Goal: Task Accomplishment & Management: Use online tool/utility

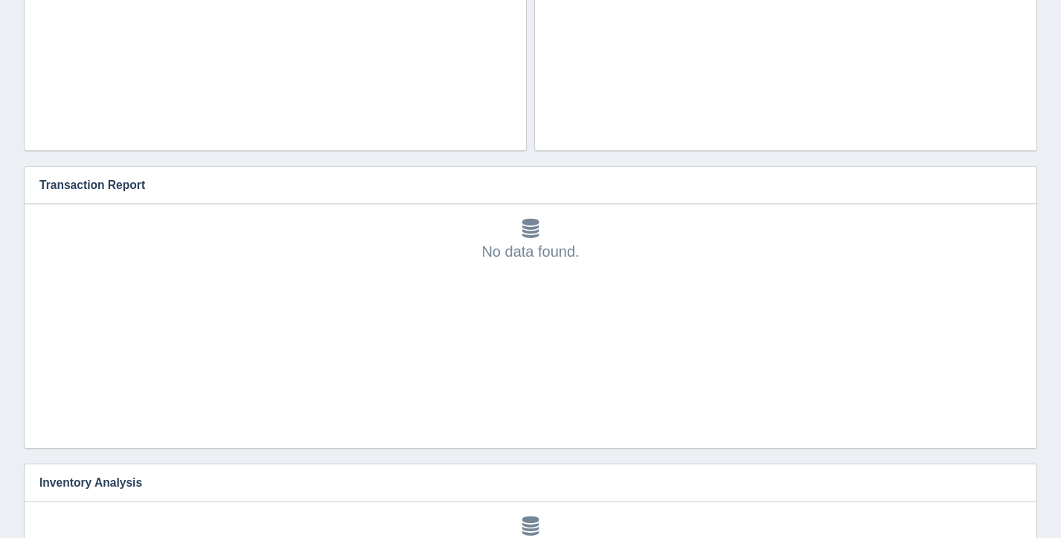
scroll to position [46, 0]
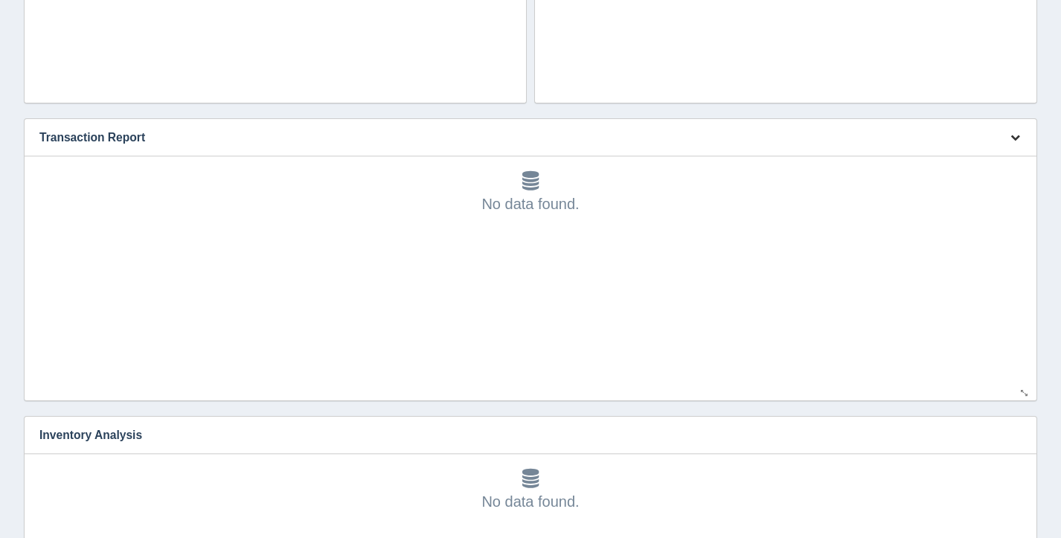
click at [1012, 134] on icon "button" at bounding box center [1016, 137] width 10 height 10
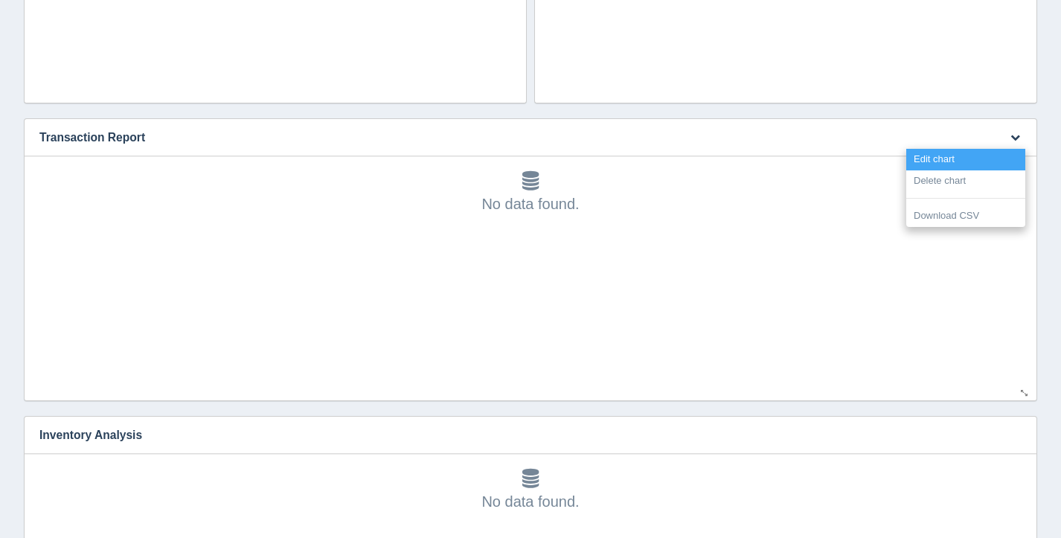
click at [977, 157] on link "Edit chart" at bounding box center [965, 160] width 119 height 22
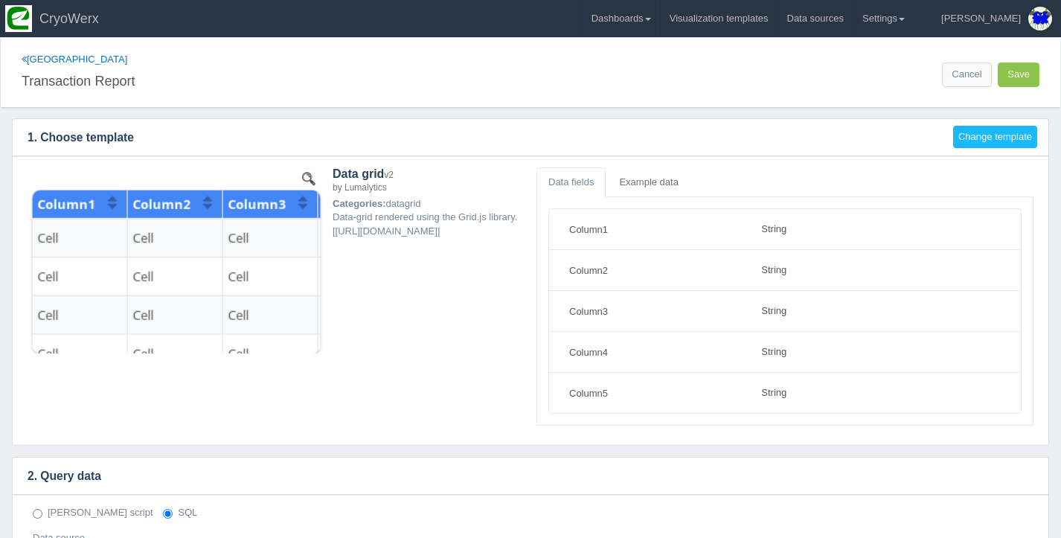
select select "string"
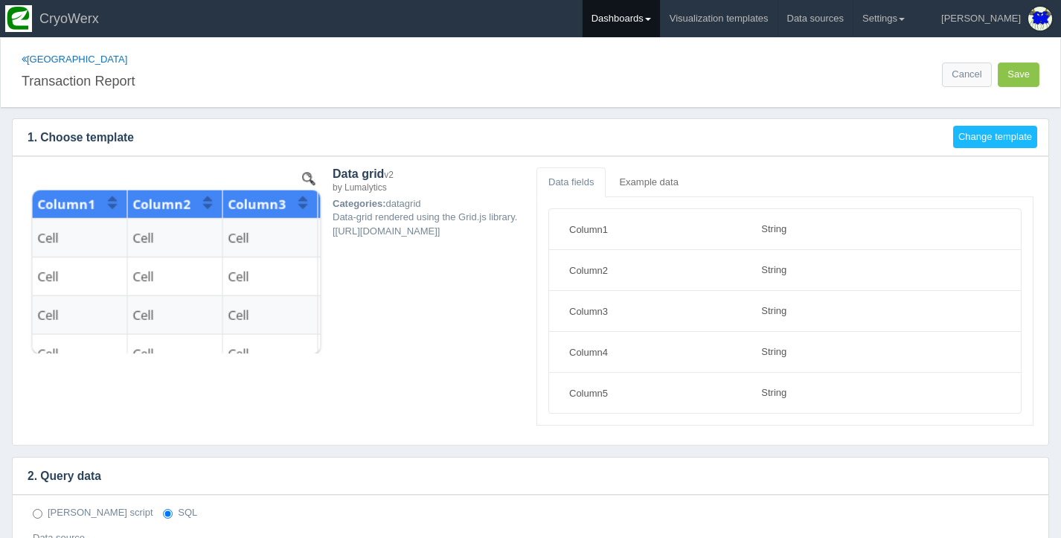
click at [660, 23] on link "Dashboards" at bounding box center [621, 18] width 77 height 37
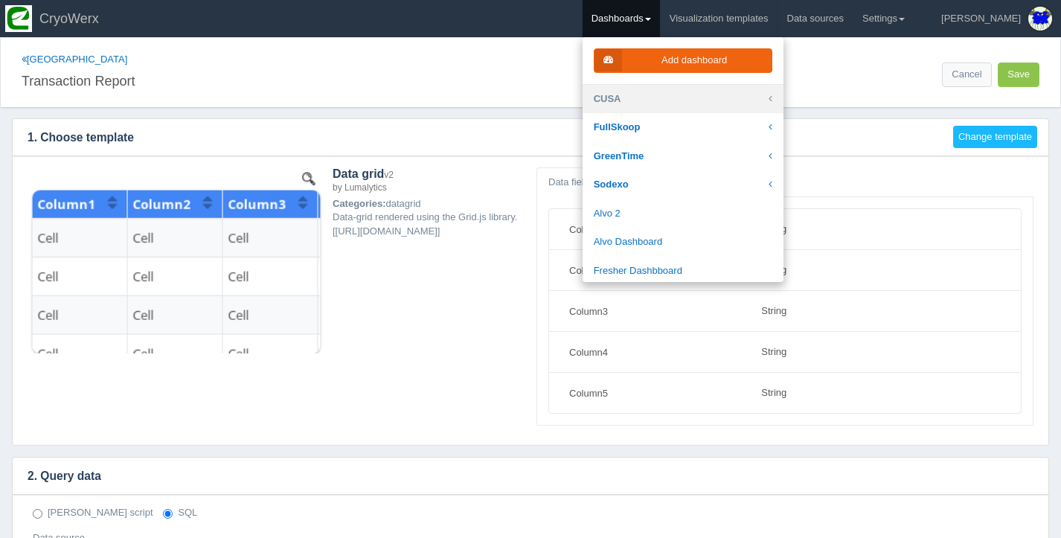
click at [727, 91] on link "CUSA" at bounding box center [683, 99] width 201 height 29
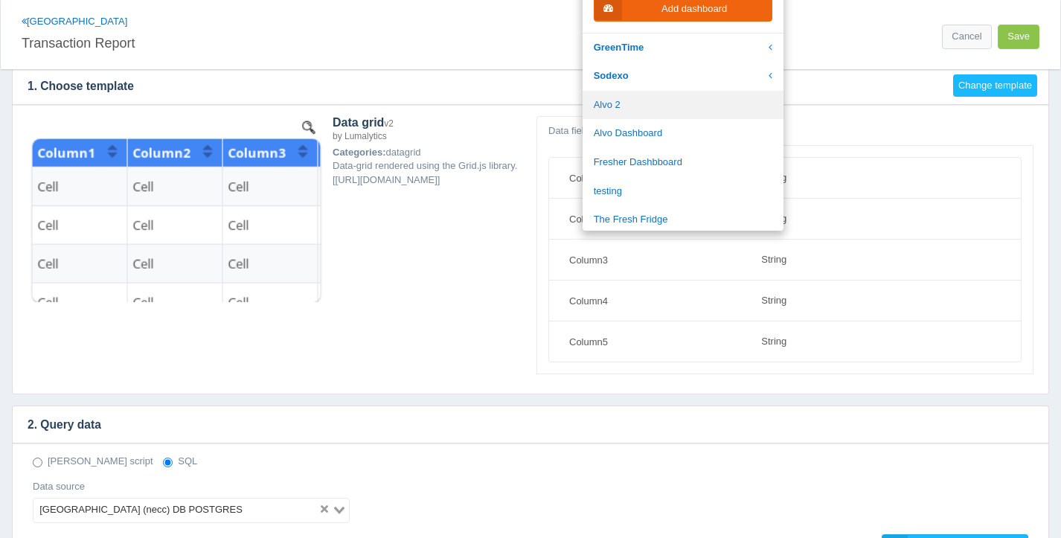
scroll to position [60, 0]
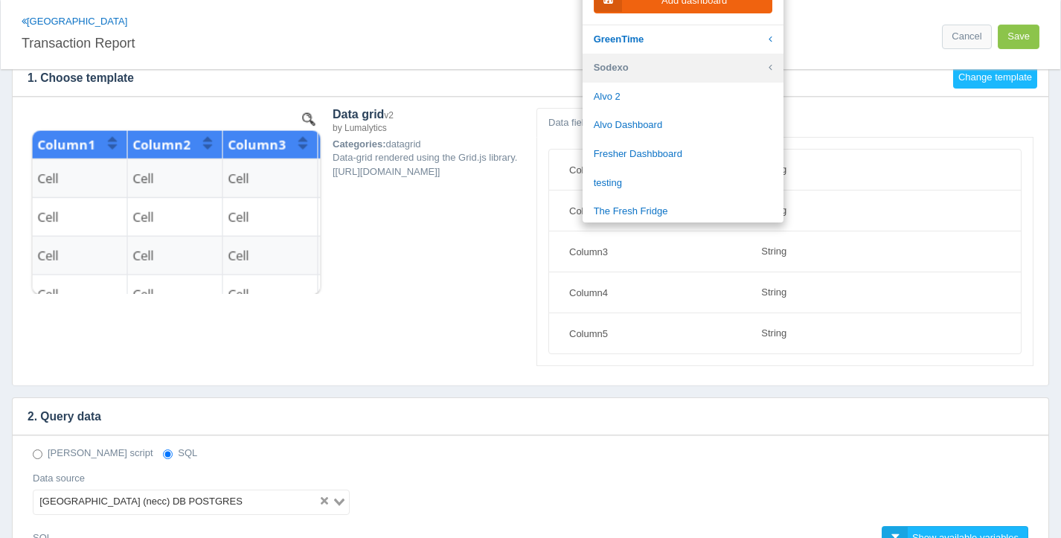
click at [687, 70] on link "Sodexo" at bounding box center [683, 68] width 201 height 29
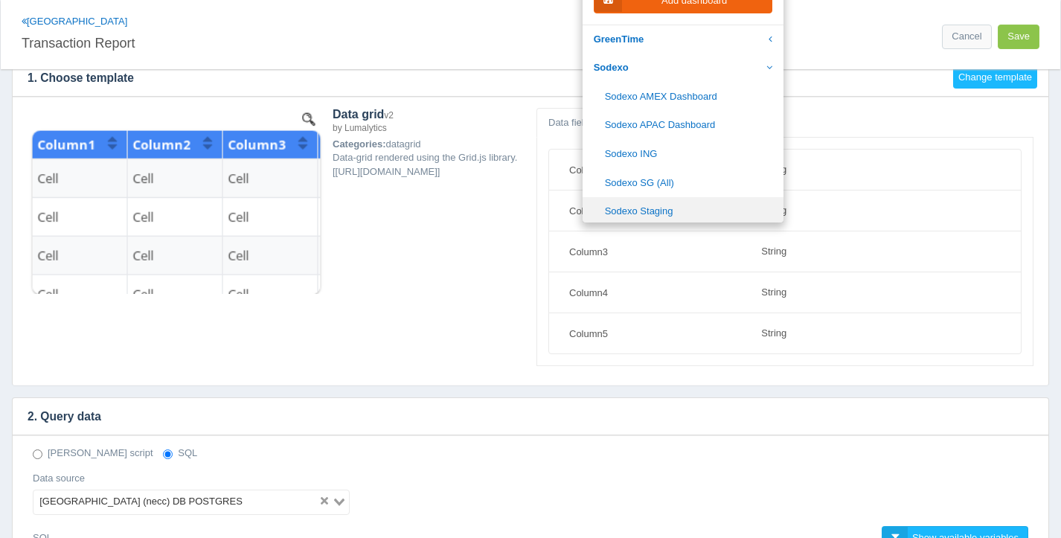
click at [735, 202] on link "Sodexo Staging" at bounding box center [683, 211] width 201 height 29
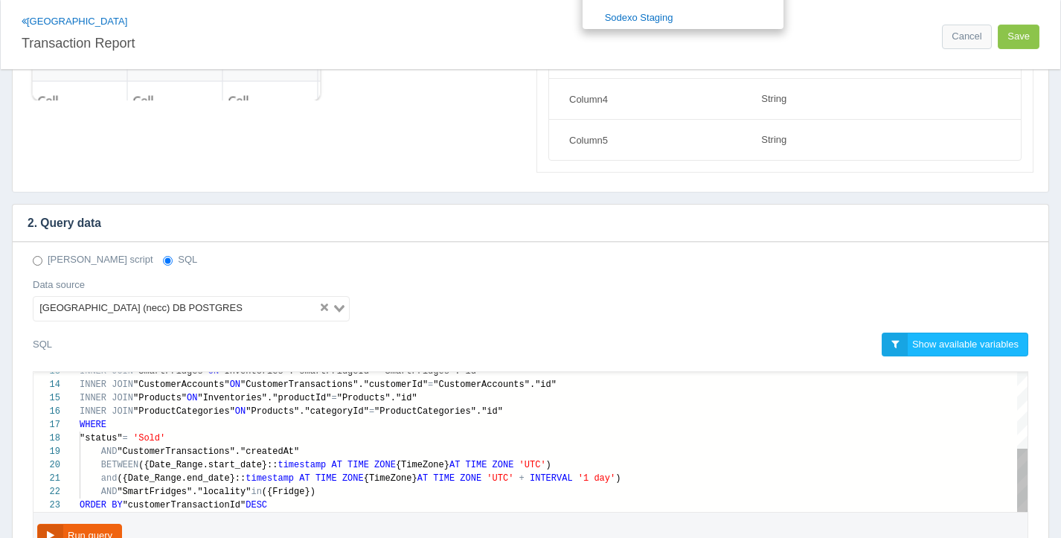
click at [548, 454] on div "AND "CustomerTransactions"."createdAt"" at bounding box center [554, 451] width 948 height 13
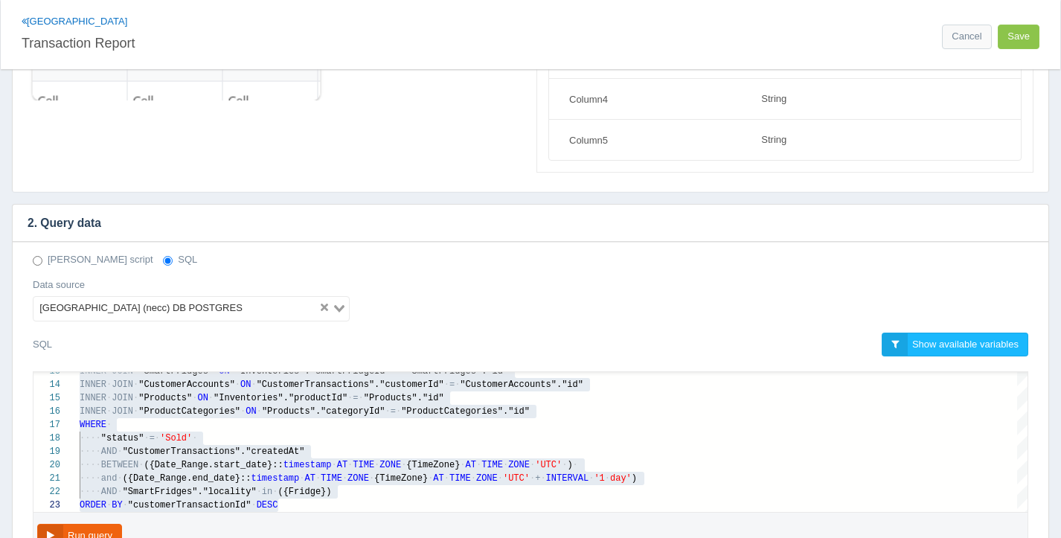
scroll to position [94, 226]
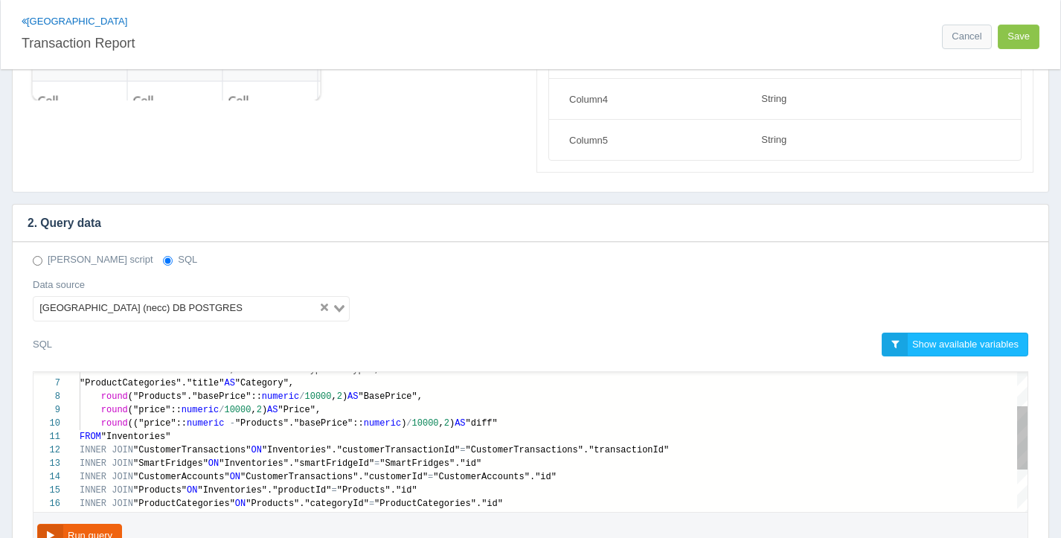
click at [153, 409] on span "("price"::" at bounding box center [155, 410] width 54 height 10
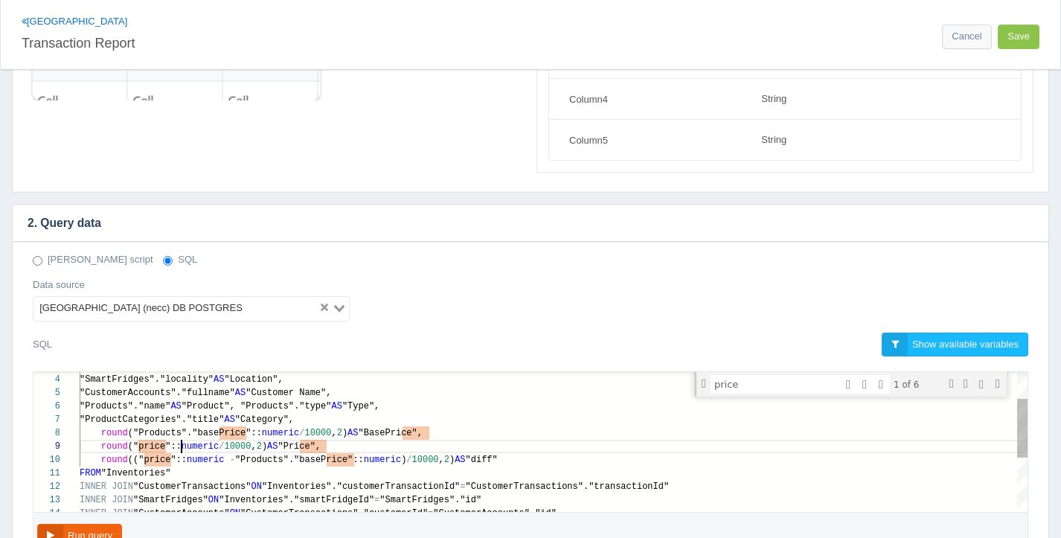
scroll to position [107, 102]
click at [180, 450] on div "round ("price":: numeric / 10000 , 2 ) AS "Price"," at bounding box center [554, 446] width 948 height 13
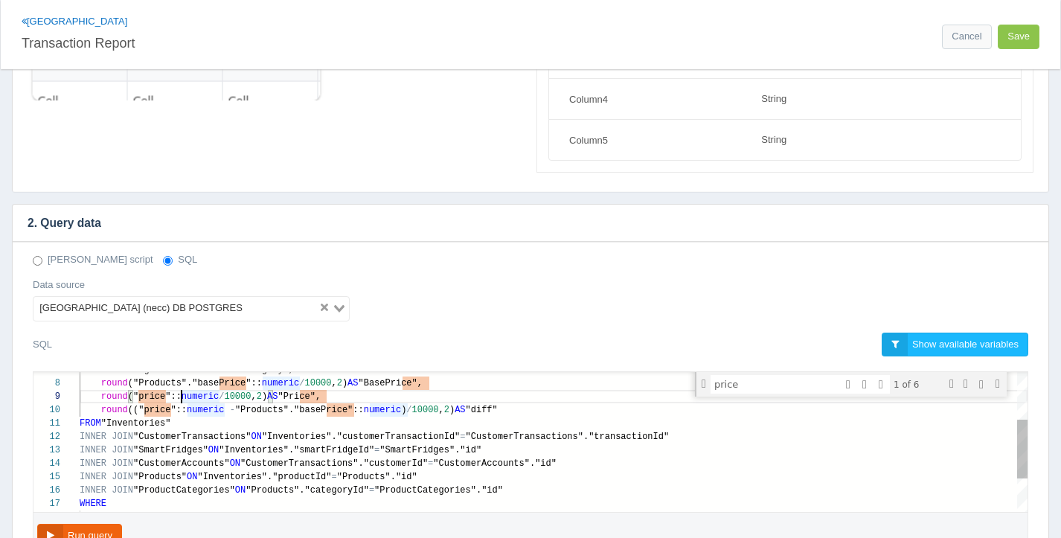
scroll to position [80, 199]
click at [604, 501] on div "INNER JOIN "CustomerTransactions" ON "Inventories"."customerTransactionId" = "C…" at bounding box center [554, 424] width 948 height 333
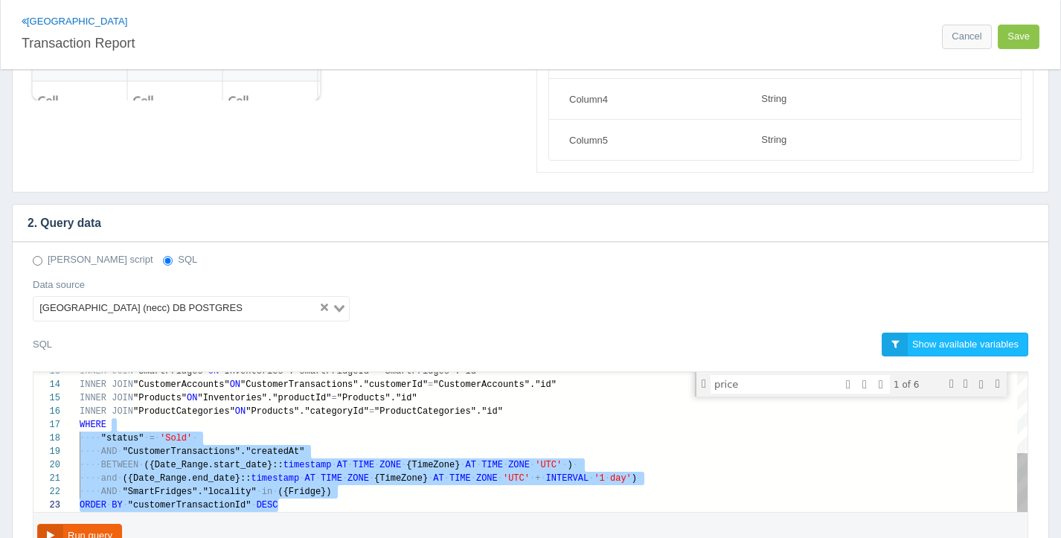
click at [527, 481] on span "'UTC'" at bounding box center [516, 478] width 27 height 10
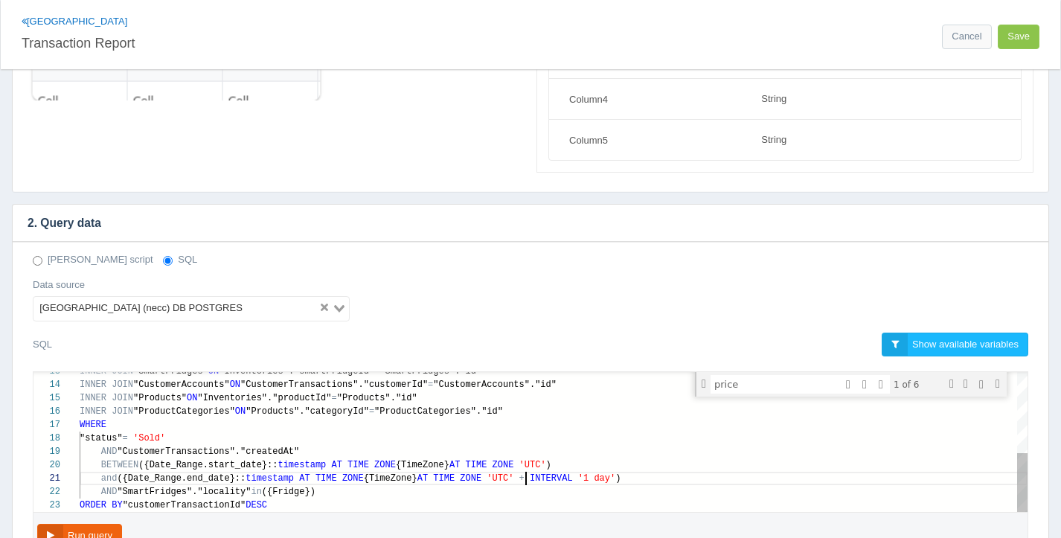
scroll to position [0, 447]
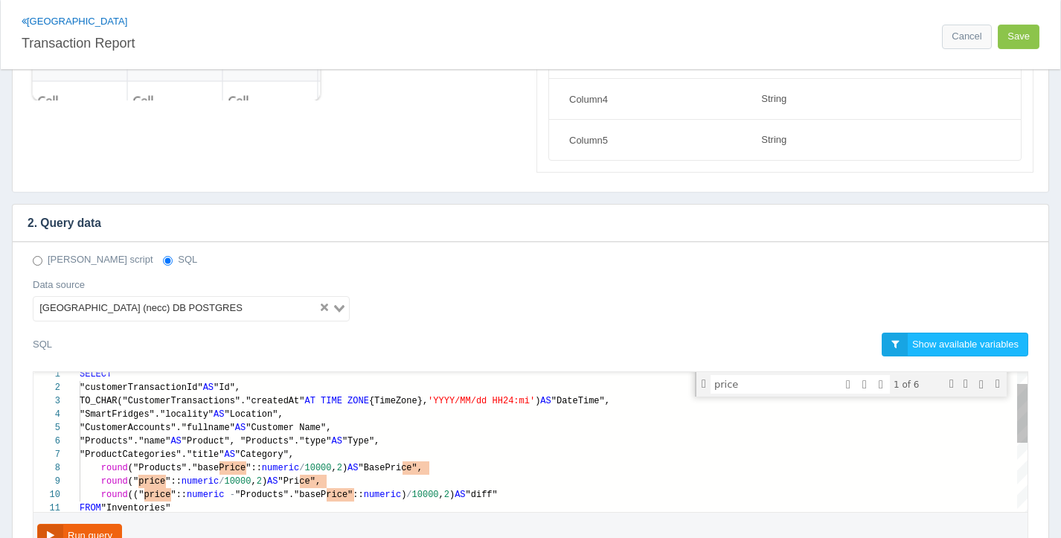
type textarea "SELECT "customerTransactionId" AS "Id", TO_CHAR("CustomerTransactions"."created…"
click at [527, 481] on div "round ("price":: numeric / 10000 , 2 ) AS "Price"," at bounding box center [554, 481] width 948 height 13
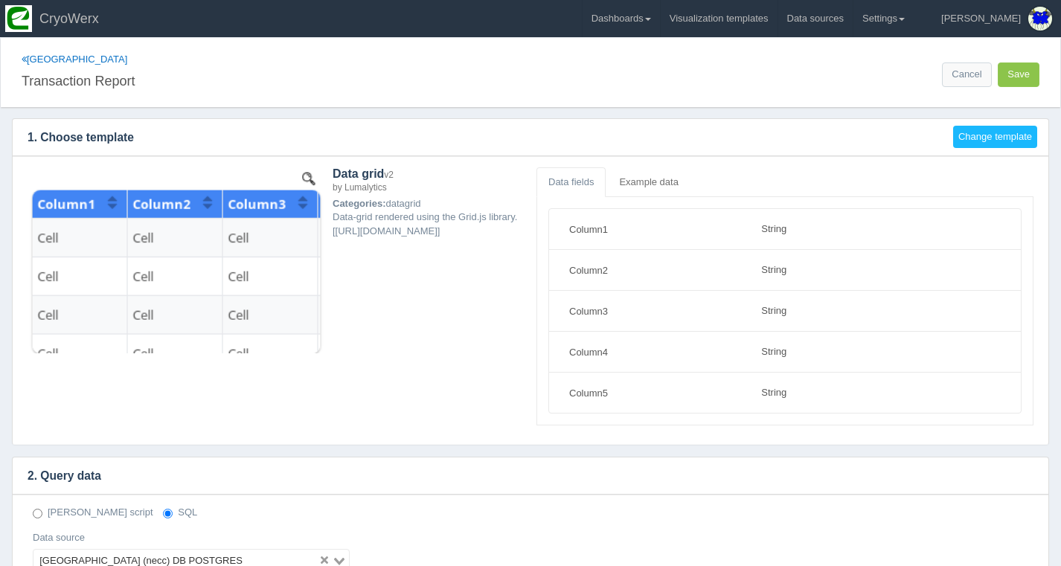
select select "string"
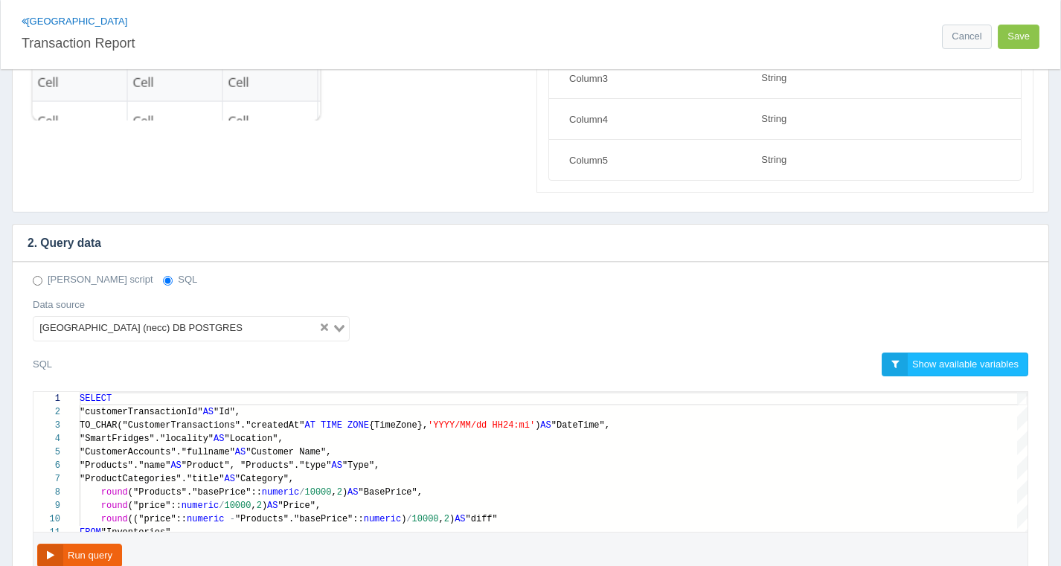
scroll to position [373, 0]
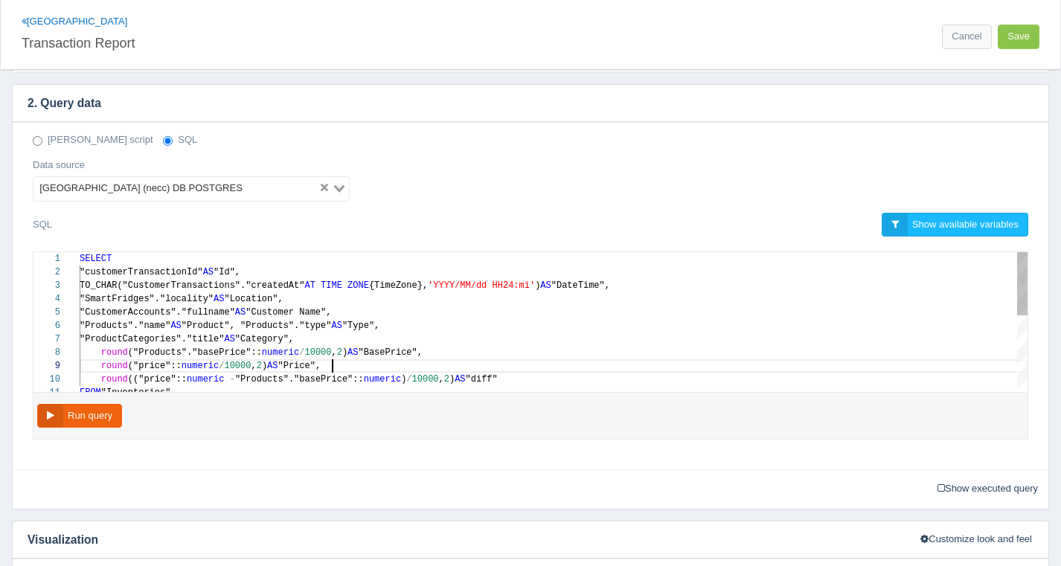
click at [322, 368] on span ""Price"," at bounding box center [299, 366] width 43 height 10
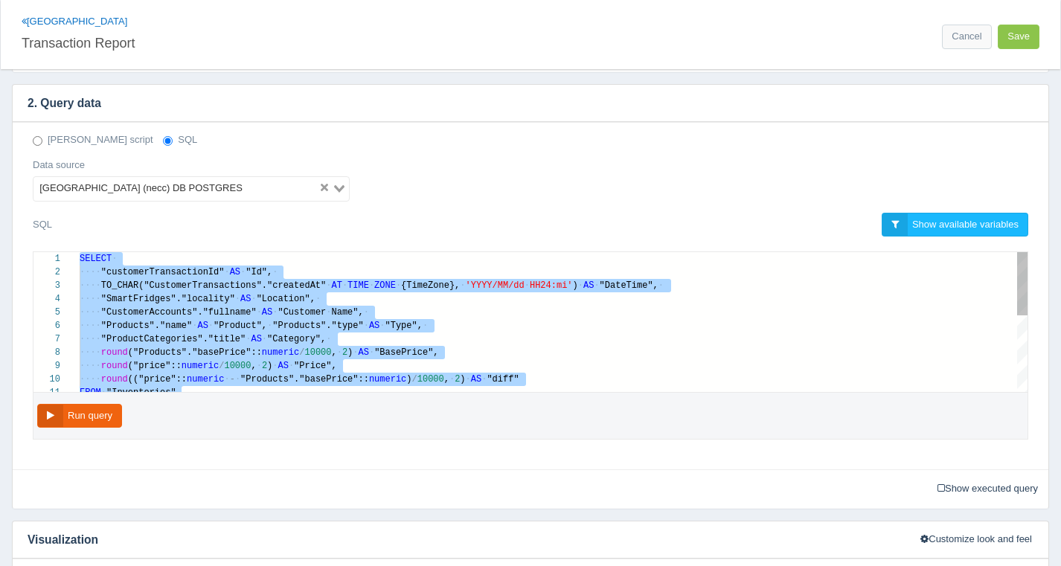
click at [220, 314] on span ""CustomerAccounts"."fullname"" at bounding box center [179, 312] width 156 height 10
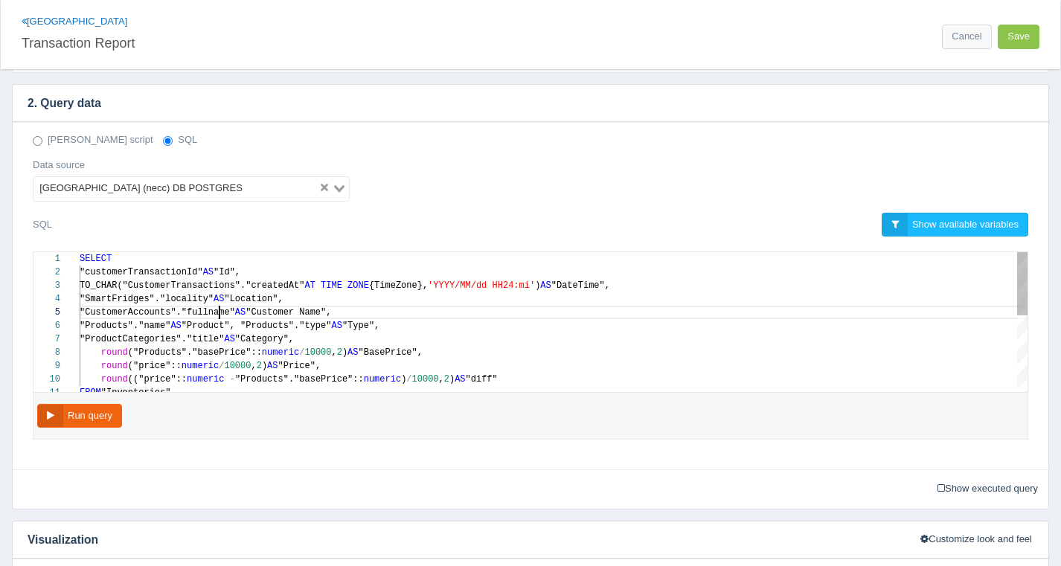
scroll to position [54, 140]
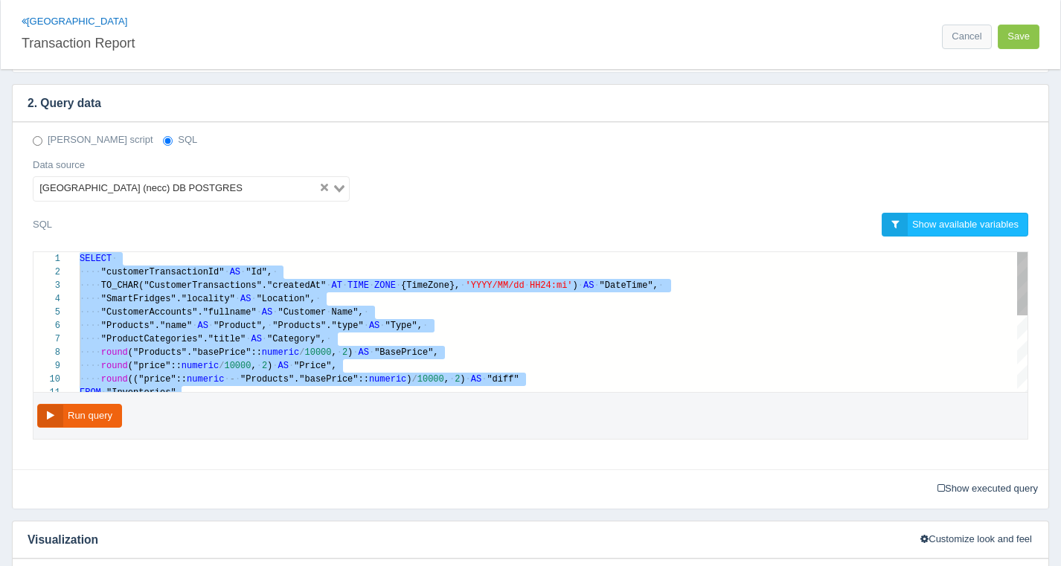
click at [174, 354] on span "("Products"."basePrice"::" at bounding box center [195, 353] width 134 height 10
click at [170, 355] on span "("Products"."basePrice"::" at bounding box center [195, 353] width 134 height 10
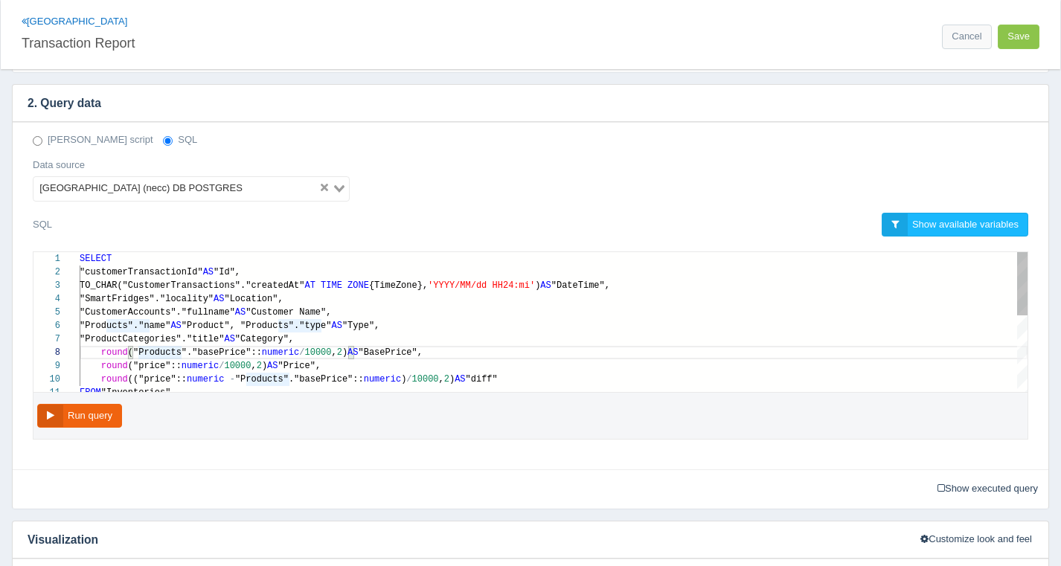
drag, startPoint x: 136, startPoint y: 352, endPoint x: 307, endPoint y: 464, distance: 204.1
paste textarea "COALESCE("originalPrice", "Products"."basePrice")"
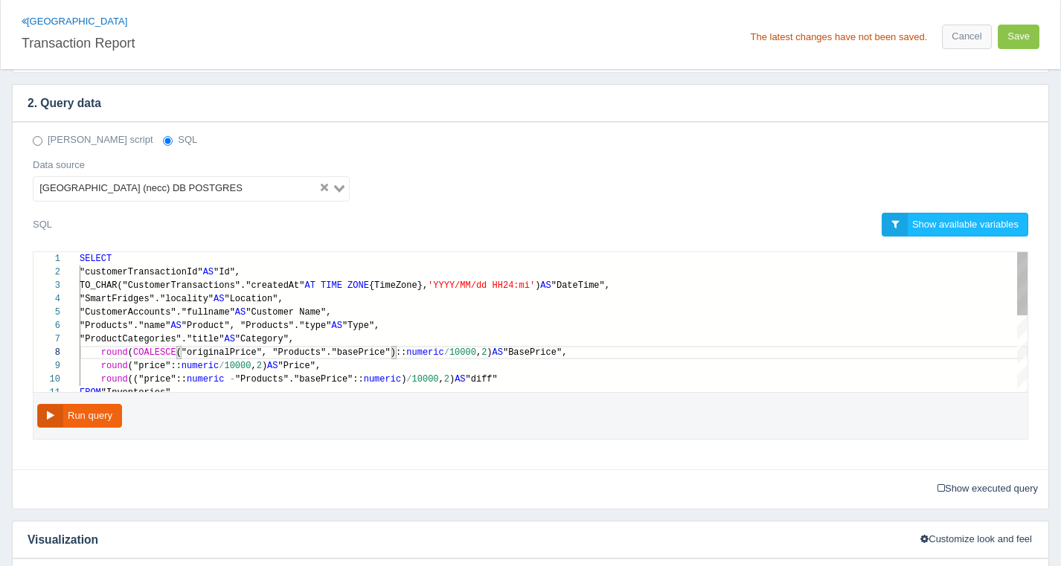
click at [365, 360] on div "round ("price":: numeric / 10000 , 2 ) AS "Price"," at bounding box center [554, 365] width 948 height 13
click at [51, 420] on button "Run query" at bounding box center [79, 416] width 85 height 25
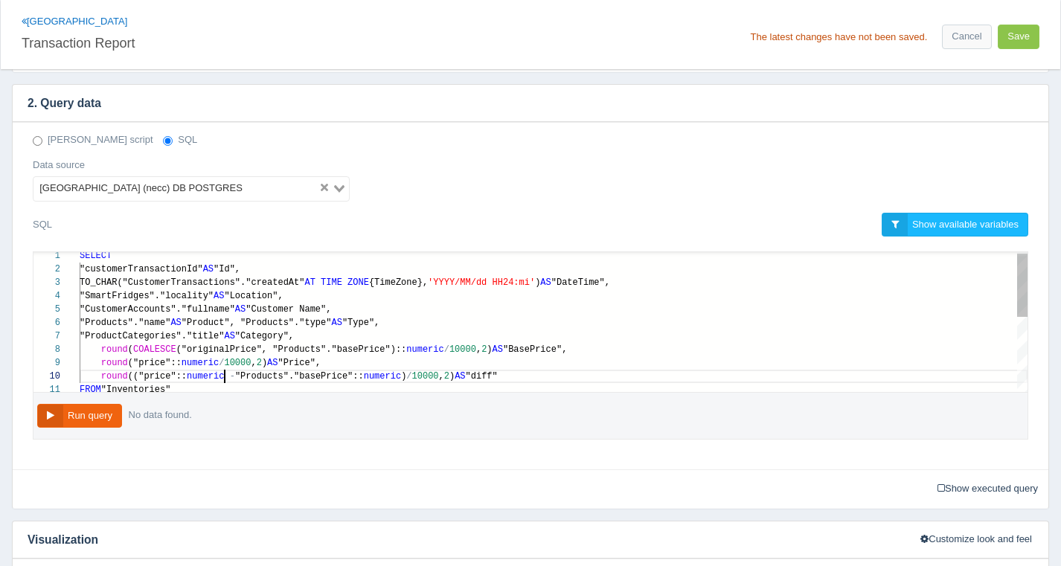
click at [226, 371] on div "round (("price":: numeric - "Products"."basePrice":: numeric ) / 10000 , 2 ) AS…" at bounding box center [554, 376] width 948 height 13
type textarea "SELECT "customerTransactionId" AS "Id", TO_CHAR("CustomerTransactions"."created…"
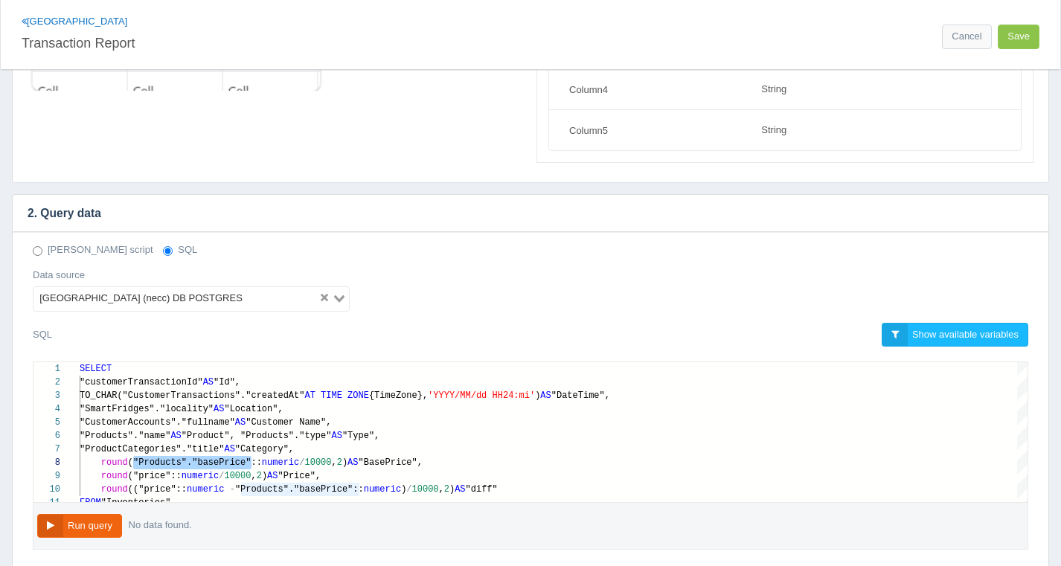
scroll to position [77, 0]
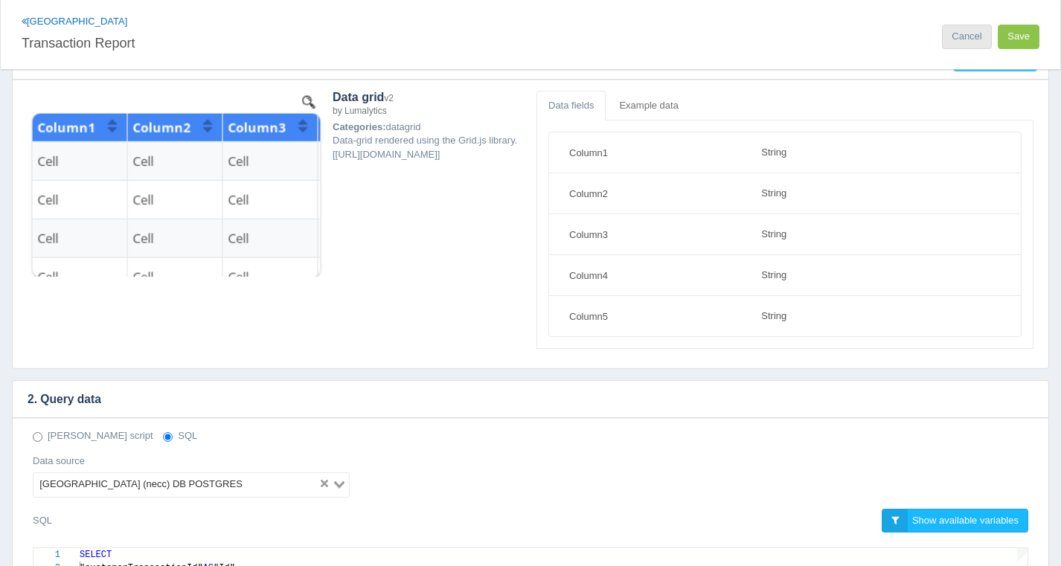
click at [968, 29] on link "Cancel" at bounding box center [966, 37] width 49 height 25
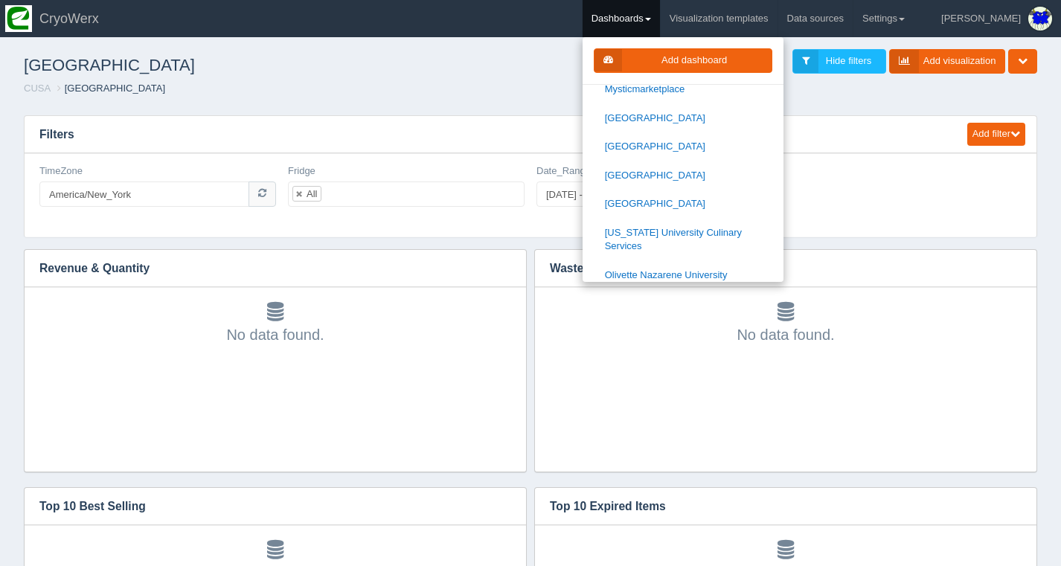
scroll to position [1309, 0]
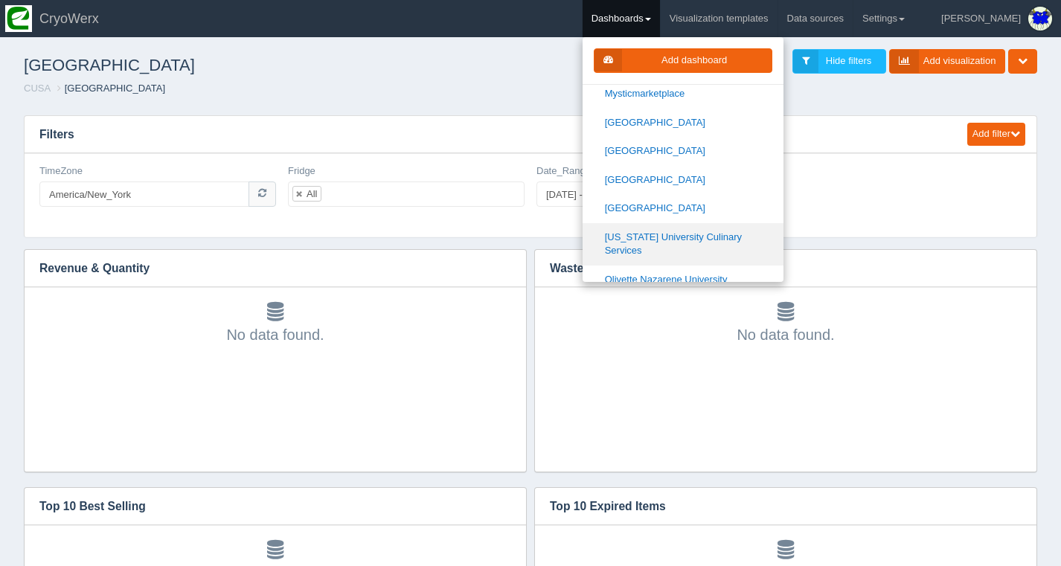
click at [692, 223] on link "[US_STATE] University Culinary Services" at bounding box center [683, 244] width 201 height 42
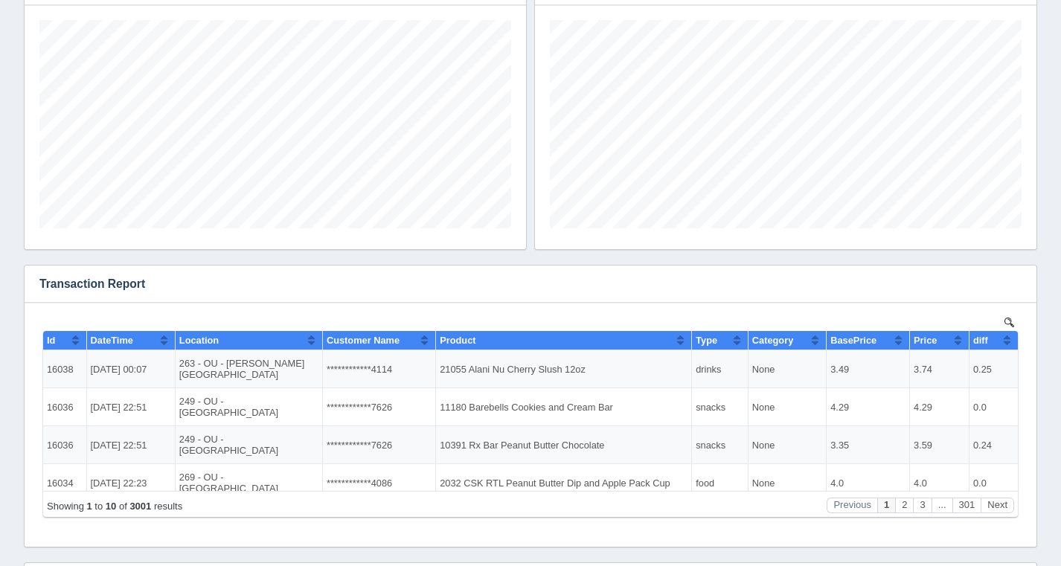
scroll to position [804, 0]
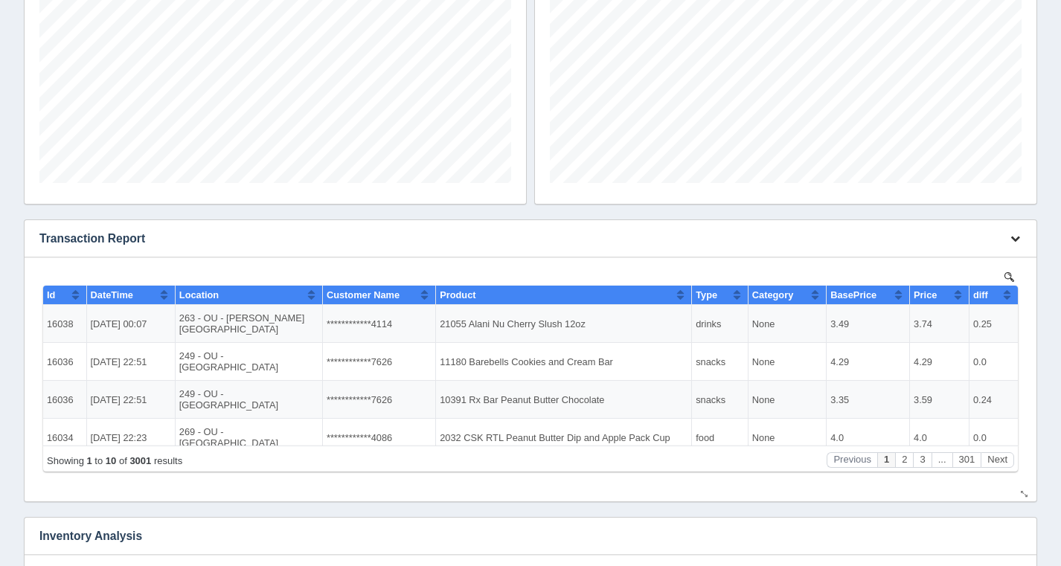
click at [1014, 240] on icon "button" at bounding box center [1016, 239] width 10 height 10
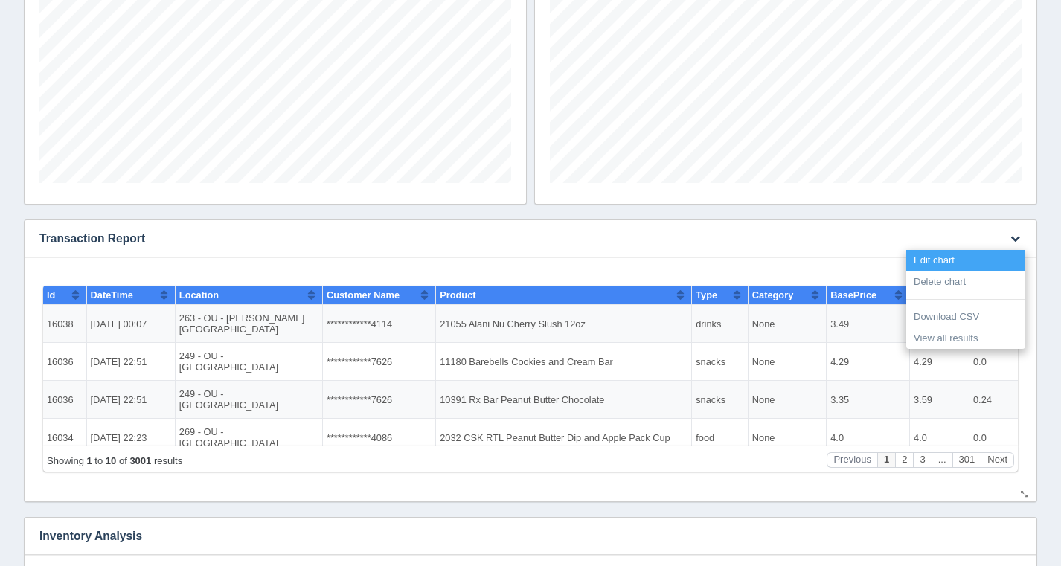
click at [1013, 255] on link "Edit chart" at bounding box center [965, 261] width 119 height 22
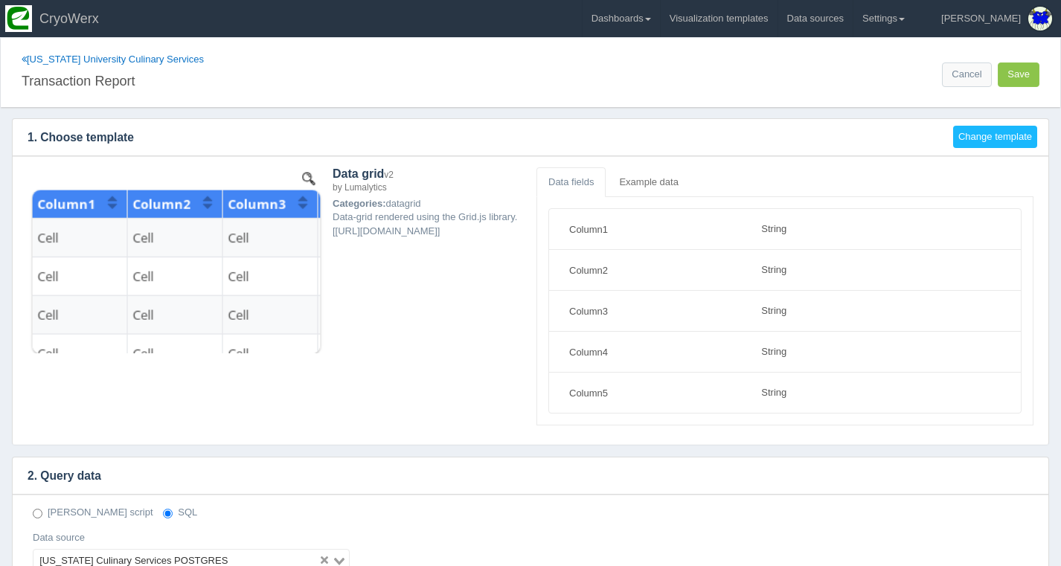
select select "string"
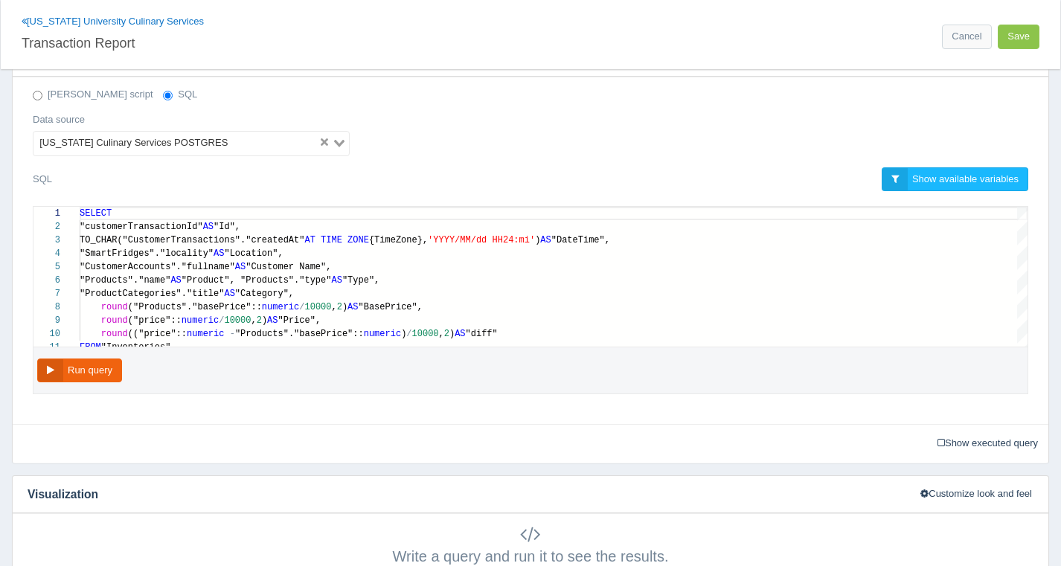
scroll to position [412, 0]
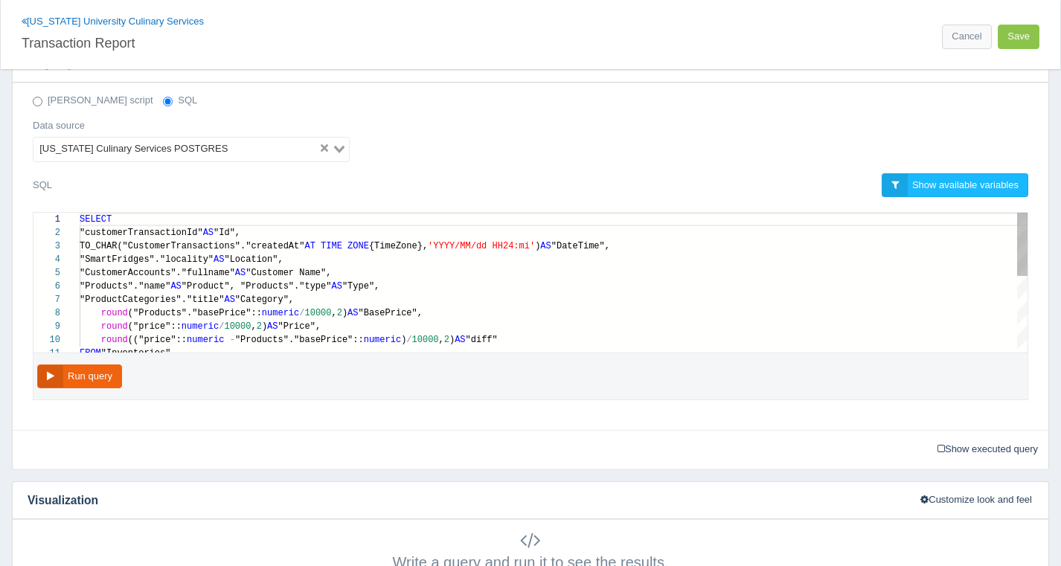
click at [129, 322] on span "("price"::" at bounding box center [155, 327] width 54 height 10
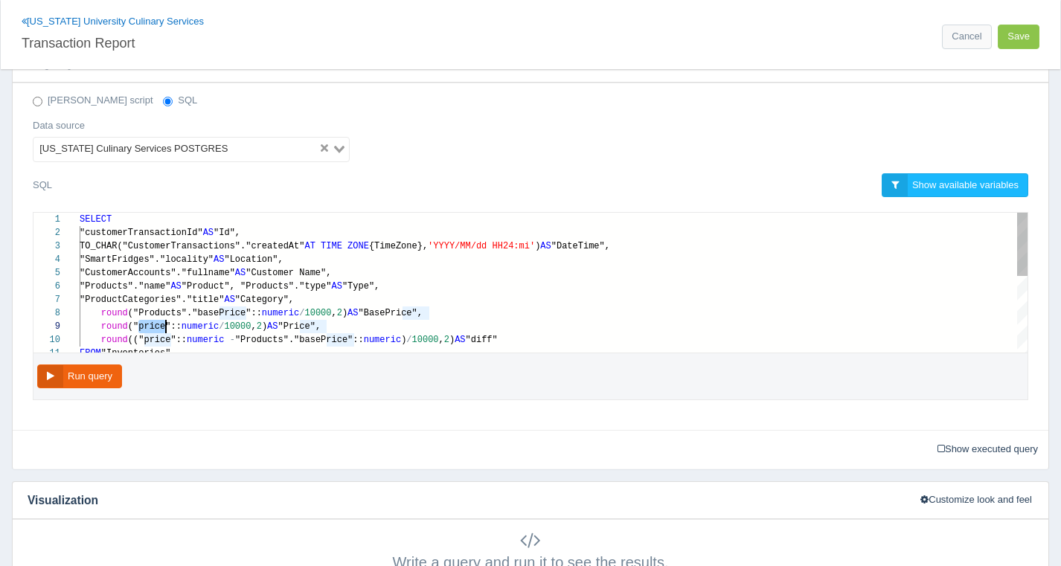
click at [150, 310] on div "1 2 3 4 5 6 7 8 9 10 11 SELECT "customerTransactionId" AS "Id", TO_CHAR("Custom…" at bounding box center [530, 283] width 994 height 140
paste textarea "COALESCE("originalPrice", "Products"."basePrice")"
type textarea "SELECT "customerTransactionId" AS "Id", TO_CHAR("CustomerTransactions"."created…"
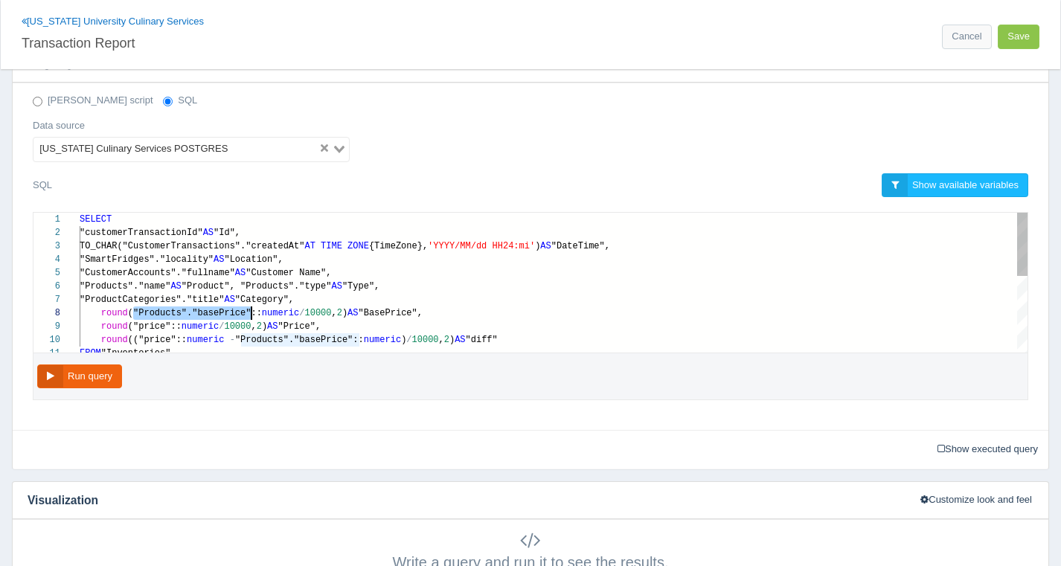
scroll to position [94, 317]
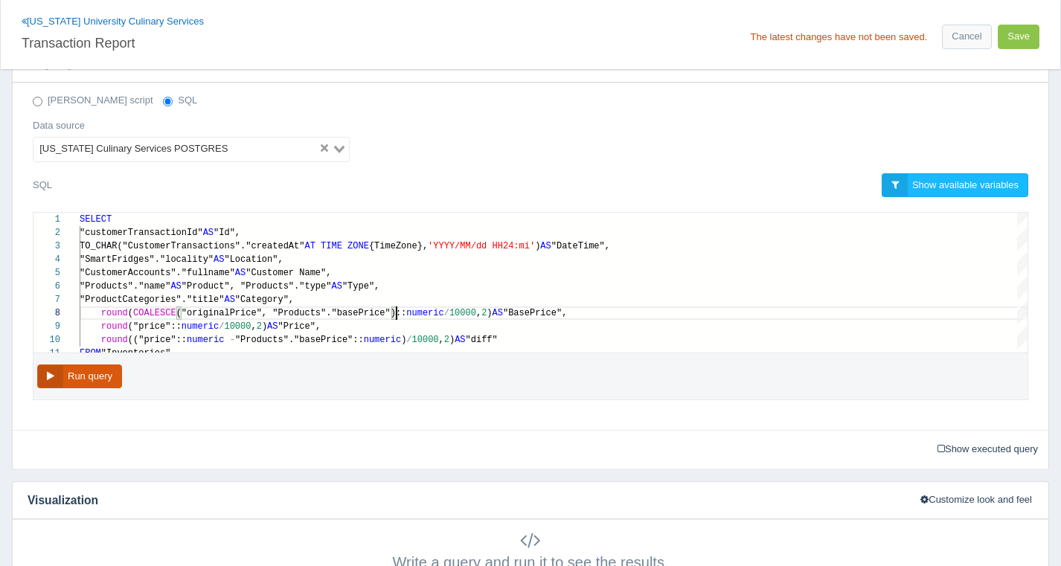
click at [102, 368] on button "Run query" at bounding box center [79, 377] width 85 height 25
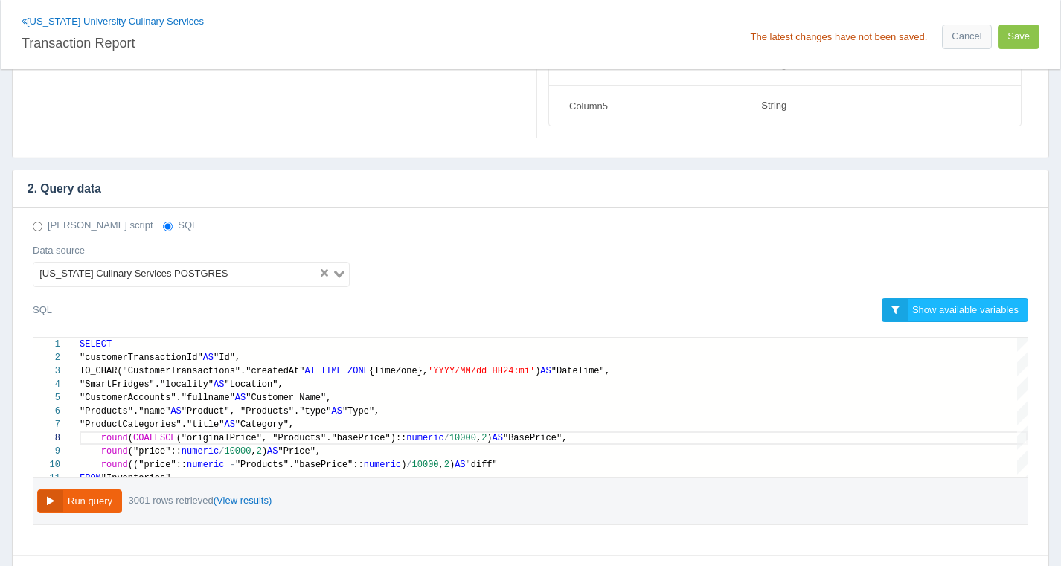
scroll to position [284, 0]
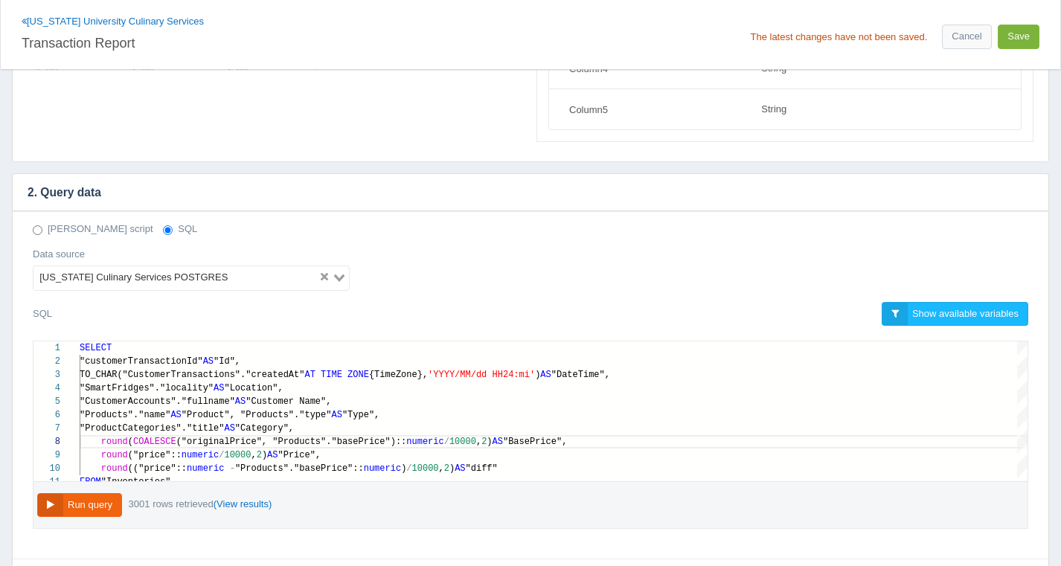
click at [1034, 29] on button "Save" at bounding box center [1019, 37] width 42 height 25
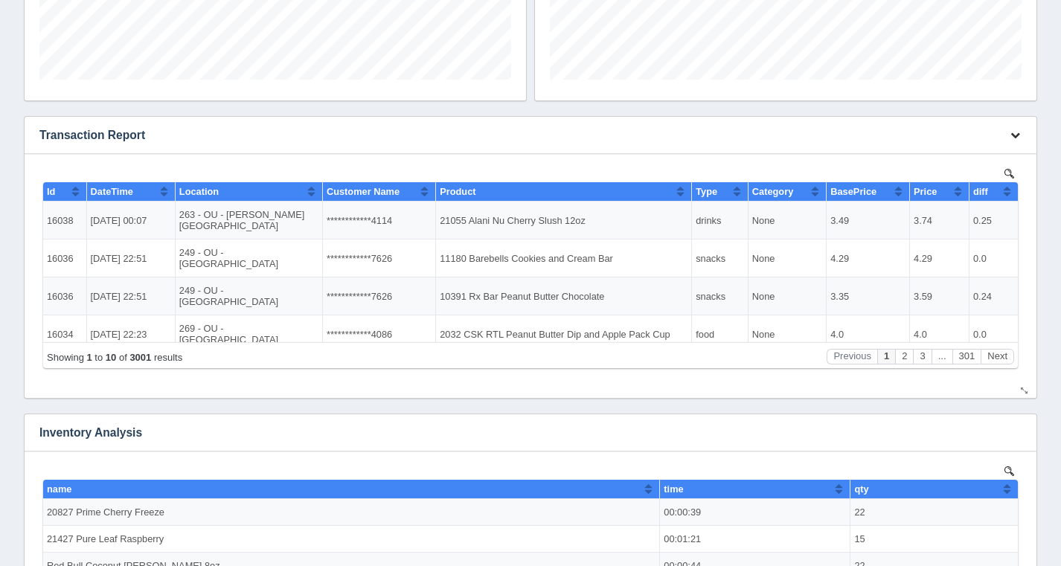
click at [1011, 136] on icon "button" at bounding box center [1016, 135] width 10 height 10
click at [1008, 132] on button "button" at bounding box center [1015, 135] width 20 height 23
click at [974, 131] on h3 "Transaction Report" at bounding box center [508, 135] width 967 height 37
click at [934, 143] on h3 "Transaction Report" at bounding box center [508, 135] width 967 height 37
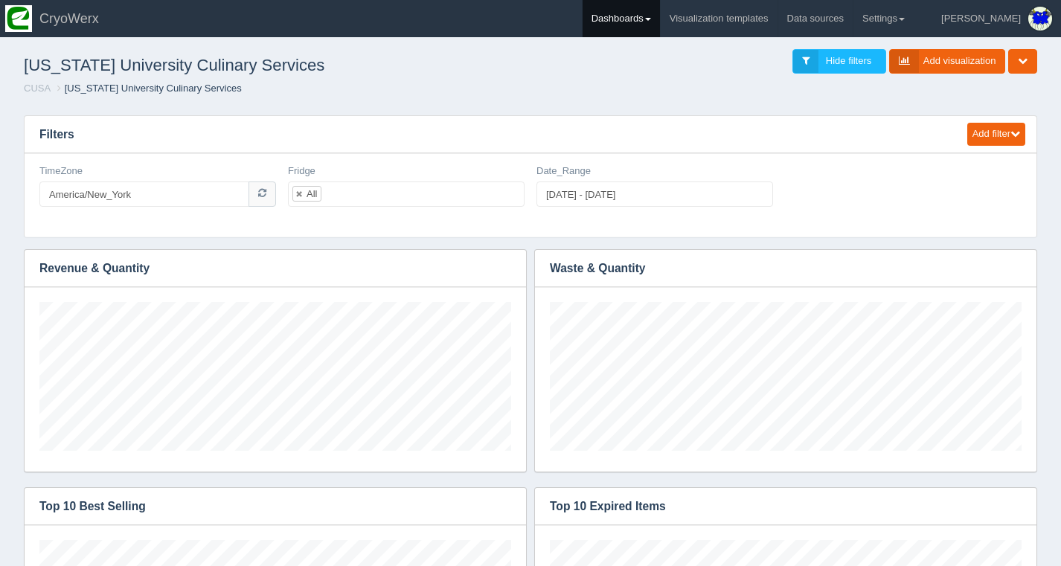
click at [654, 3] on link "Dashboards" at bounding box center [621, 18] width 77 height 37
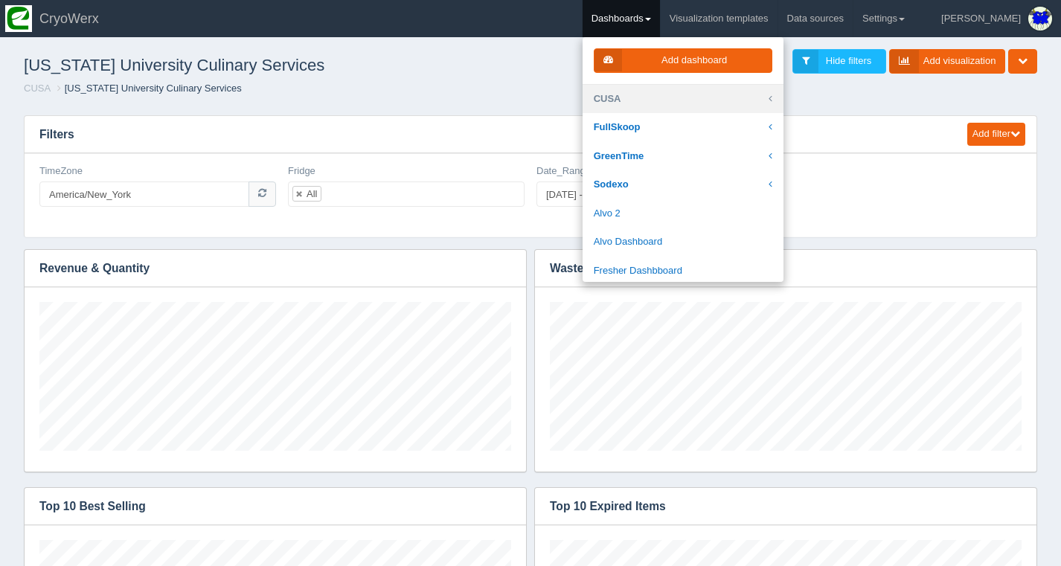
click at [688, 85] on link "CUSA" at bounding box center [683, 99] width 201 height 29
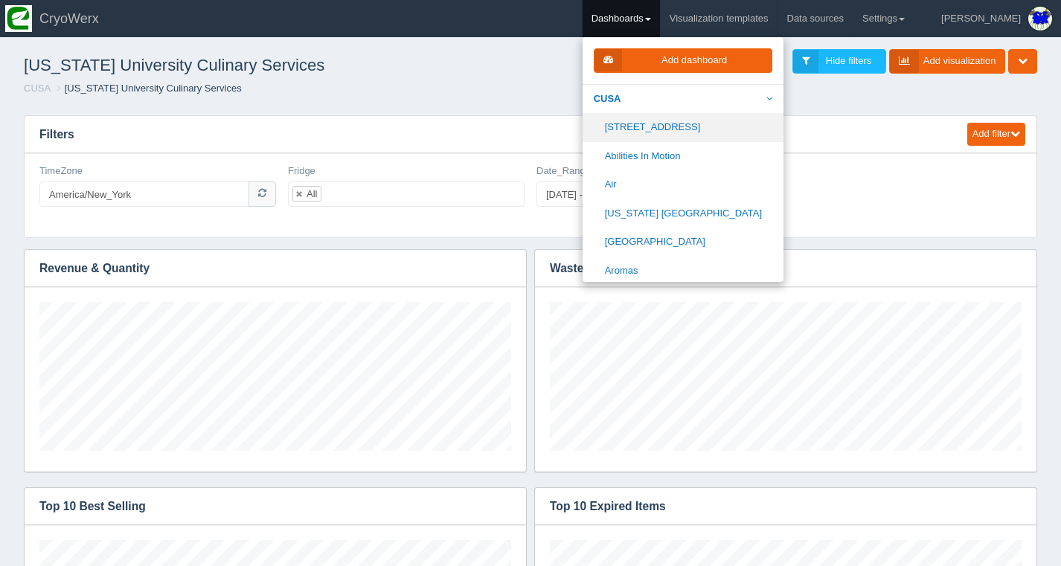
click at [695, 123] on link "[STREET_ADDRESS]" at bounding box center [683, 127] width 201 height 29
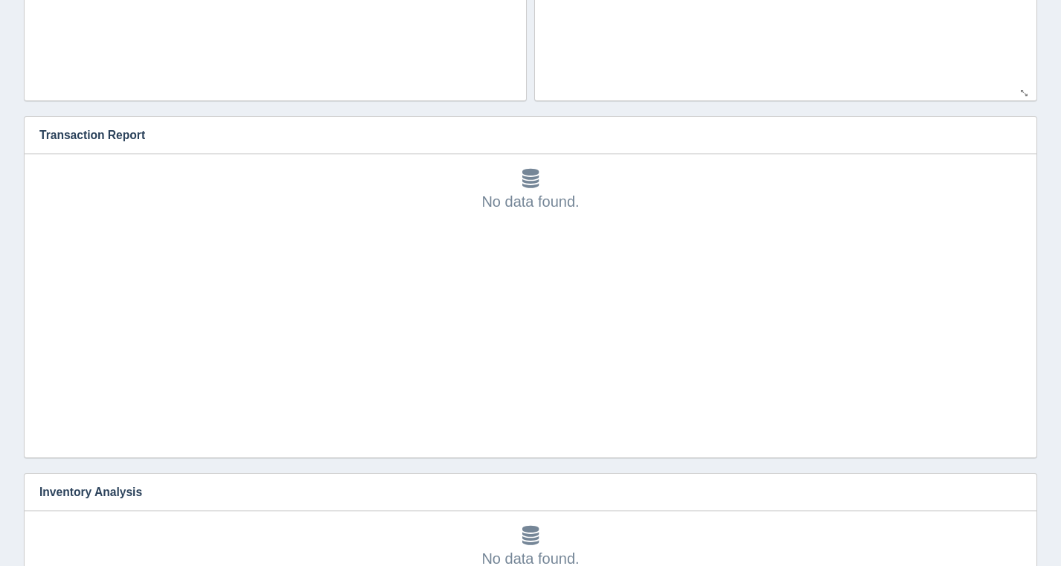
scroll to position [46, 0]
click at [1024, 126] on button "button" at bounding box center [1015, 135] width 20 height 23
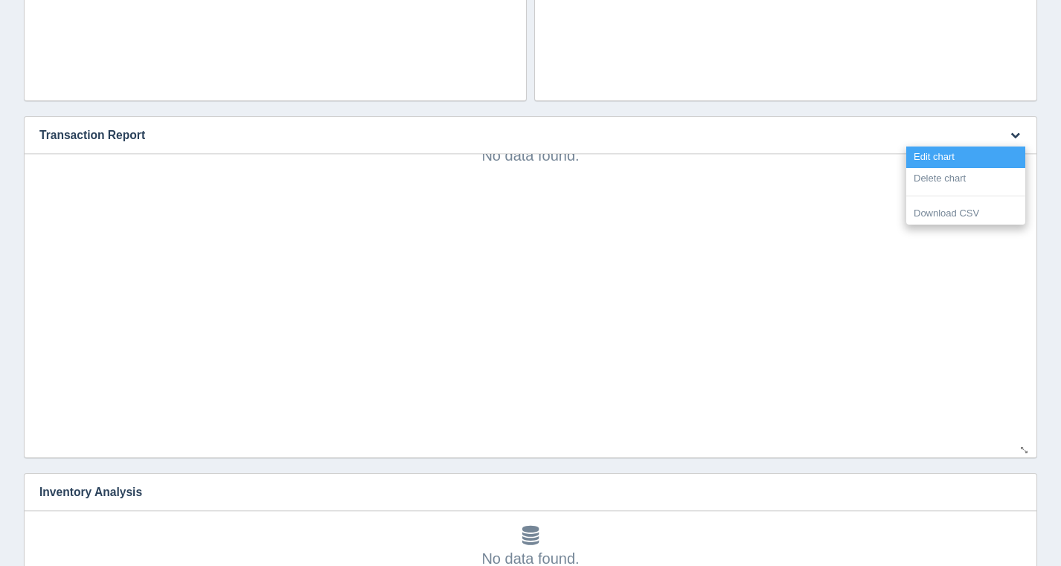
click at [982, 156] on link "Edit chart" at bounding box center [965, 158] width 119 height 22
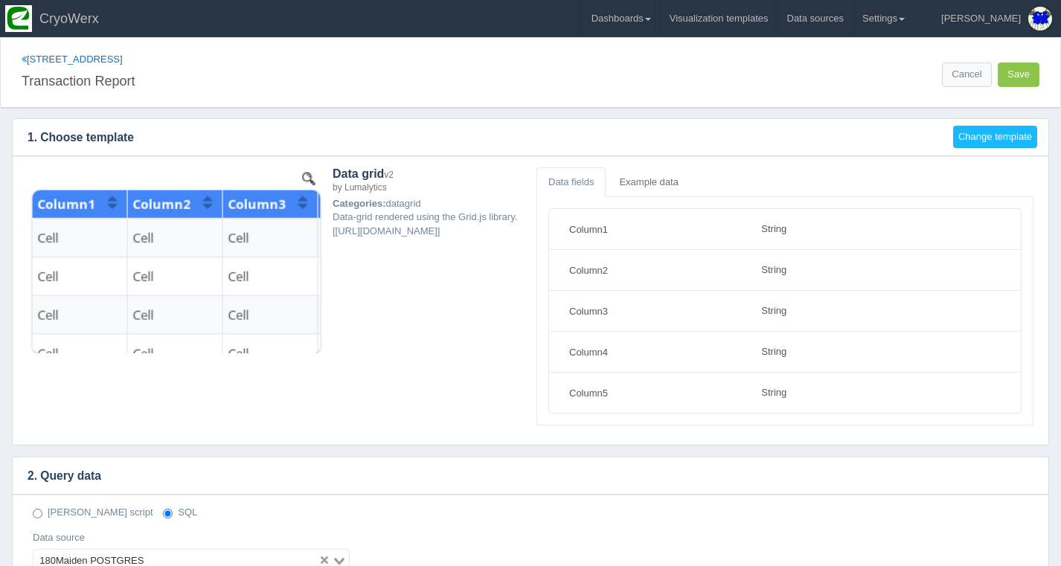
select select "string"
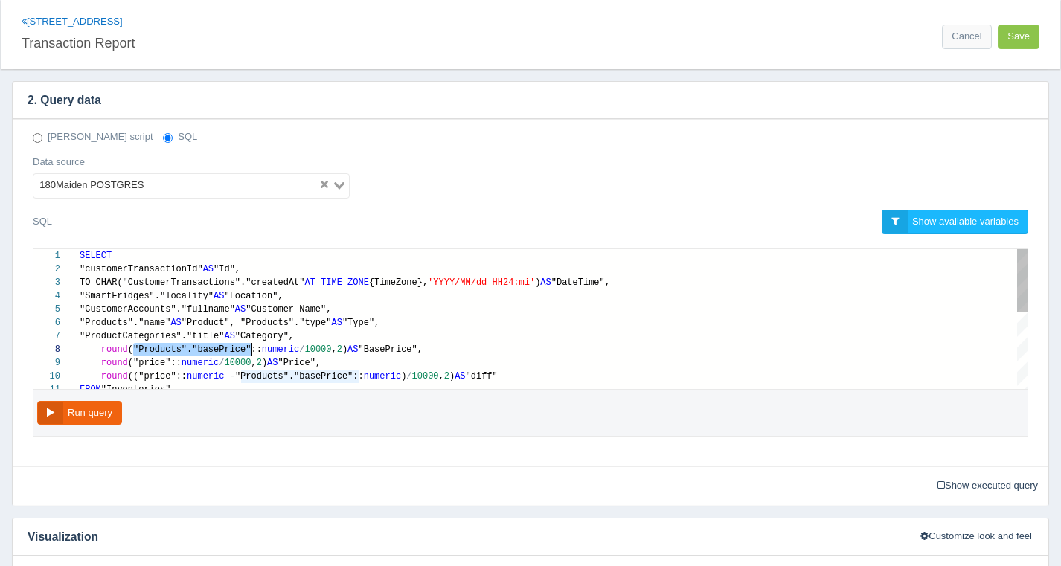
scroll to position [94, 172]
drag, startPoint x: 134, startPoint y: 349, endPoint x: 253, endPoint y: 346, distance: 119.1
paste textarea "COALESCE("originalPrice", "Products"."basePrice")"
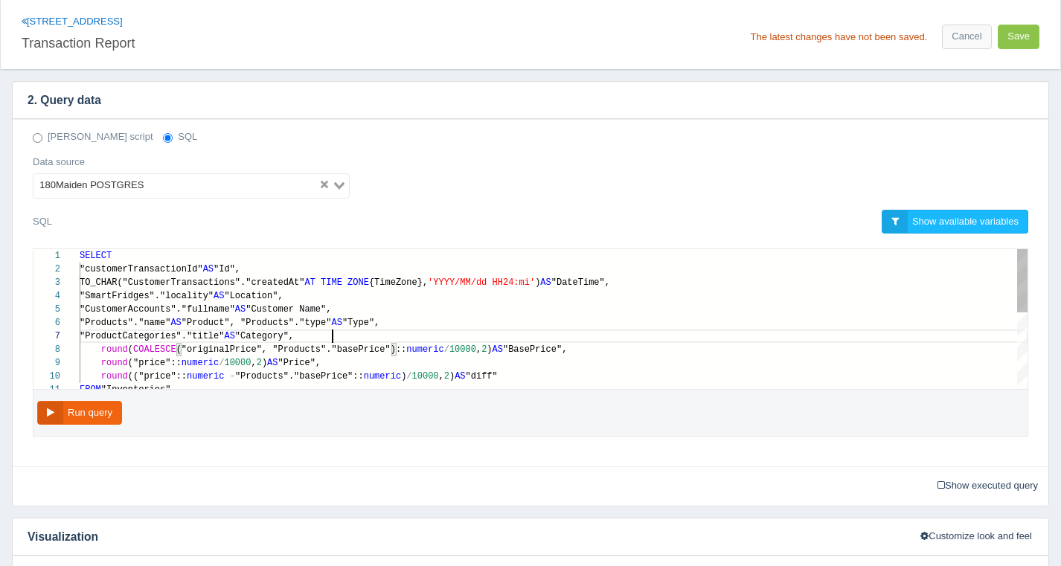
scroll to position [80, 253]
click at [534, 337] on div ""ProductCategories"."title" AS "Category"," at bounding box center [554, 336] width 948 height 13
click at [68, 416] on button "Run query" at bounding box center [79, 413] width 85 height 25
click at [296, 363] on span ""Price"," at bounding box center [299, 363] width 43 height 10
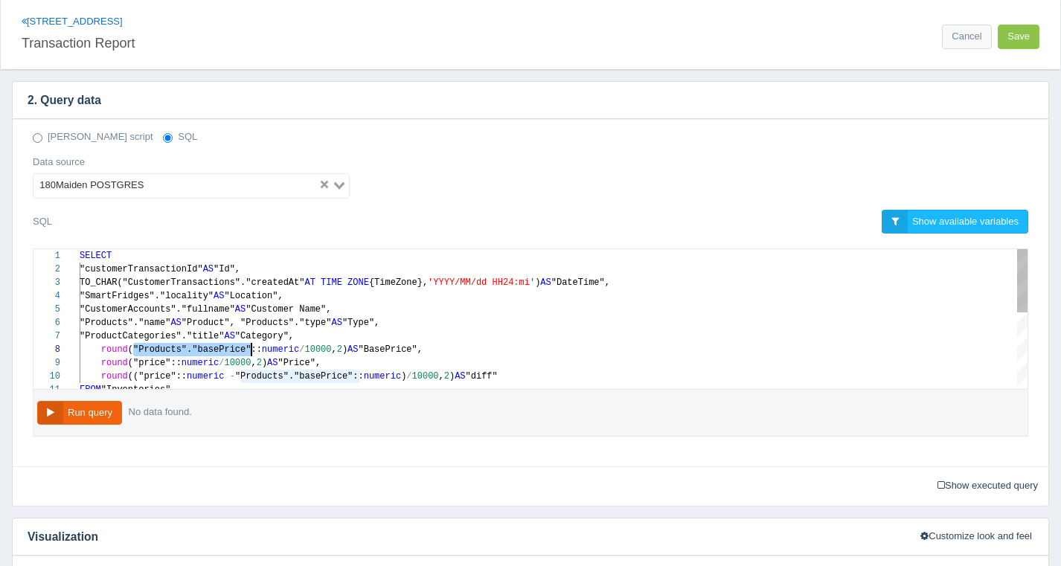
scroll to position [94, 172]
click at [140, 350] on span "("Products"."basePrice"::" at bounding box center [195, 350] width 134 height 10
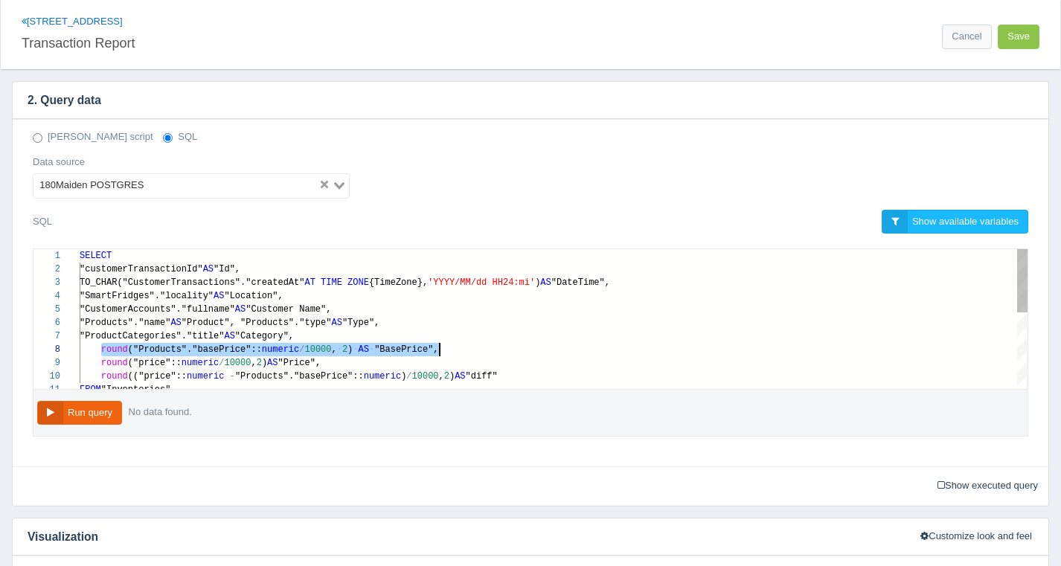
drag, startPoint x: 102, startPoint y: 348, endPoint x: 561, endPoint y: 342, distance: 459.2
paste textarea "COALESCE("originalPrice", "Products"."basePrice")"
type textarea "SELECT "customerTransactionId" AS "Id", TO_CHAR("CustomerTransactions"."created…"
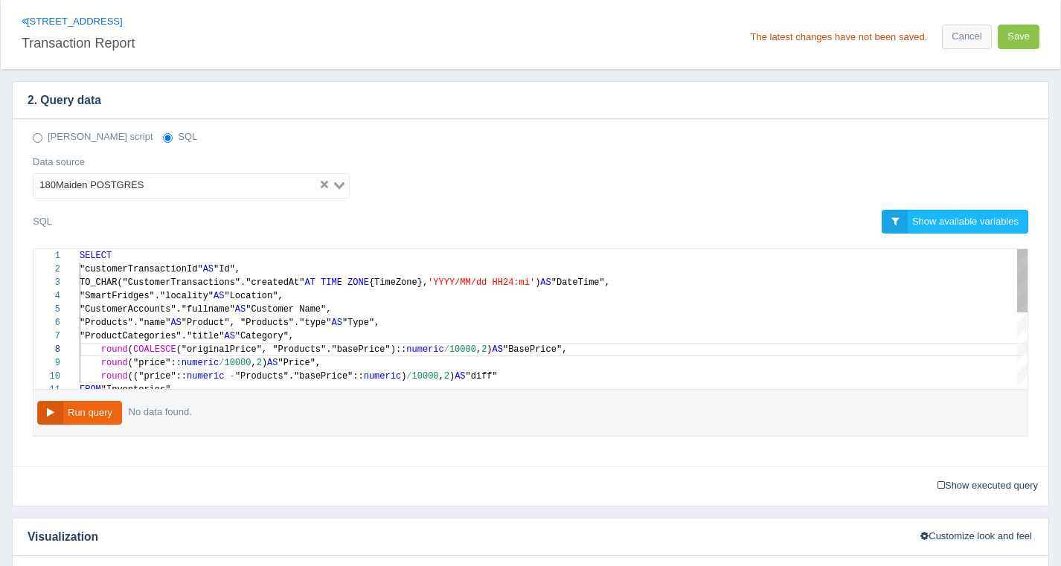
scroll to position [80, 253]
click at [610, 332] on div ""ProductCategories"."title" AS "Category"," at bounding box center [554, 336] width 948 height 13
click at [1031, 42] on button "Save" at bounding box center [1019, 37] width 42 height 25
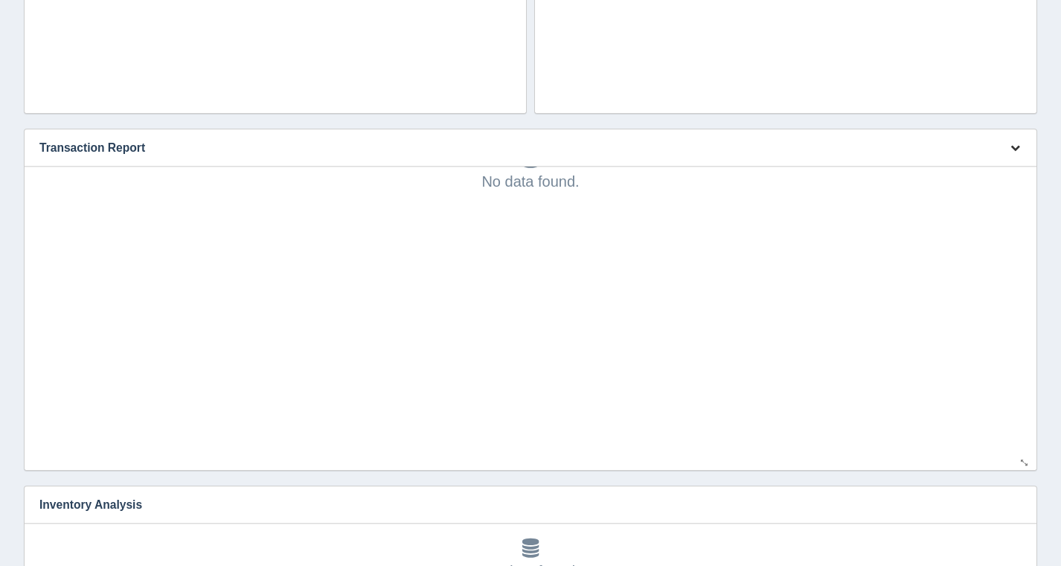
click at [1013, 145] on icon "button" at bounding box center [1016, 148] width 10 height 10
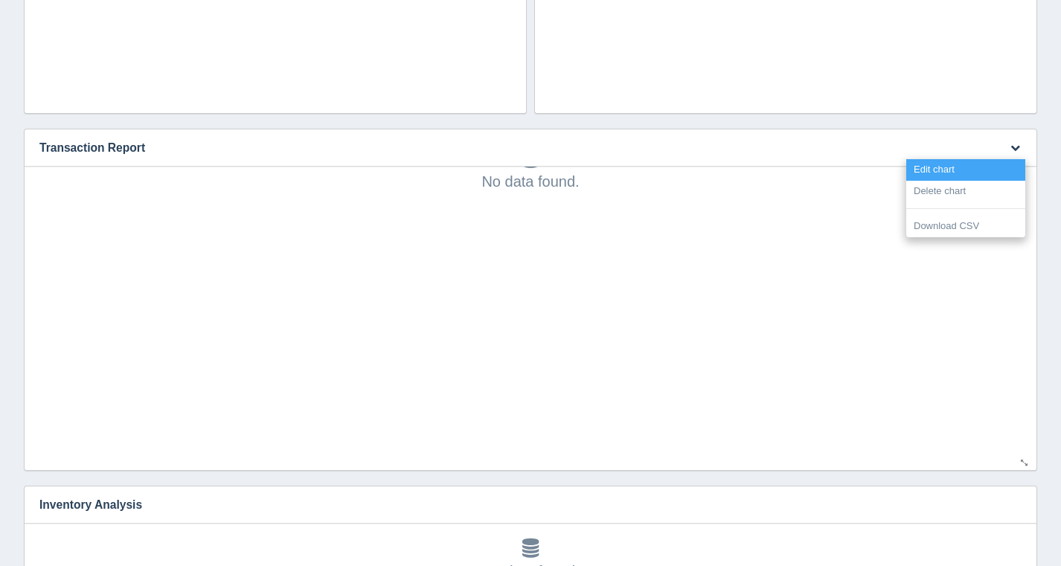
click at [1006, 159] on link "Edit chart" at bounding box center [965, 170] width 119 height 22
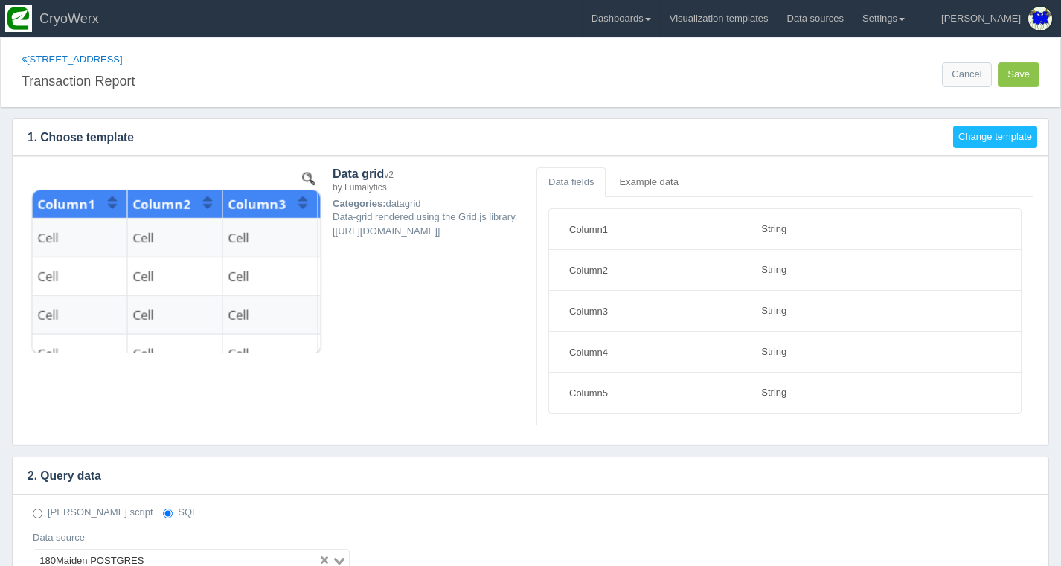
select select "string"
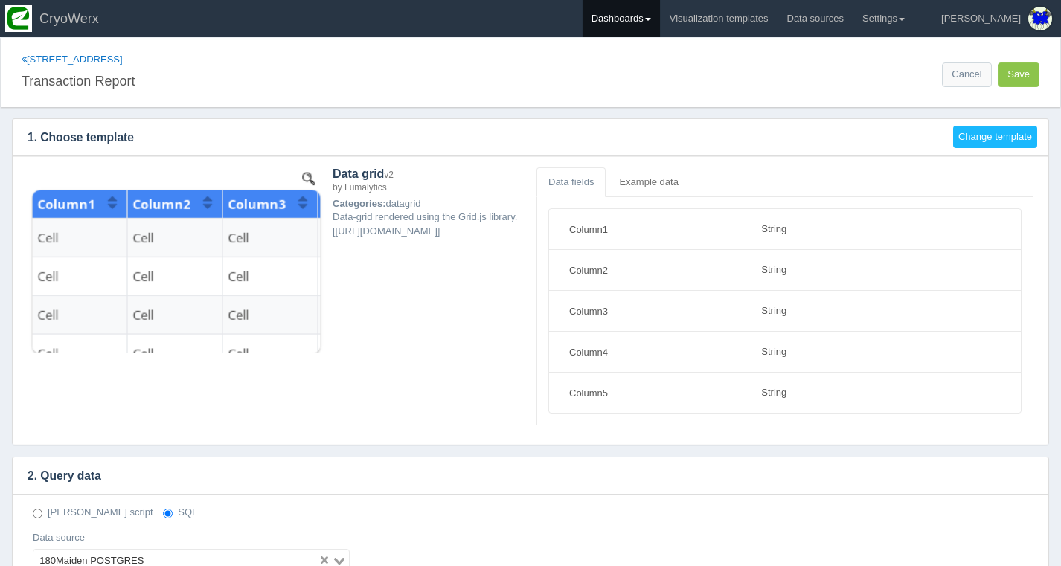
click at [660, 23] on link "Dashboards" at bounding box center [621, 18] width 77 height 37
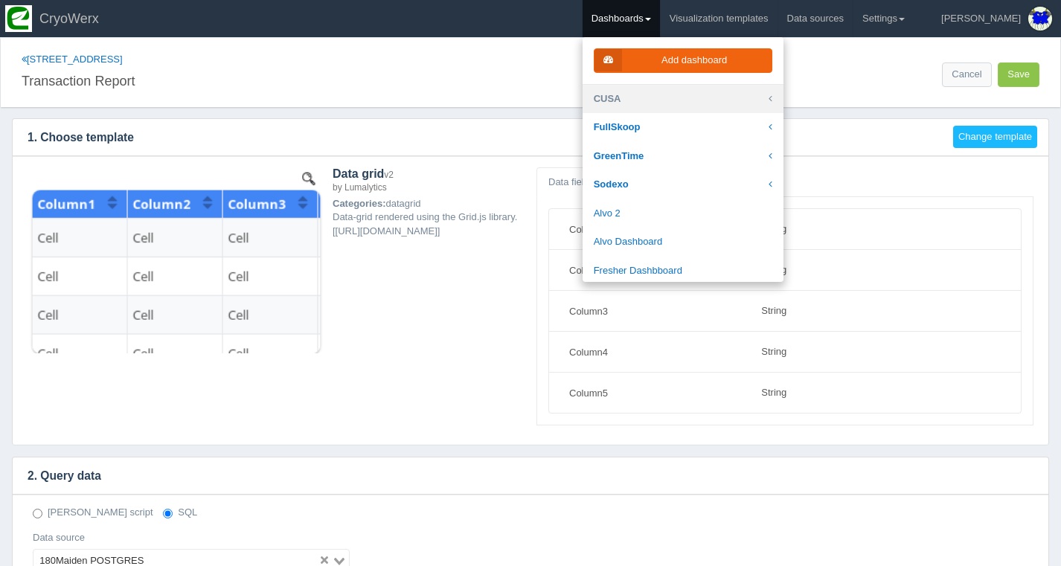
click at [691, 97] on link "CUSA" at bounding box center [683, 99] width 201 height 29
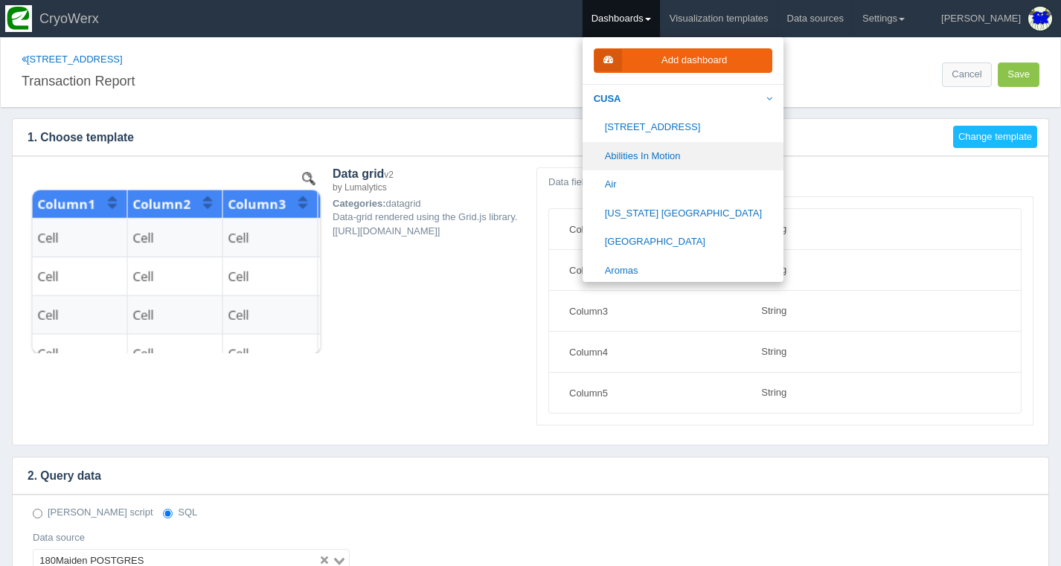
click at [686, 149] on link "Abilities In Motion" at bounding box center [683, 156] width 201 height 29
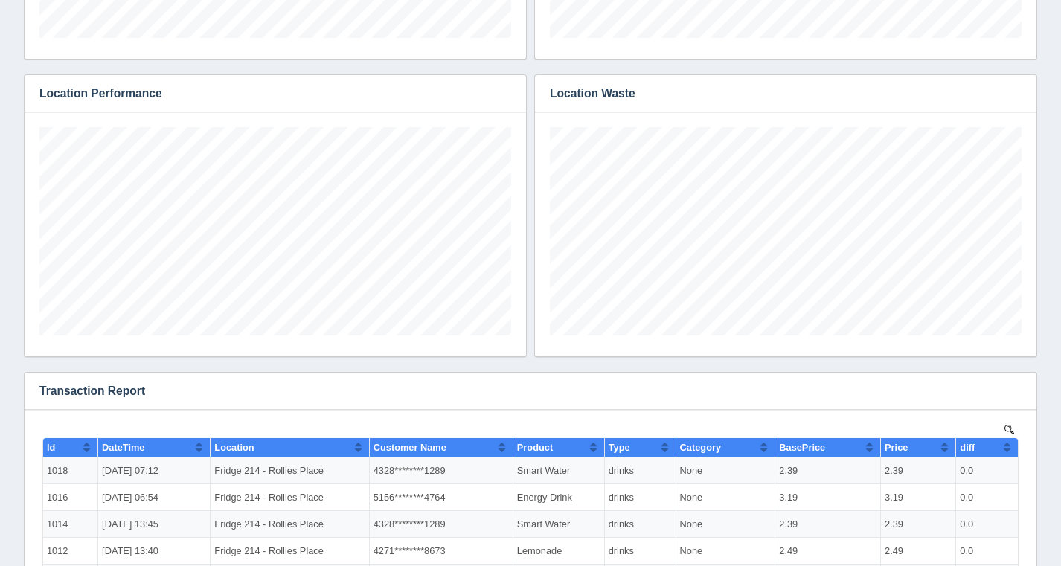
scroll to position [208, 472]
click at [1012, 397] on button "button" at bounding box center [1015, 391] width 20 height 23
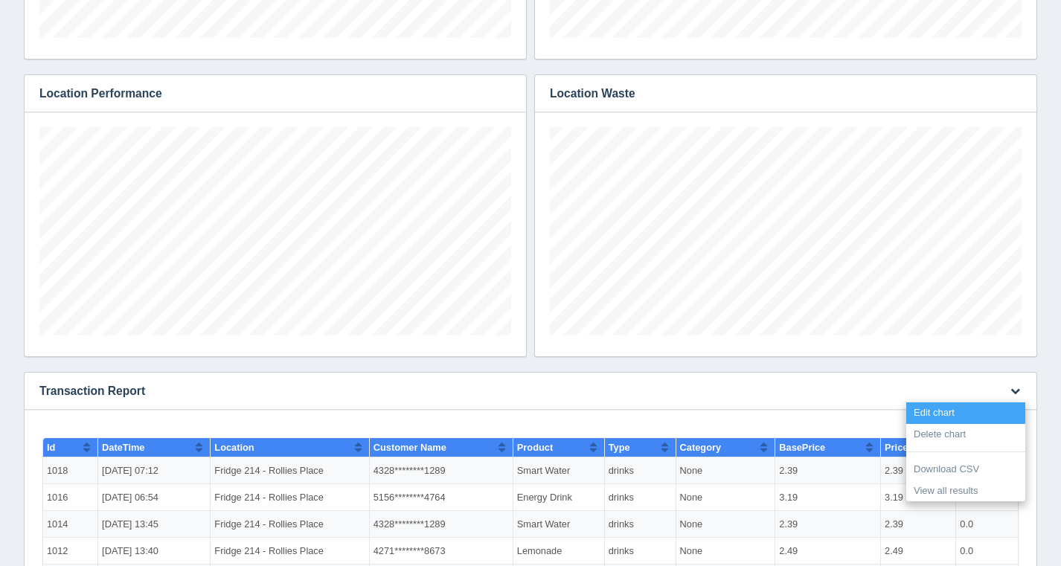
click at [988, 409] on link "Edit chart" at bounding box center [965, 414] width 119 height 22
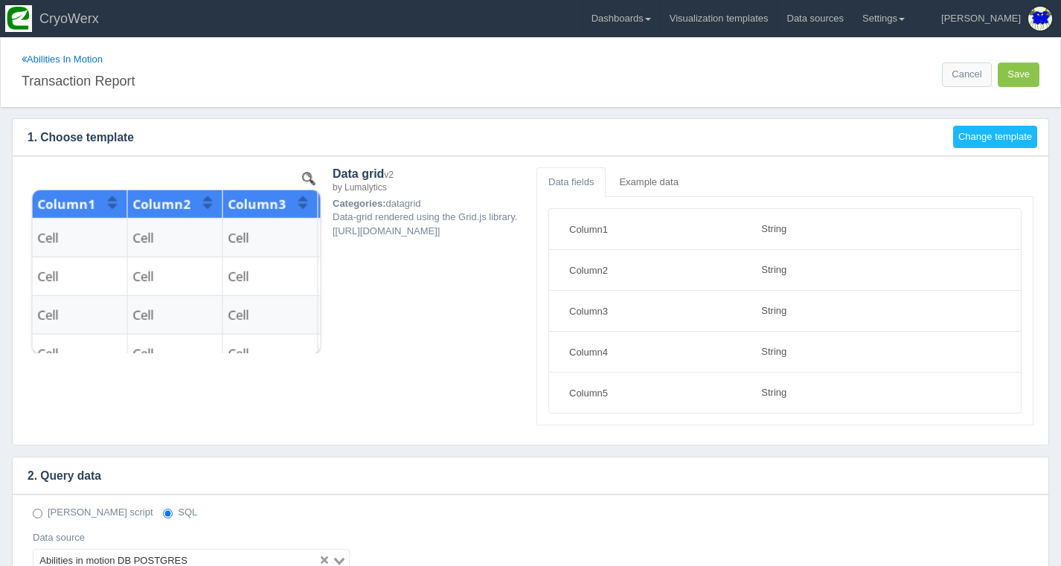
select select "string"
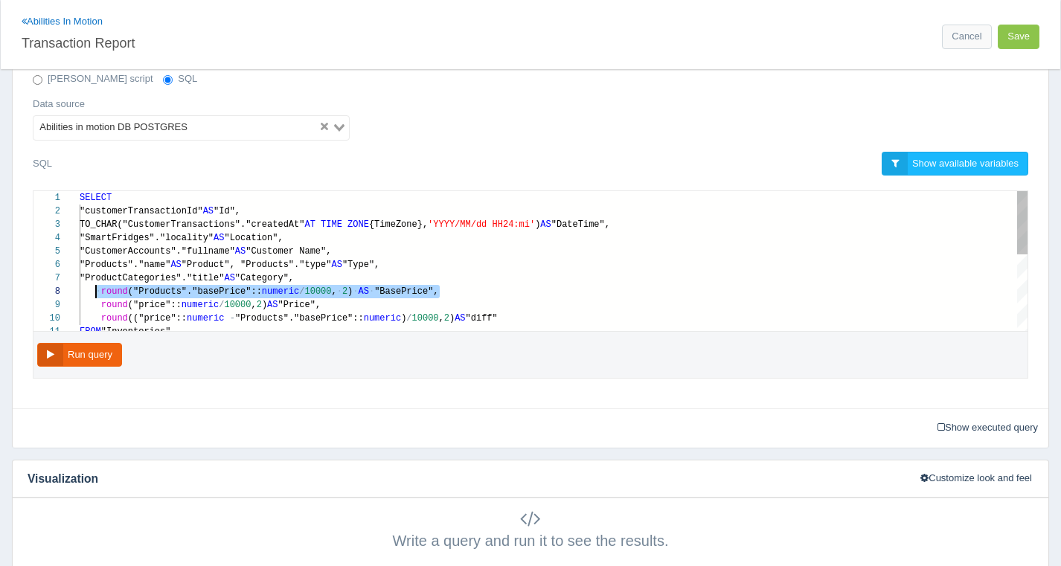
scroll to position [94, 22]
drag, startPoint x: 424, startPoint y: 290, endPoint x: 103, endPoint y: 290, distance: 320.8
paste textarea "COALESCE("originalPrice", "Products"."basePrice")"
type textarea "SELECT "customerTransactionId" AS "Id", TO_CHAR("CustomerTransactions"."created…"
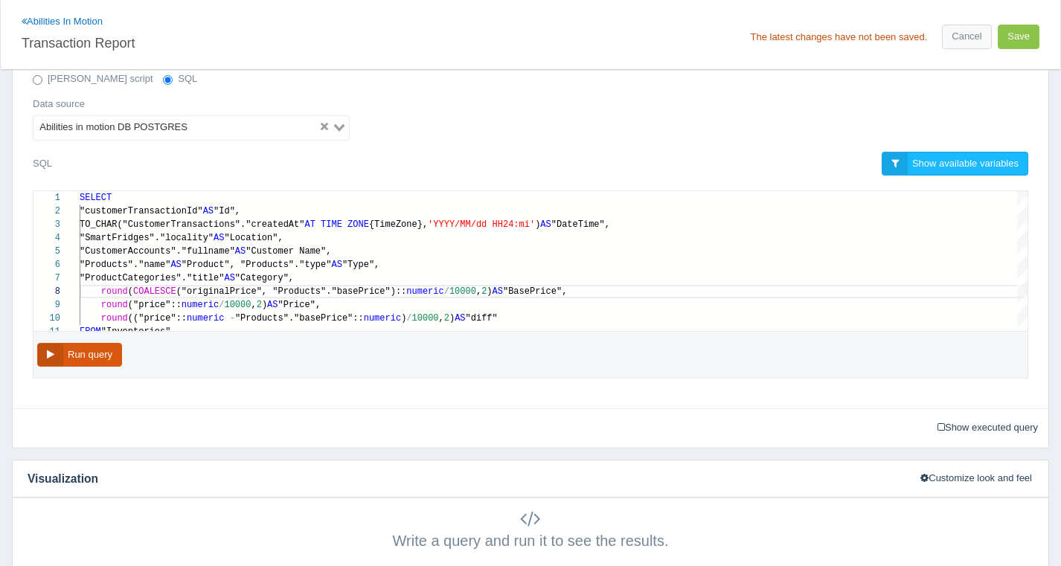
click at [100, 356] on button "Run query" at bounding box center [79, 355] width 85 height 25
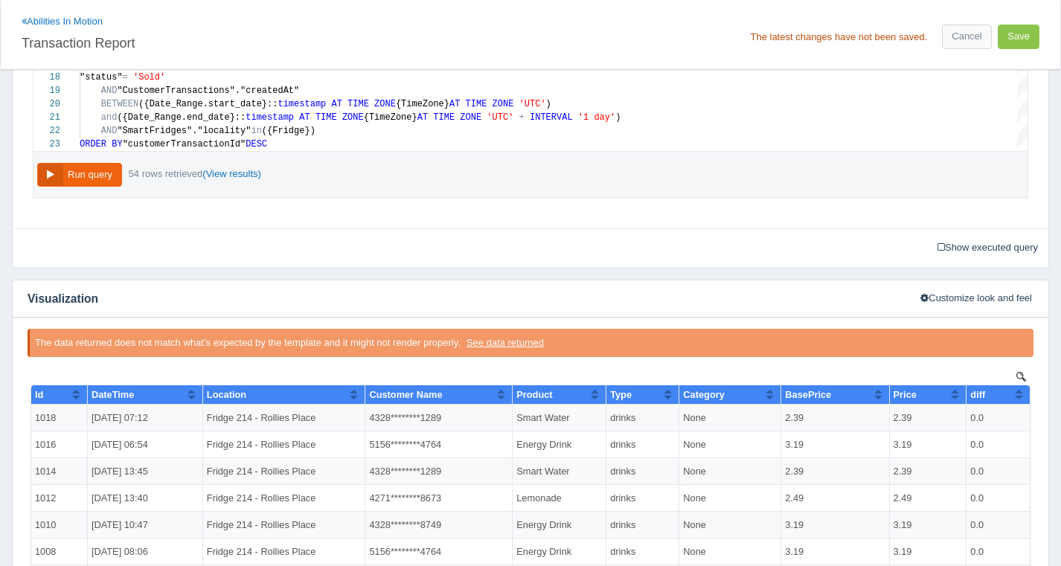
scroll to position [402, 0]
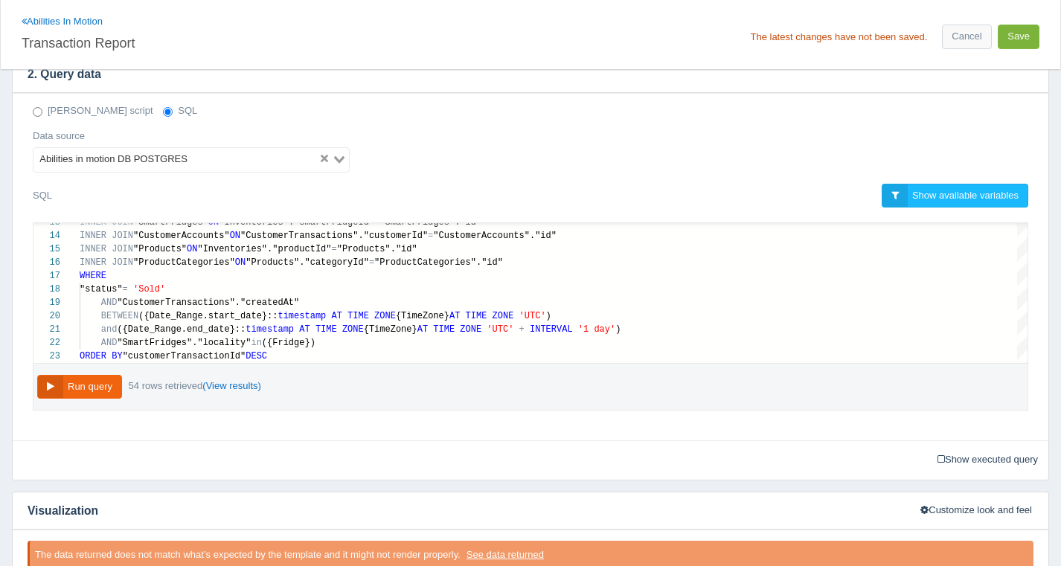
click at [1031, 33] on button "Save" at bounding box center [1019, 37] width 42 height 25
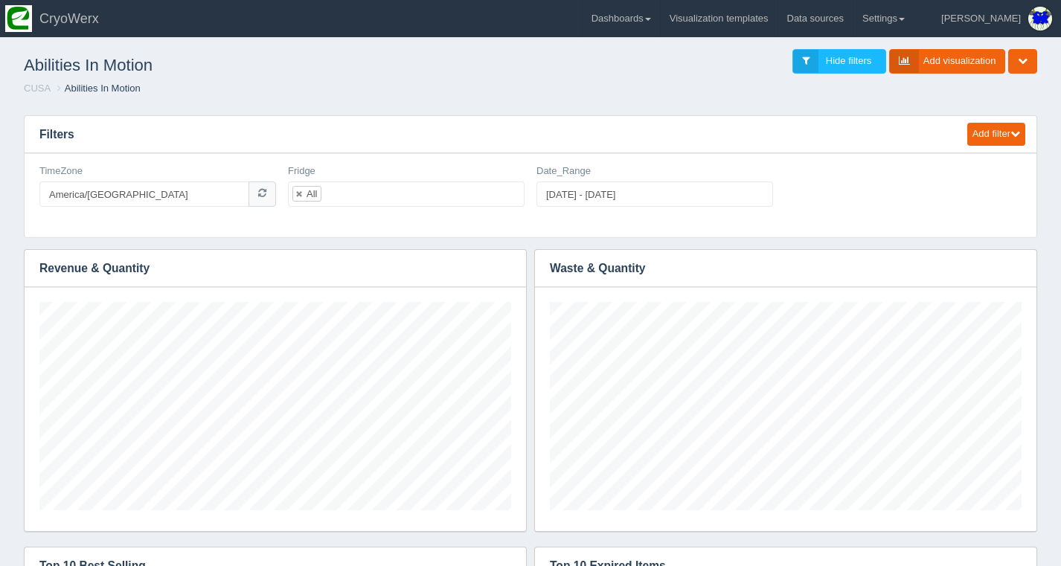
scroll to position [208, 472]
click at [660, 19] on link "Dashboards" at bounding box center [621, 18] width 77 height 37
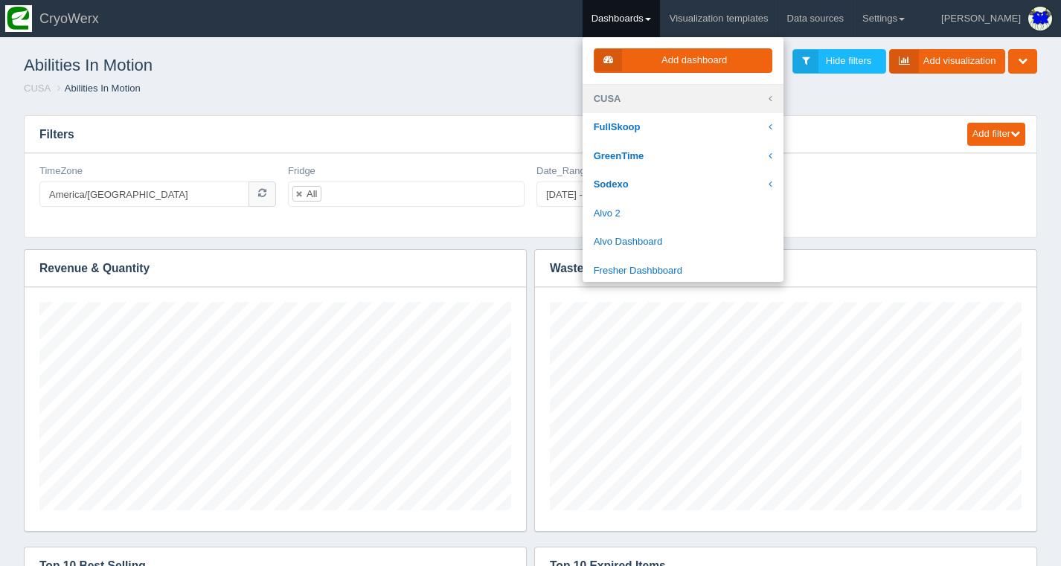
click at [667, 100] on link "CUSA" at bounding box center [683, 99] width 201 height 29
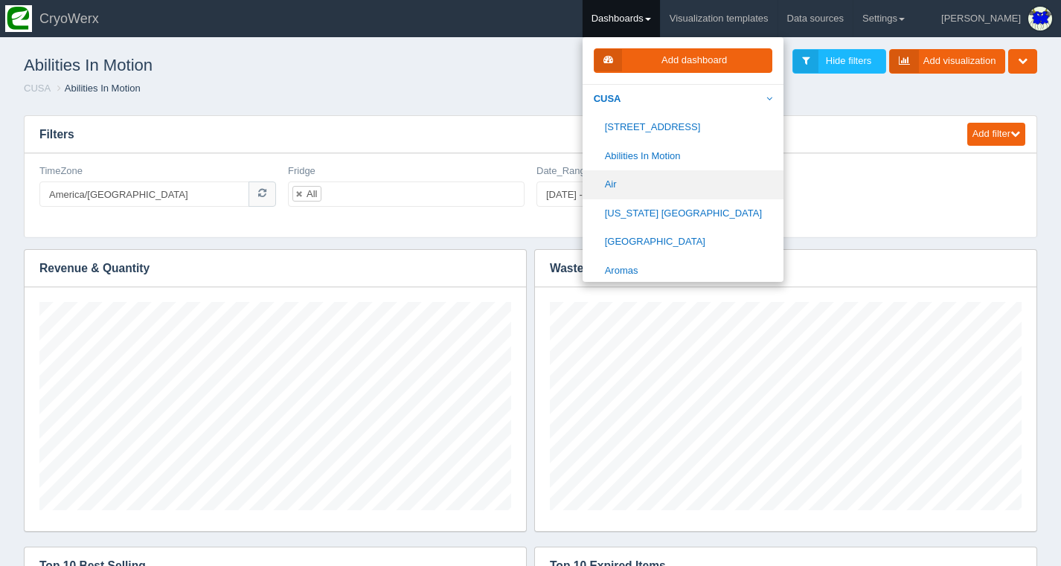
click at [679, 182] on link "Air" at bounding box center [683, 184] width 201 height 29
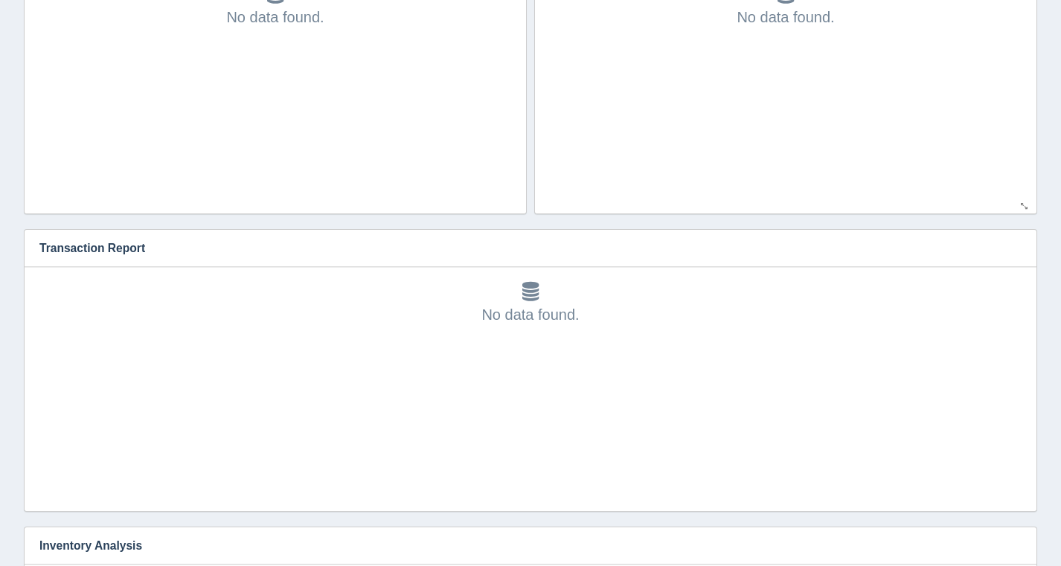
scroll to position [46, 0]
click at [1008, 248] on button "button" at bounding box center [1015, 248] width 20 height 23
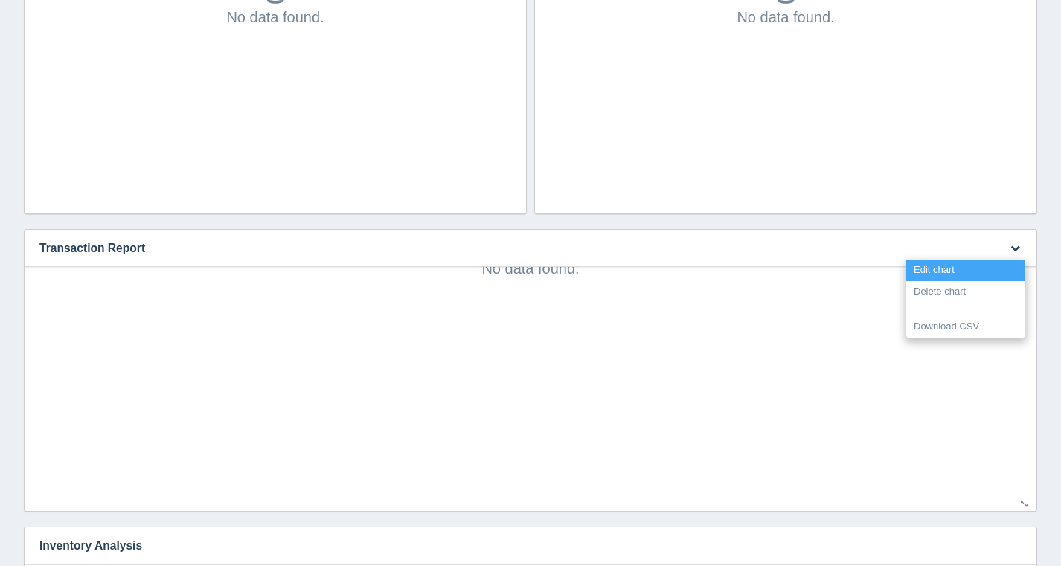
click at [996, 272] on link "Edit chart" at bounding box center [965, 271] width 119 height 22
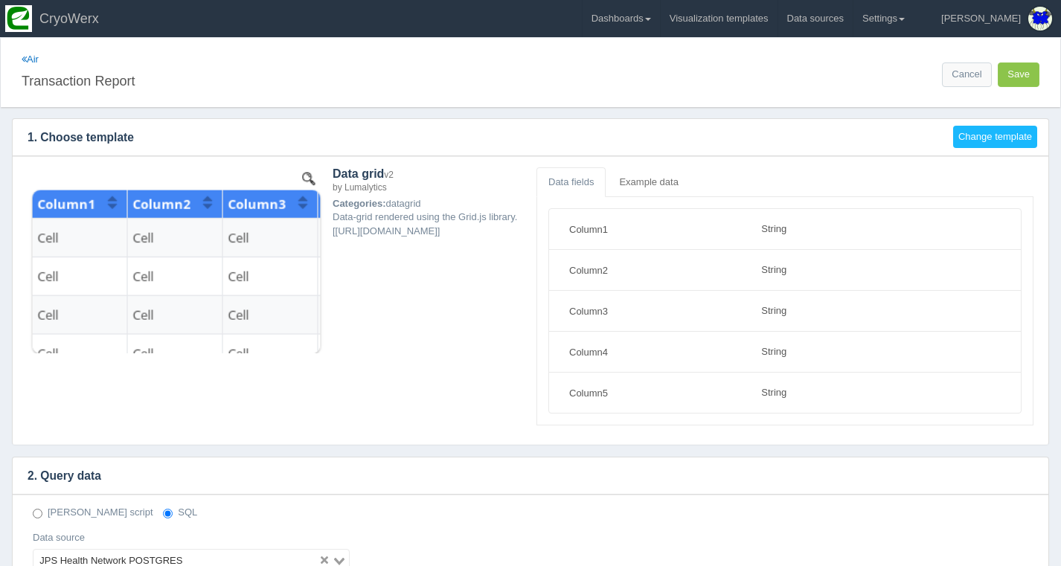
select select "string"
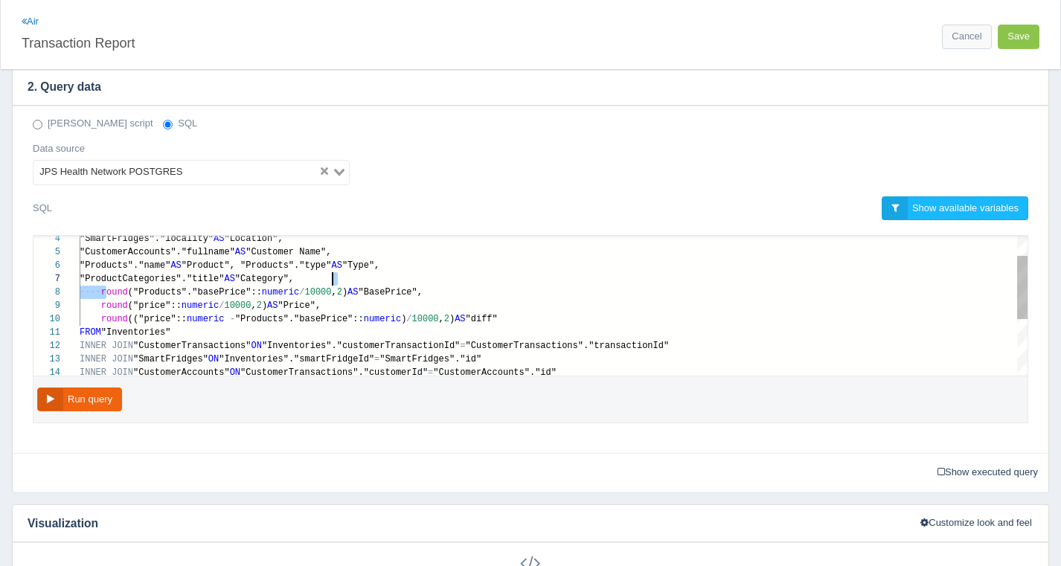
scroll to position [94, 360]
drag, startPoint x: 104, startPoint y: 287, endPoint x: 496, endPoint y: 289, distance: 392.2
click at [129, 296] on div "round ("Products"."basePrice":: numeric / 10000 , · 2 ) · AS · "BasePrice"," at bounding box center [554, 292] width 948 height 13
click at [101, 288] on div "10 11 4 5 6 7 8 9 12 13 14 round (("price":: numeric - "Products"."basePrice"::…" at bounding box center [530, 306] width 994 height 140
paste textarea "COALESCE("originalPrice", "Products"."basePrice")"
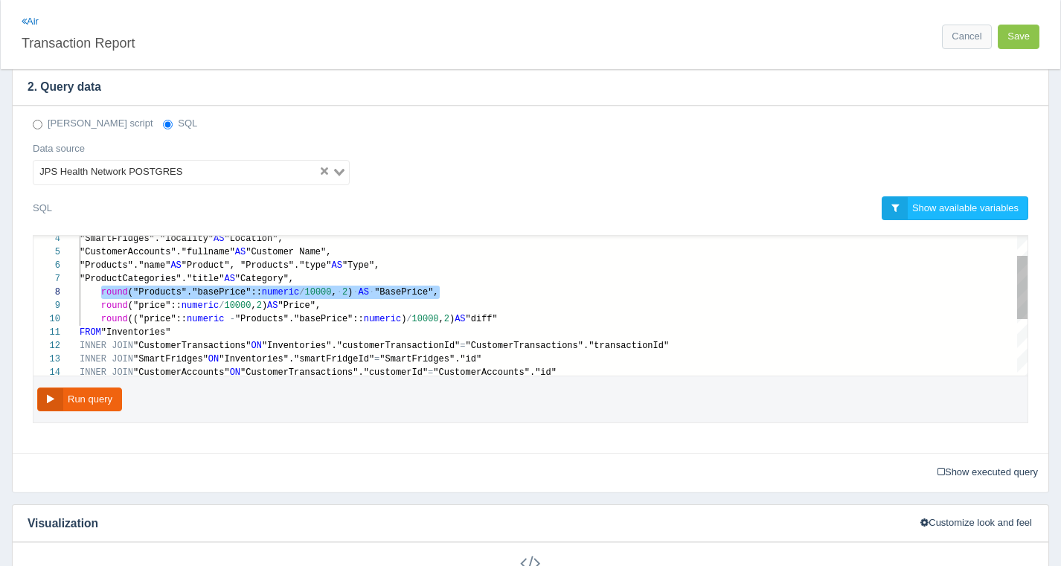
scroll to position [94, 505]
type textarea "SELECT "customerTransactionId" AS "Id", TO_CHAR("CustomerTransactions"."created…"
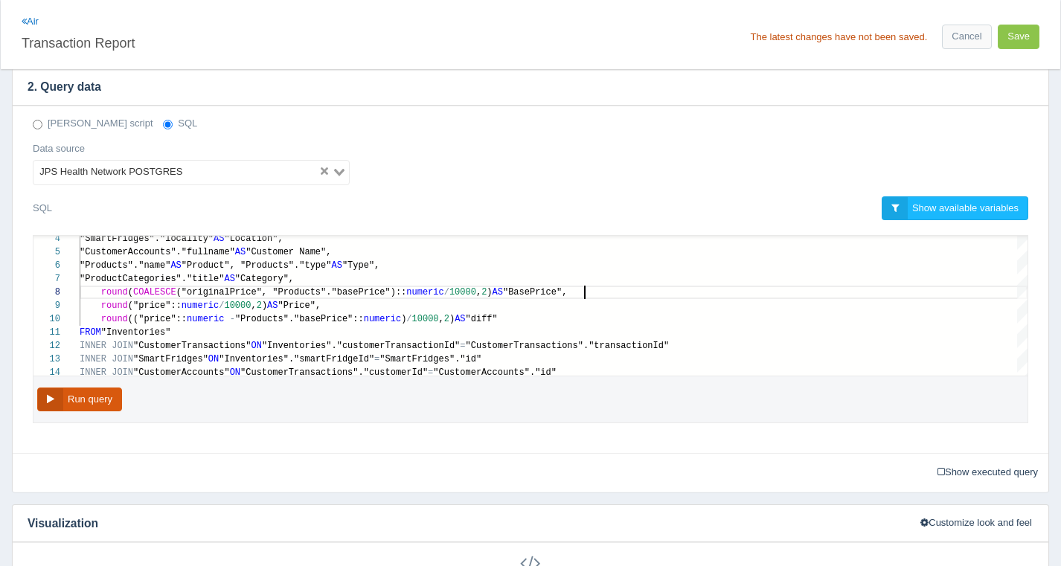
click at [106, 395] on button "Run query" at bounding box center [79, 400] width 85 height 25
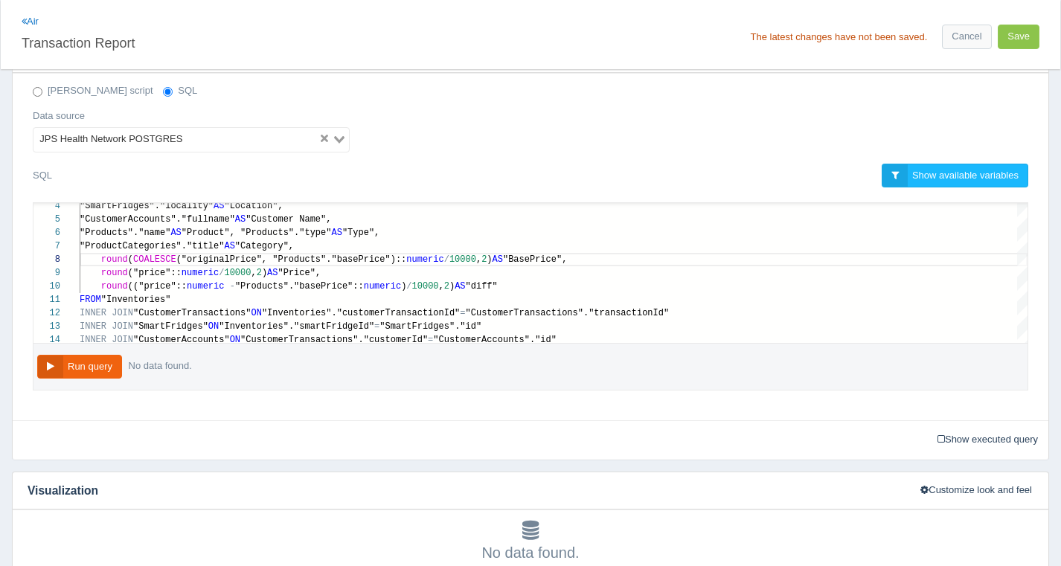
scroll to position [217, 0]
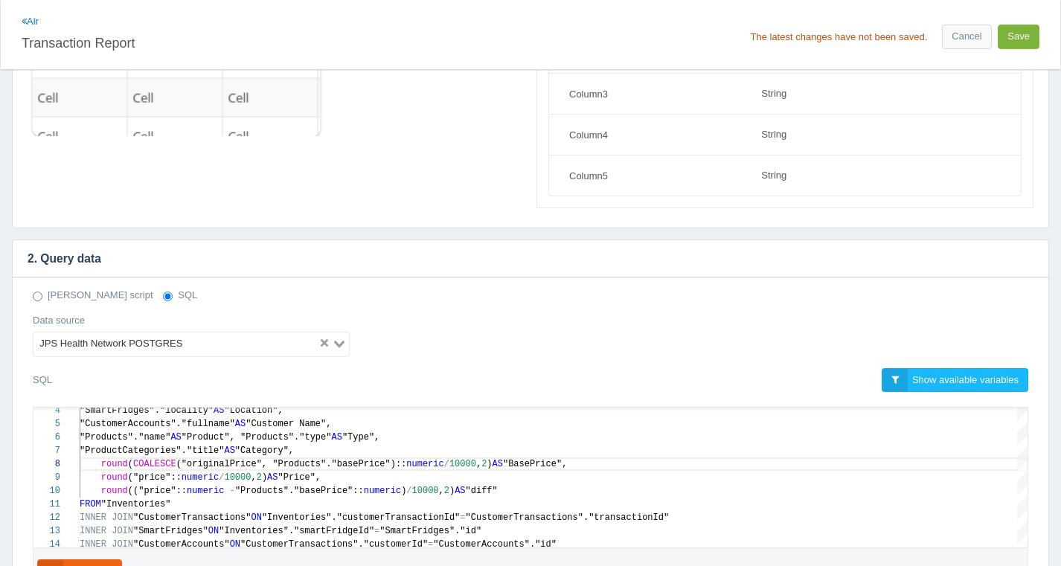
click at [1026, 32] on button "Save" at bounding box center [1019, 37] width 42 height 25
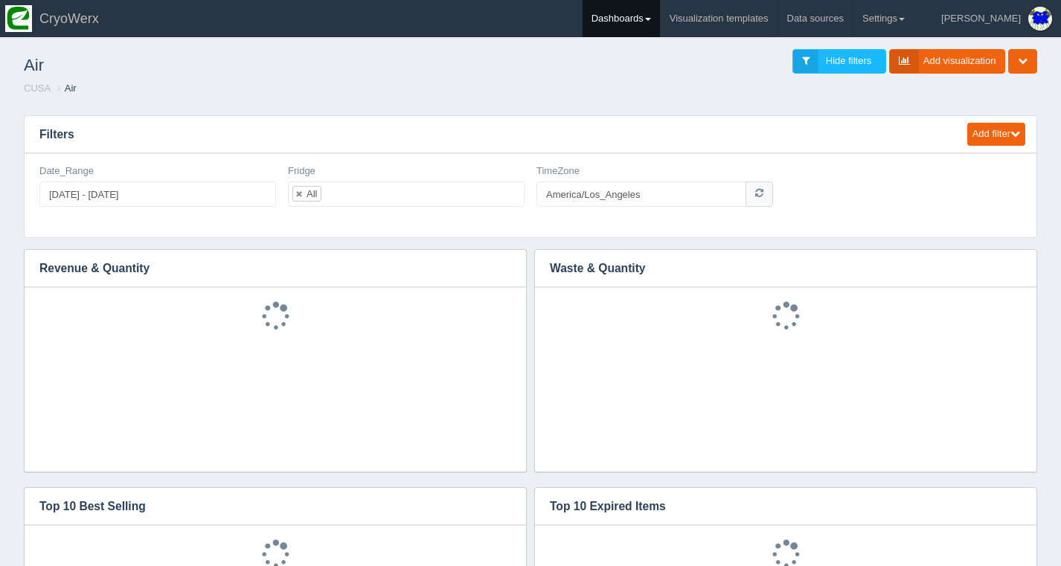
click at [651, 19] on span at bounding box center [648, 19] width 6 height 3
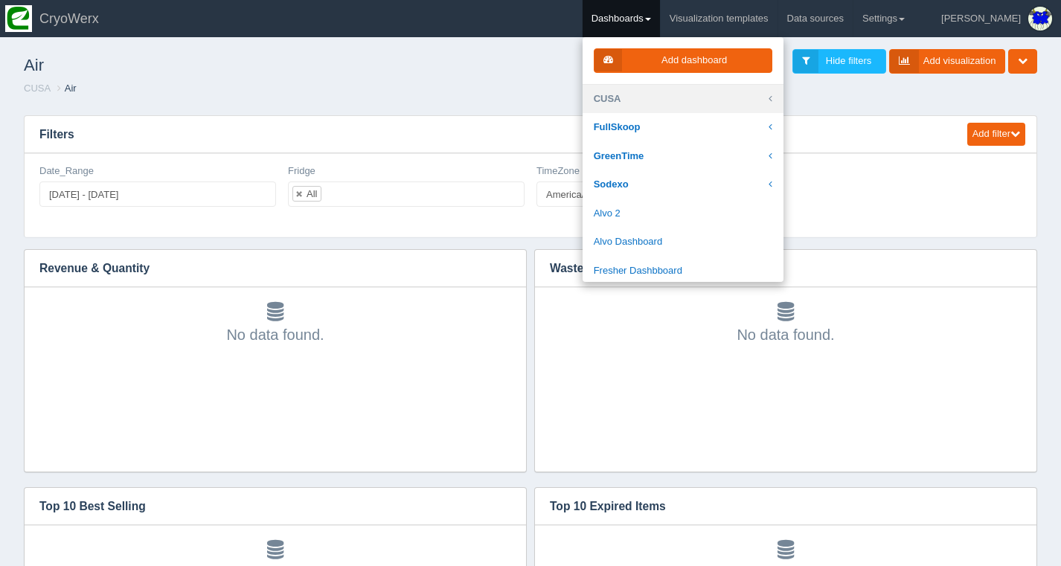
click at [694, 109] on link "CUSA" at bounding box center [683, 99] width 201 height 29
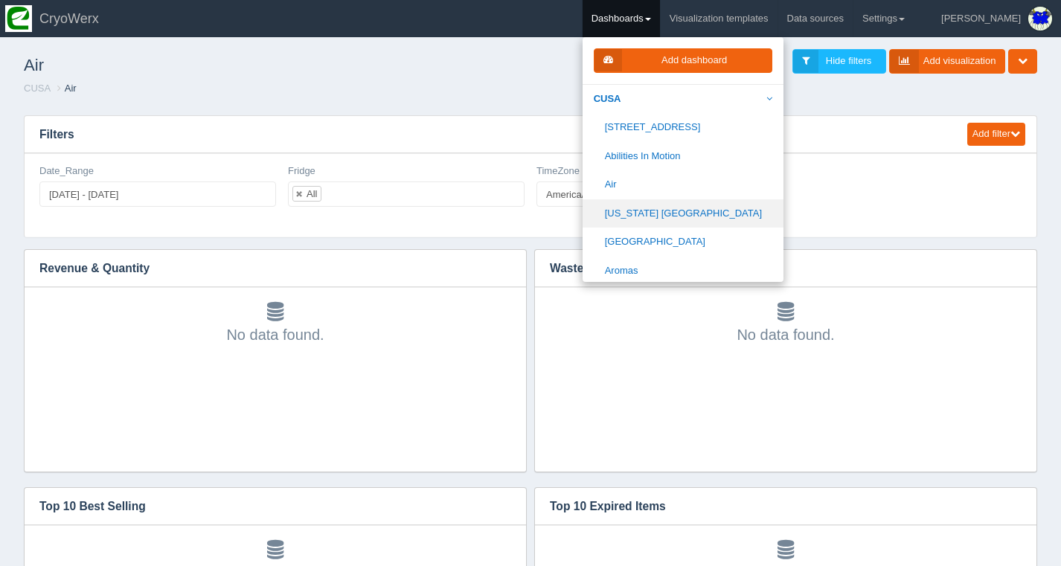
click at [703, 214] on link "[US_STATE] [GEOGRAPHIC_DATA]" at bounding box center [683, 213] width 201 height 29
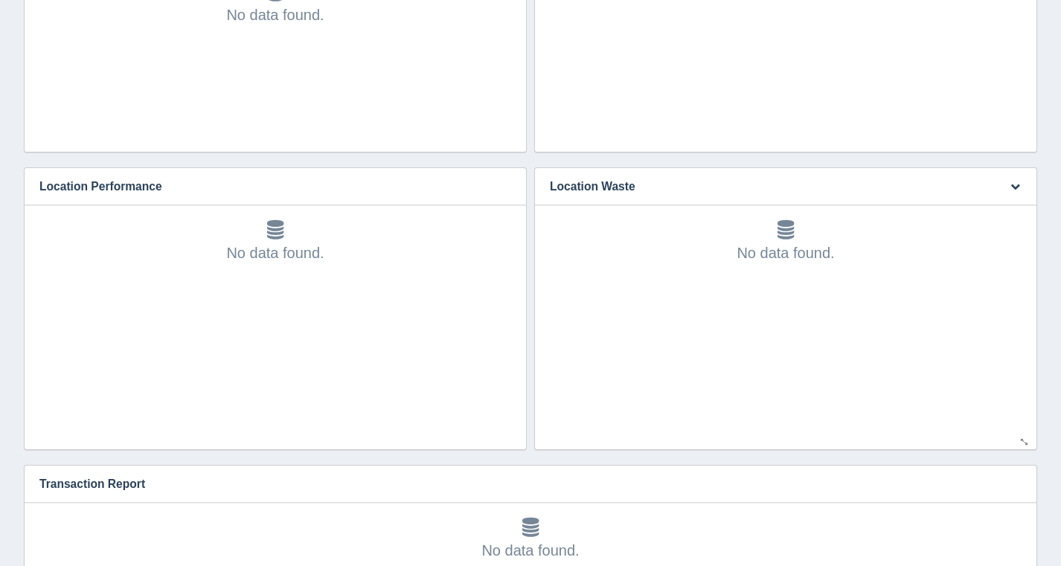
scroll to position [46, 0]
click at [1014, 482] on icon "button" at bounding box center [1016, 484] width 10 height 10
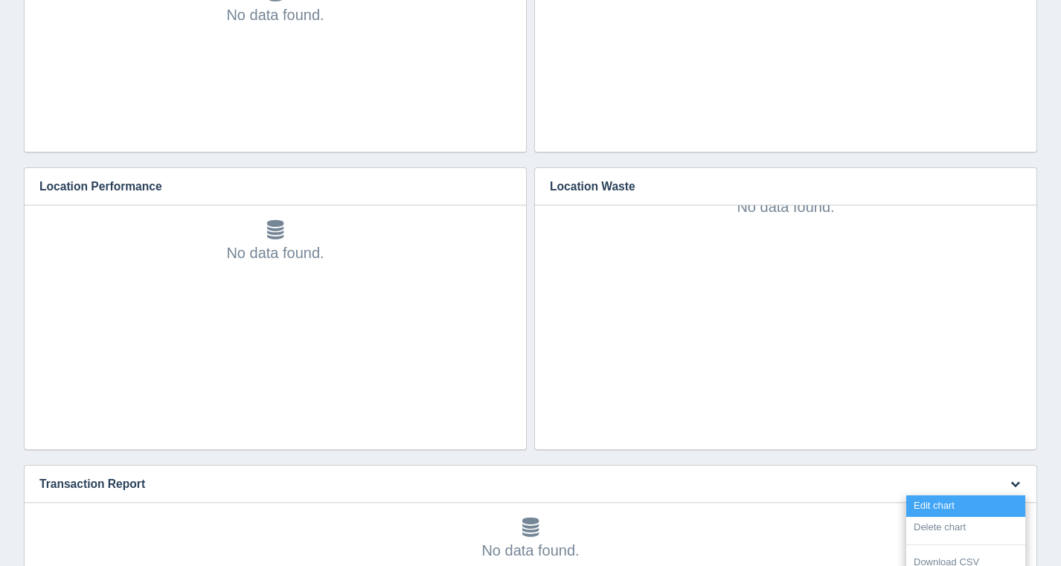
click at [997, 497] on link "Edit chart" at bounding box center [965, 507] width 119 height 22
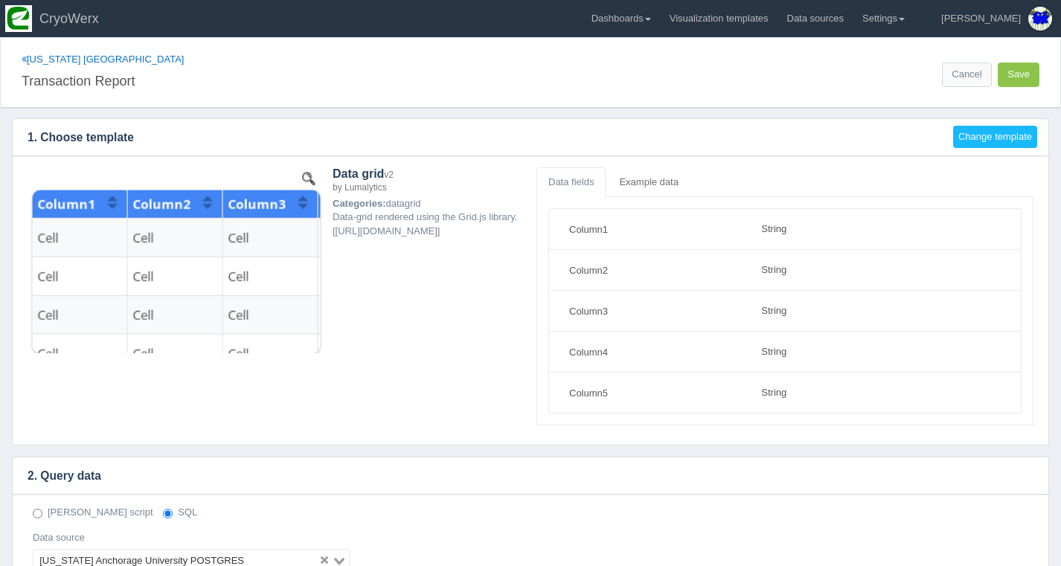
select select "string"
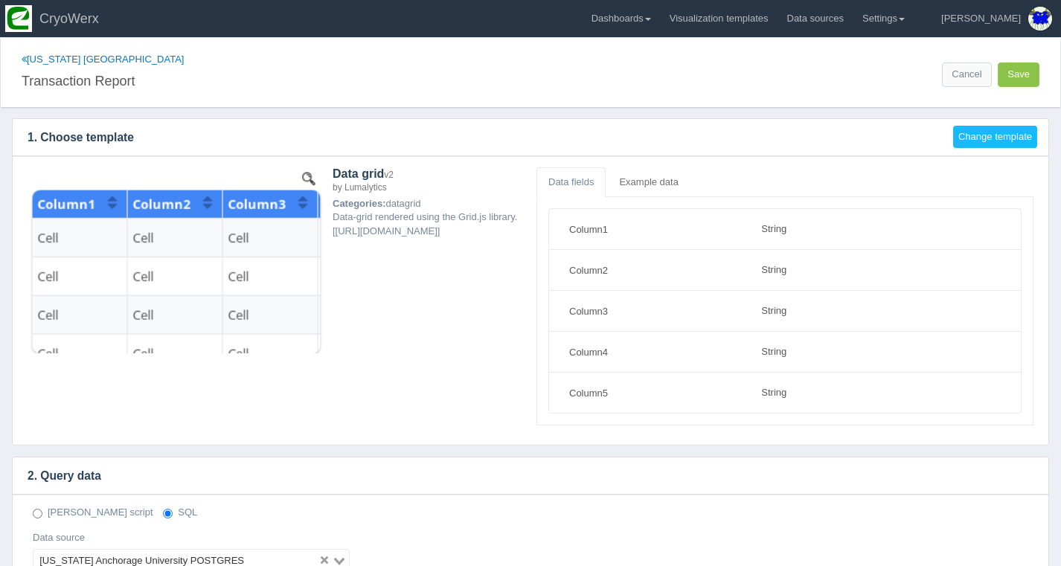
scroll to position [193, 0]
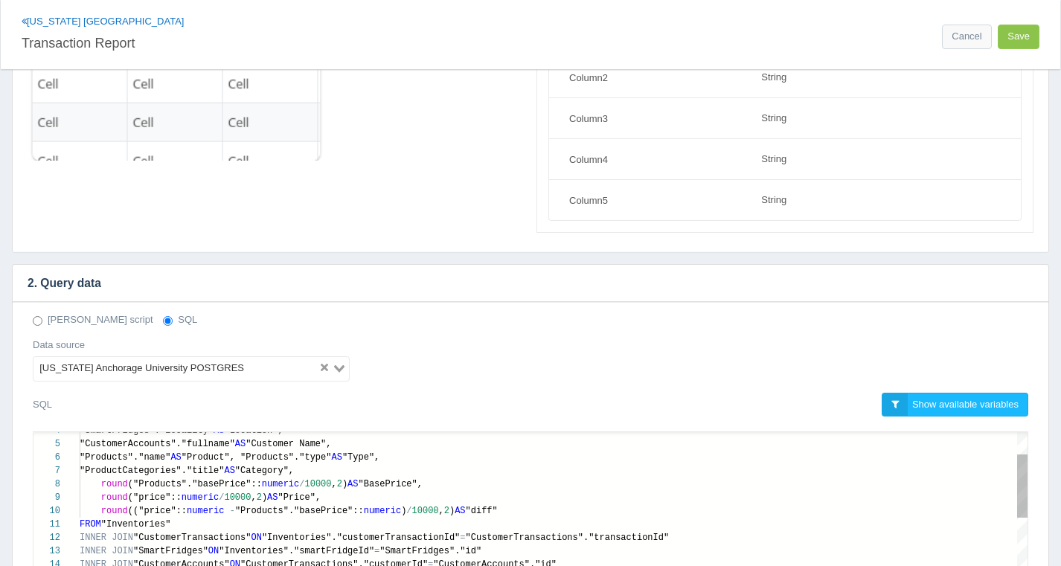
click at [103, 484] on span "round" at bounding box center [114, 484] width 27 height 10
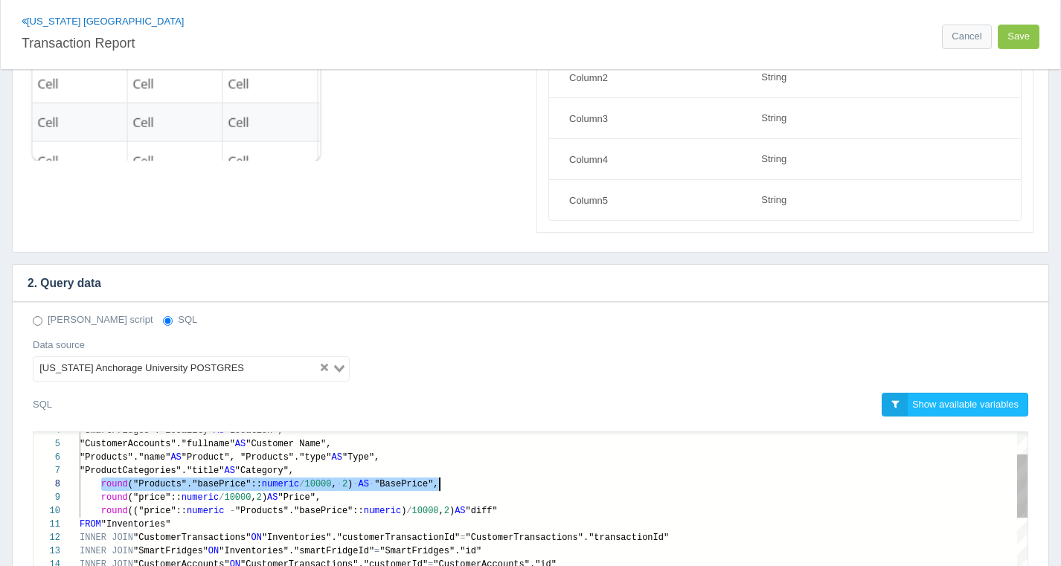
scroll to position [94, 360]
paste textarea "COALESCE("originalPrice", "Products"."basePrice")"
type textarea "SELECT "customerTransactionId" AS "Id", TO_CHAR("CustomerTransactions"."created…"
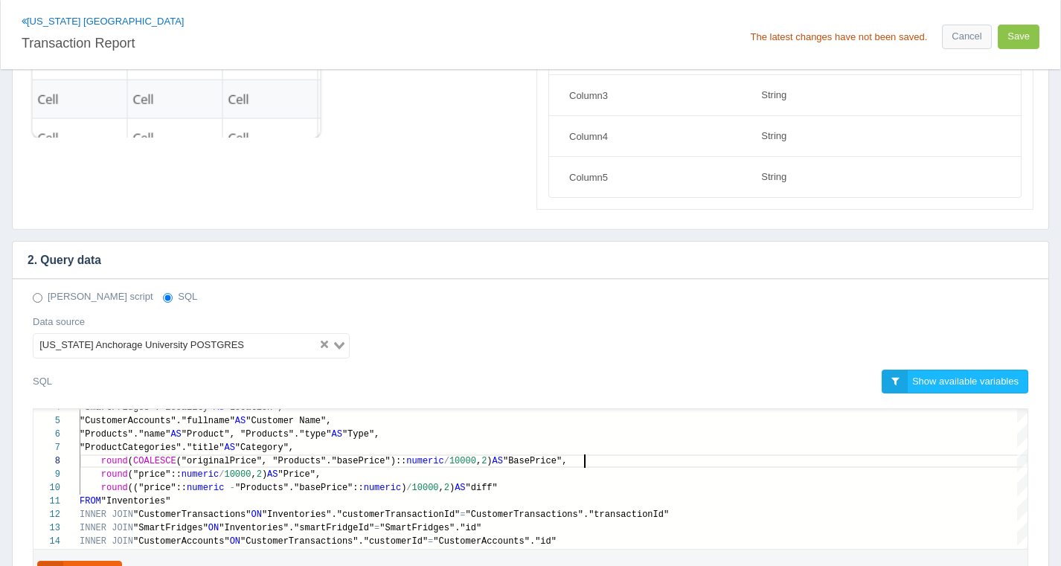
scroll to position [316, 0]
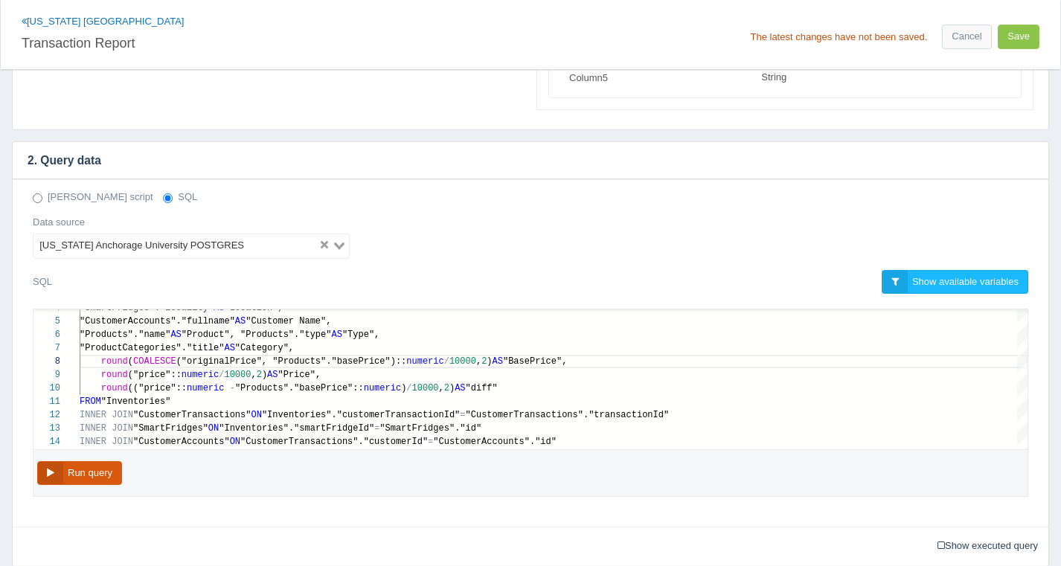
click at [115, 470] on button "Run query" at bounding box center [79, 473] width 85 height 25
click at [117, 476] on button "Run query" at bounding box center [79, 473] width 85 height 25
click at [1023, 37] on button "Save" at bounding box center [1019, 37] width 42 height 25
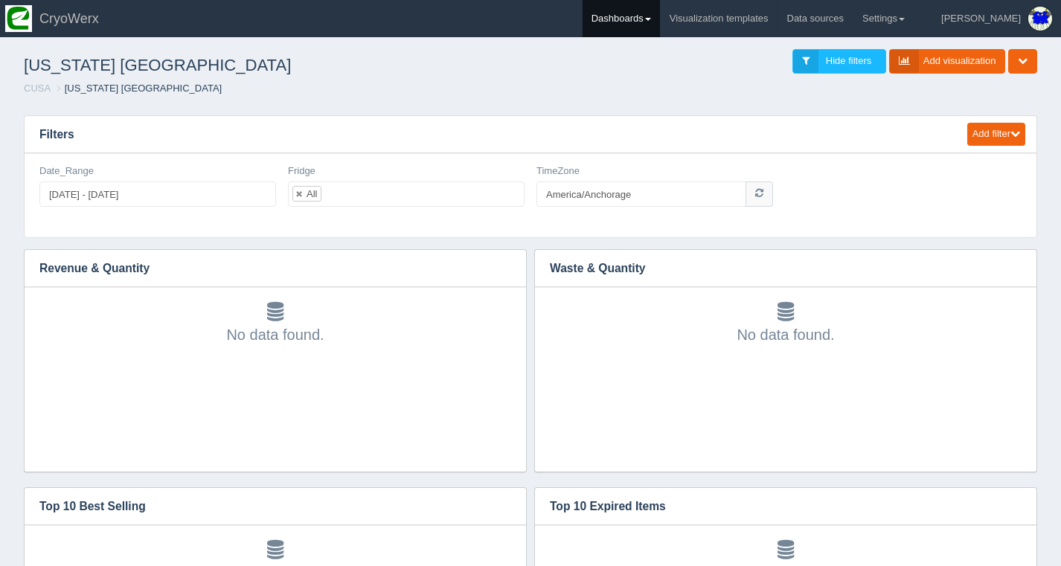
click at [660, 17] on link "Dashboards" at bounding box center [621, 18] width 77 height 37
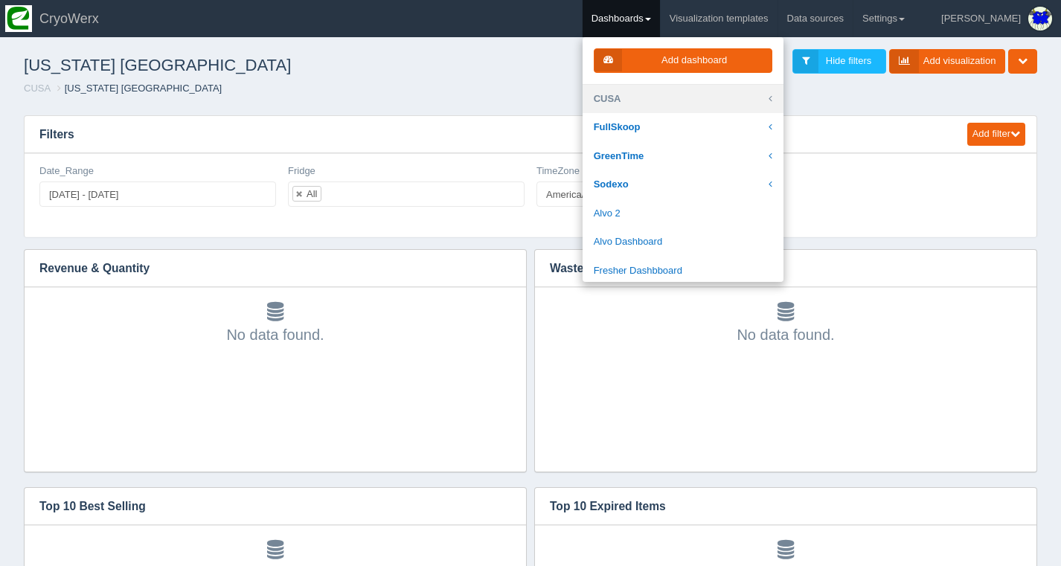
click at [664, 97] on link "CUSA" at bounding box center [683, 99] width 201 height 29
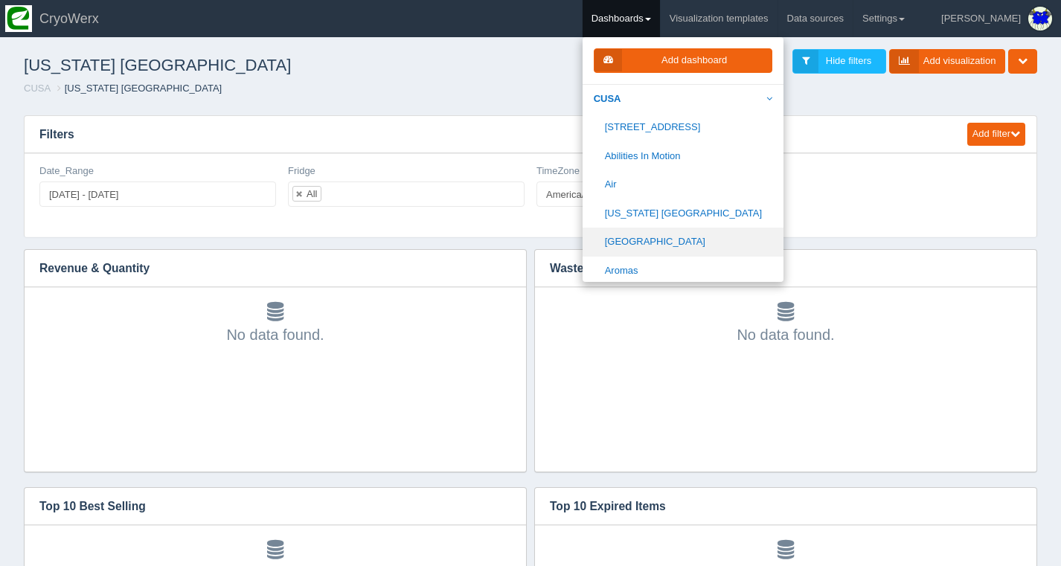
click at [666, 239] on link "[GEOGRAPHIC_DATA]" at bounding box center [683, 242] width 201 height 29
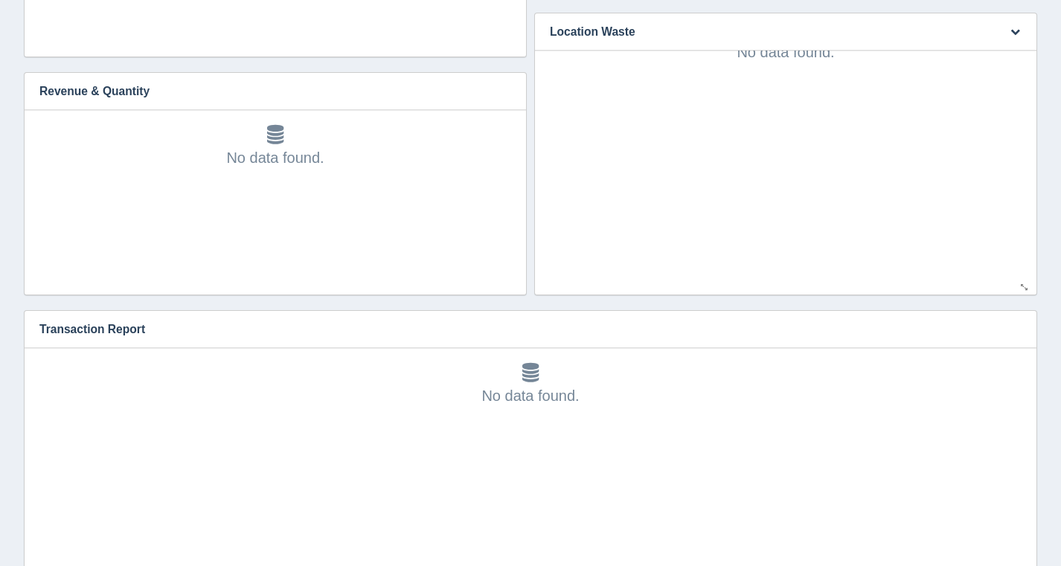
scroll to position [46, 0]
click at [1011, 326] on icon "button" at bounding box center [1016, 329] width 10 height 10
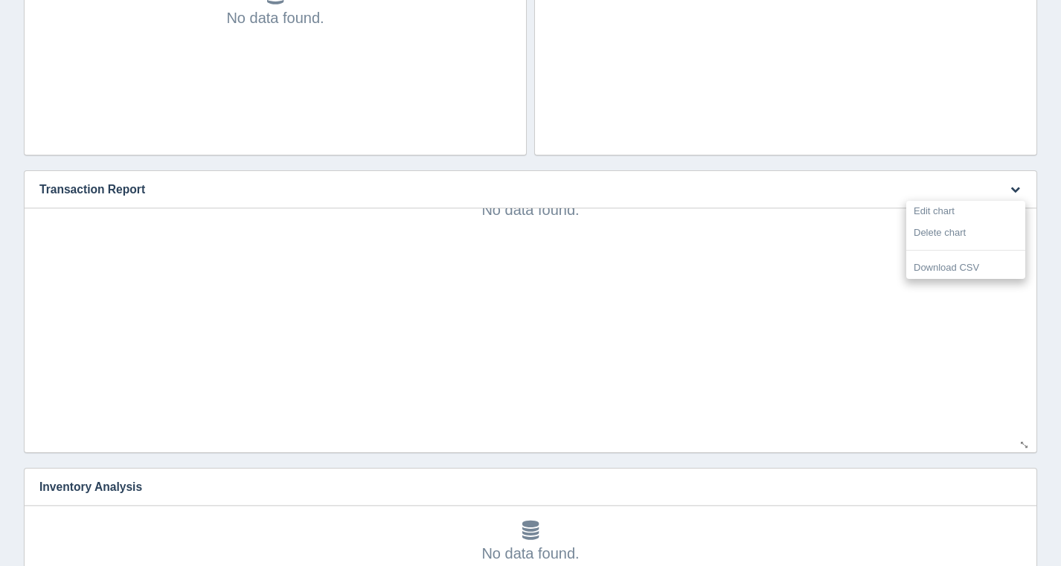
scroll to position [856, 0]
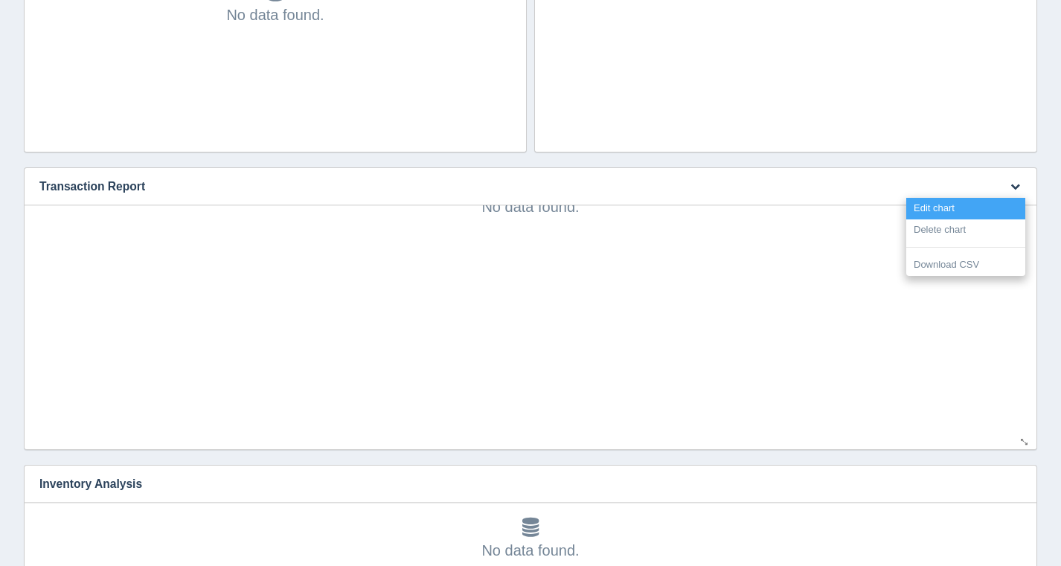
click at [961, 201] on link "Edit chart" at bounding box center [965, 209] width 119 height 22
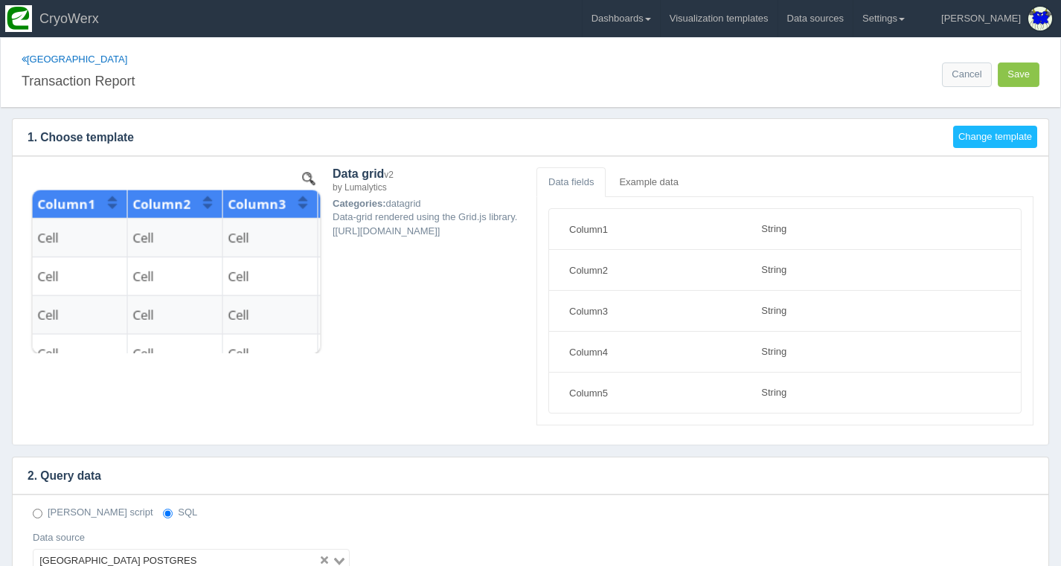
select select "string"
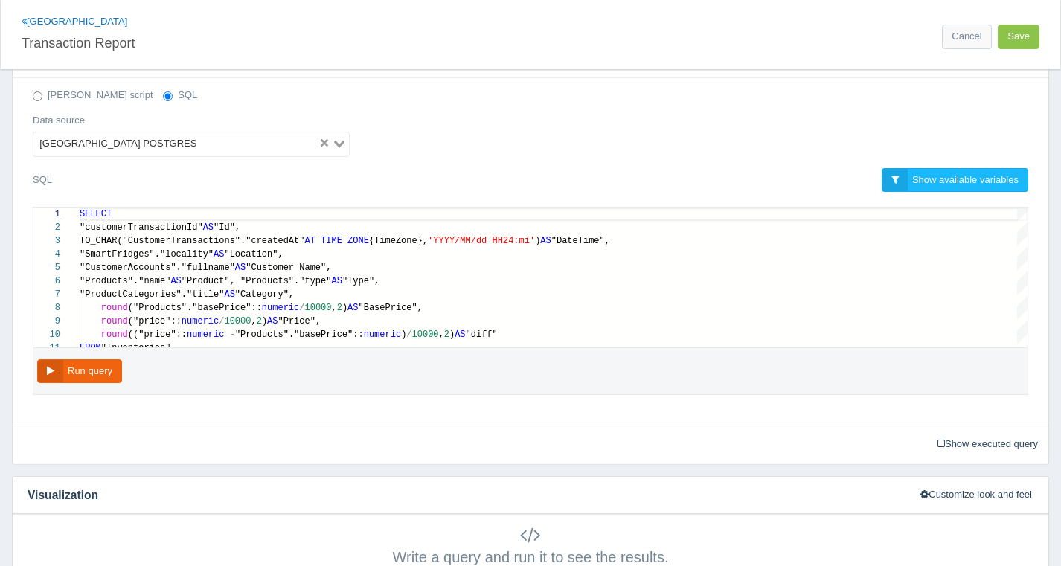
scroll to position [121, 0]
click at [103, 310] on span "round" at bounding box center [114, 308] width 27 height 10
paste textarea "COALESCE("originalPrice", "Products"."basePrice")"
type textarea "SELECT "customerTransactionId" AS "Id", TO_CHAR("CustomerTransactions"."created…"
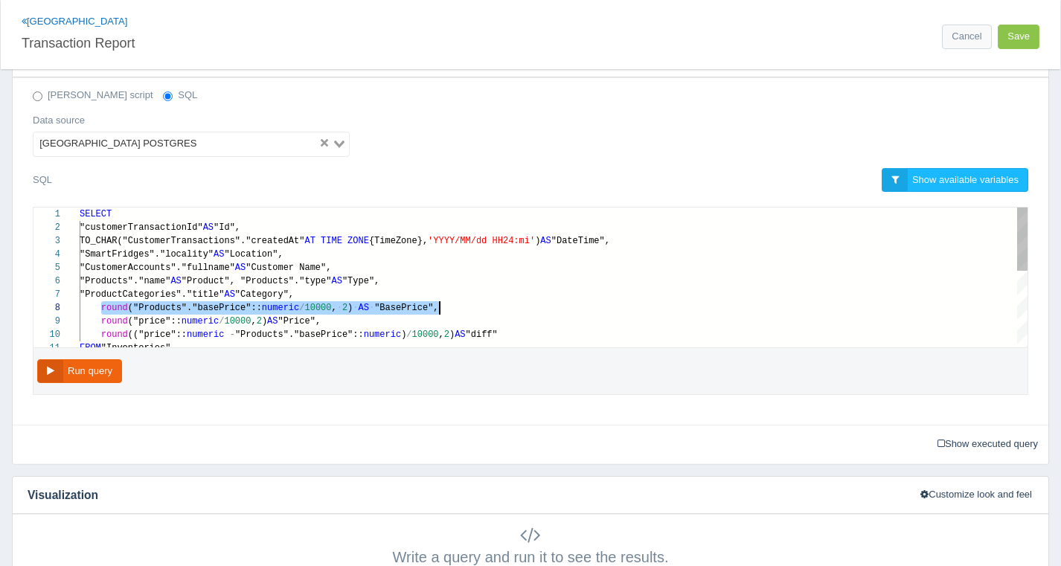
scroll to position [94, 505]
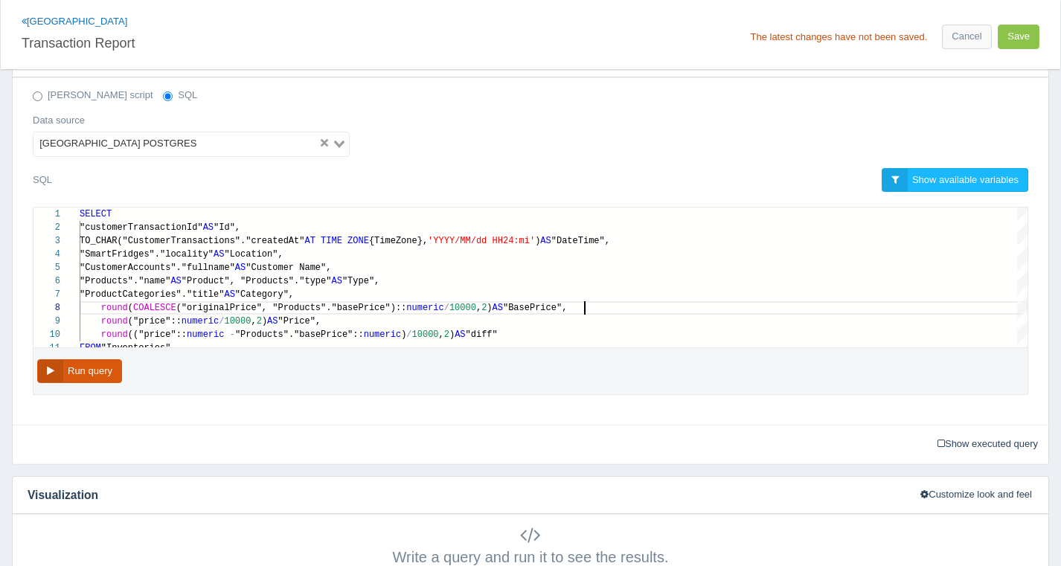
click at [110, 365] on button "Run query" at bounding box center [79, 371] width 85 height 25
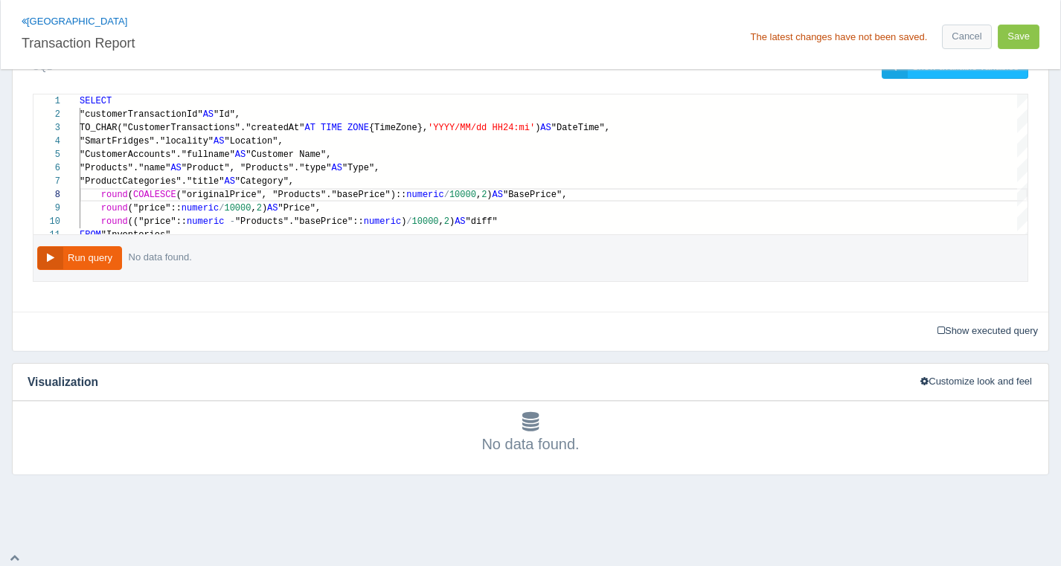
scroll to position [494, 0]
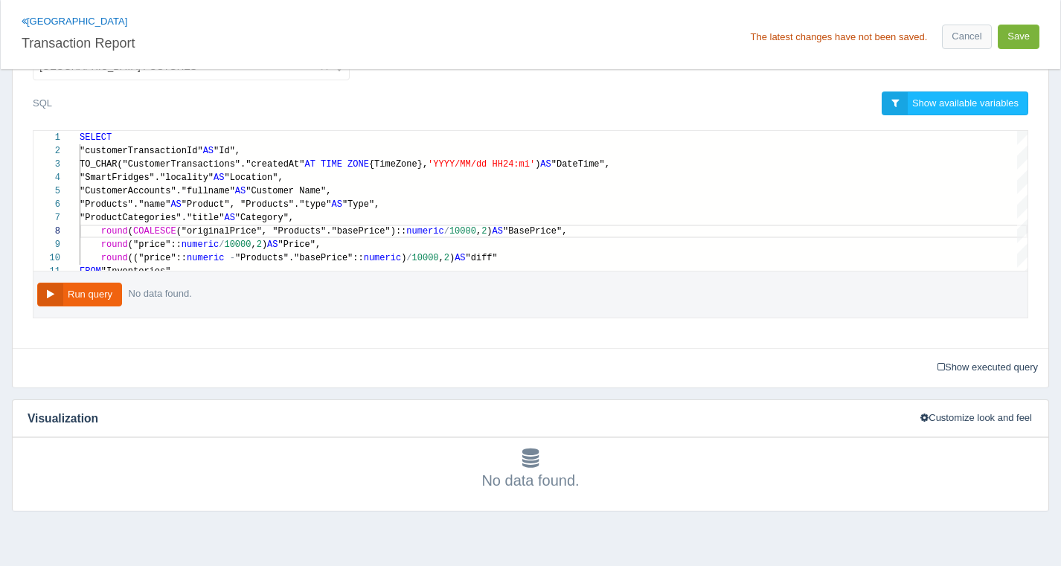
click at [1017, 39] on button "Save" at bounding box center [1019, 37] width 42 height 25
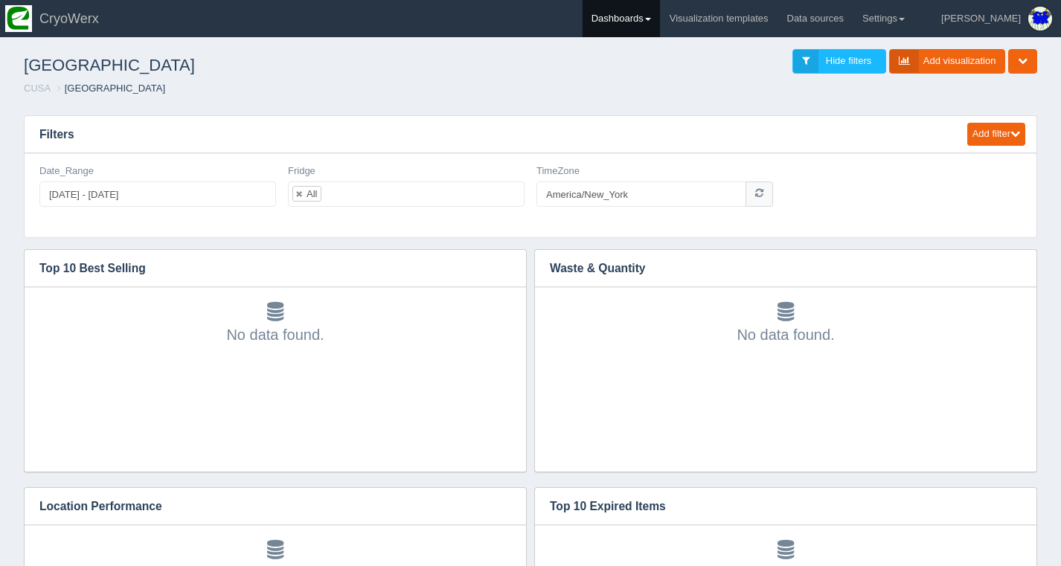
click at [660, 23] on link "Dashboards" at bounding box center [621, 18] width 77 height 37
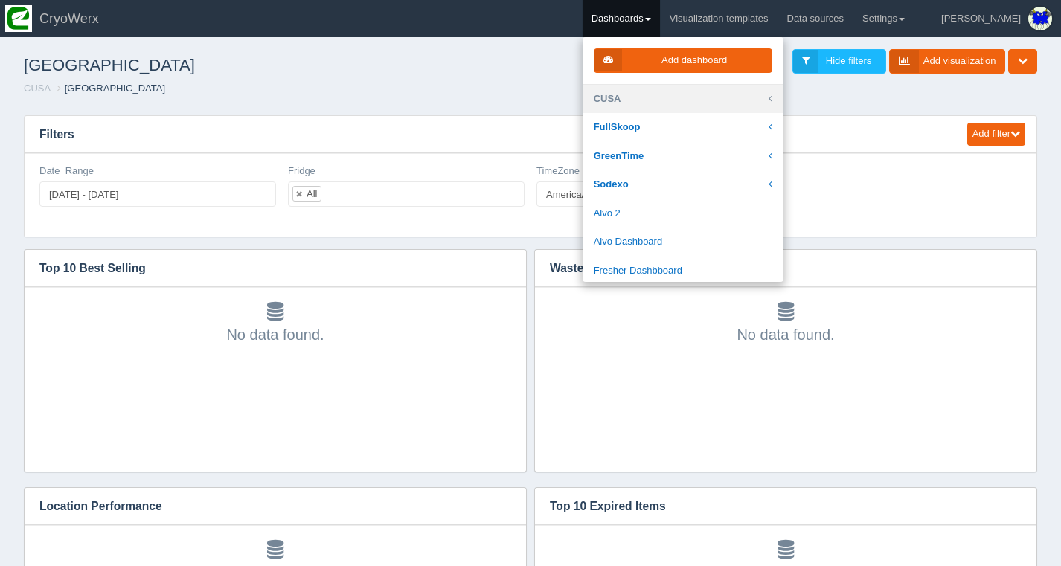
click at [698, 92] on link "CUSA" at bounding box center [683, 99] width 201 height 29
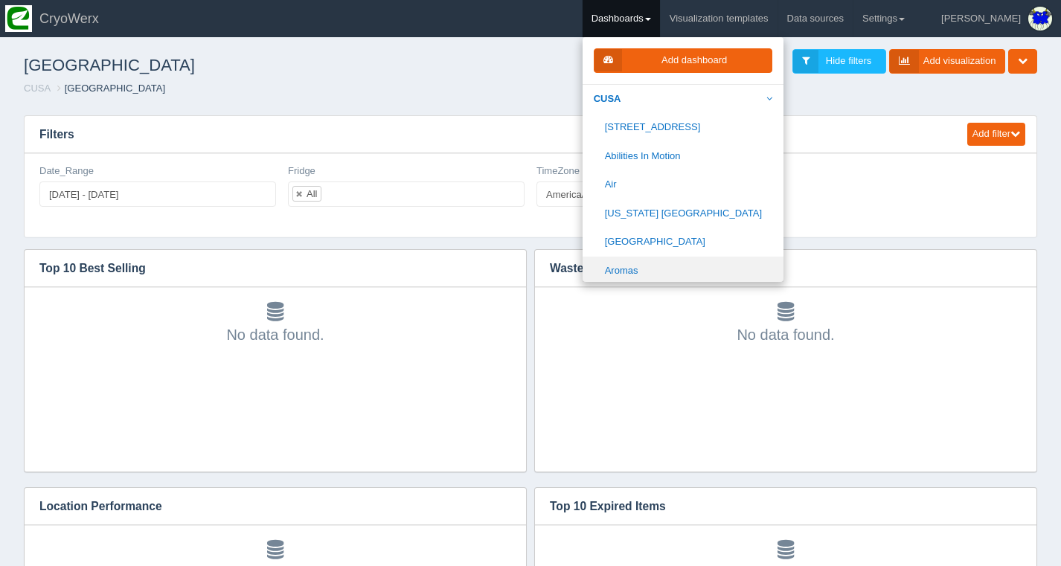
click at [681, 264] on link "Aromas" at bounding box center [683, 271] width 201 height 29
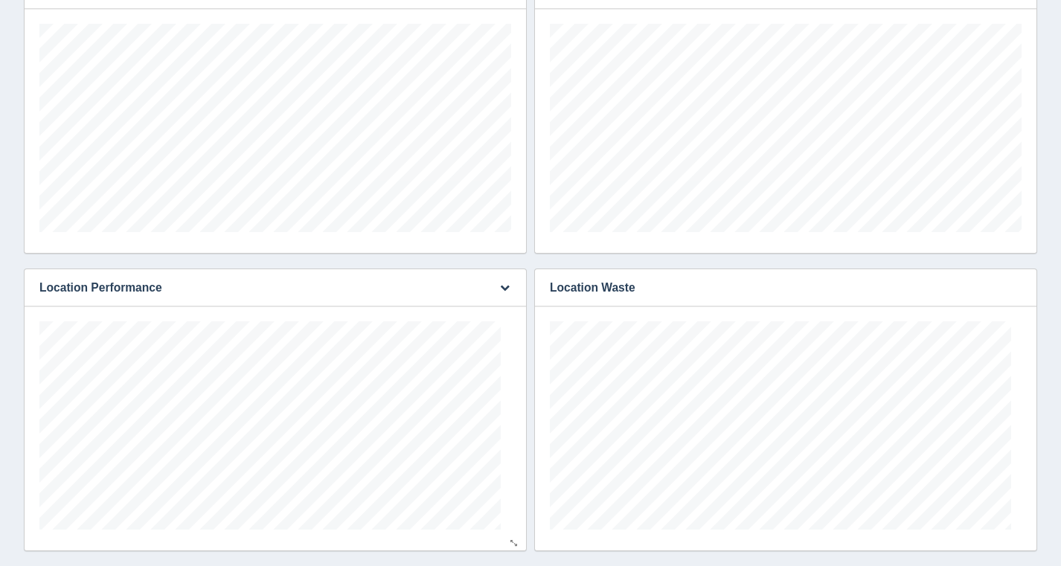
scroll to position [744012, 743748]
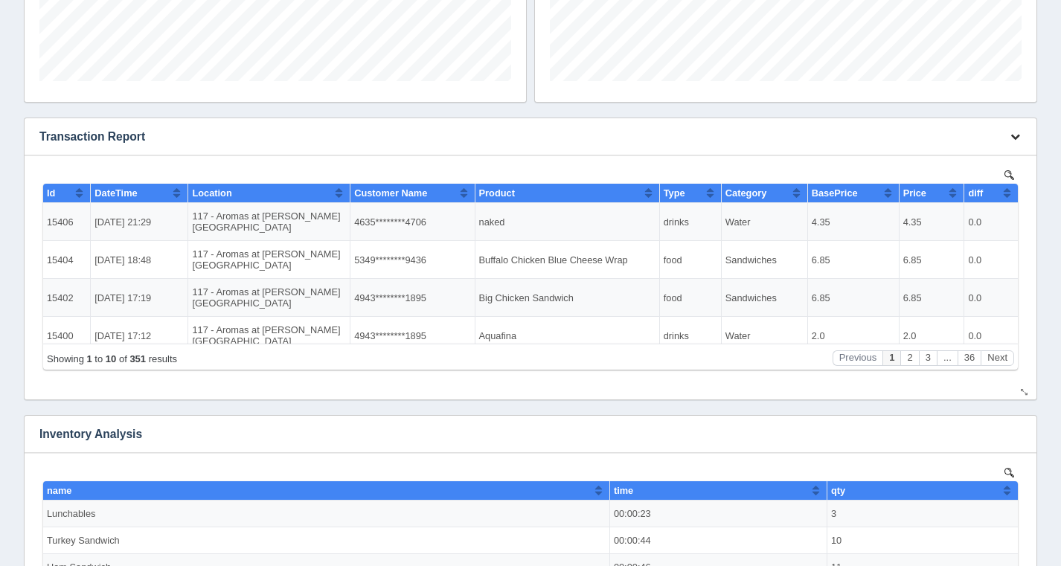
click at [1021, 136] on button "button" at bounding box center [1015, 137] width 20 height 23
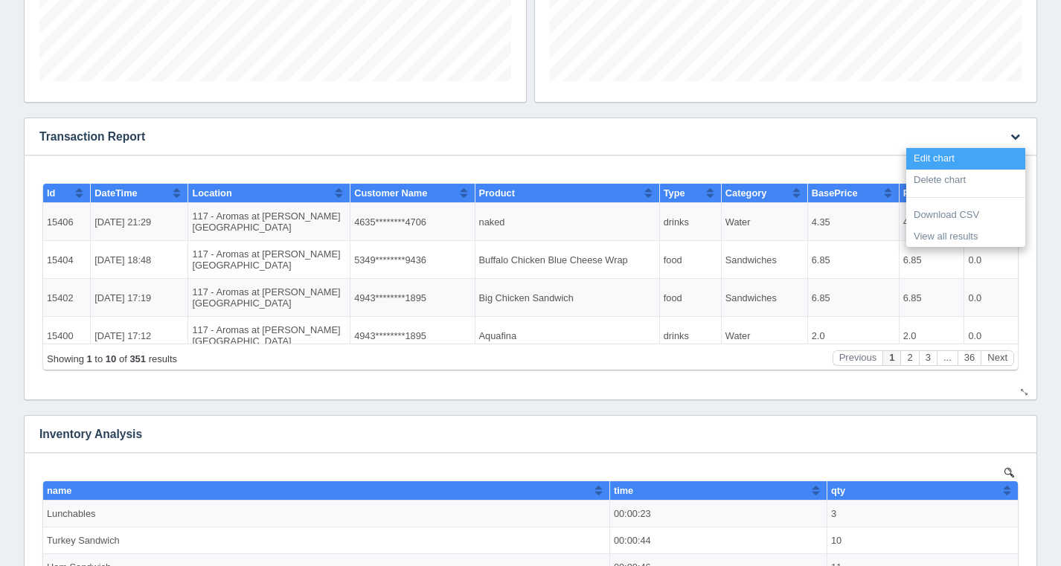
click at [991, 152] on link "Edit chart" at bounding box center [965, 159] width 119 height 22
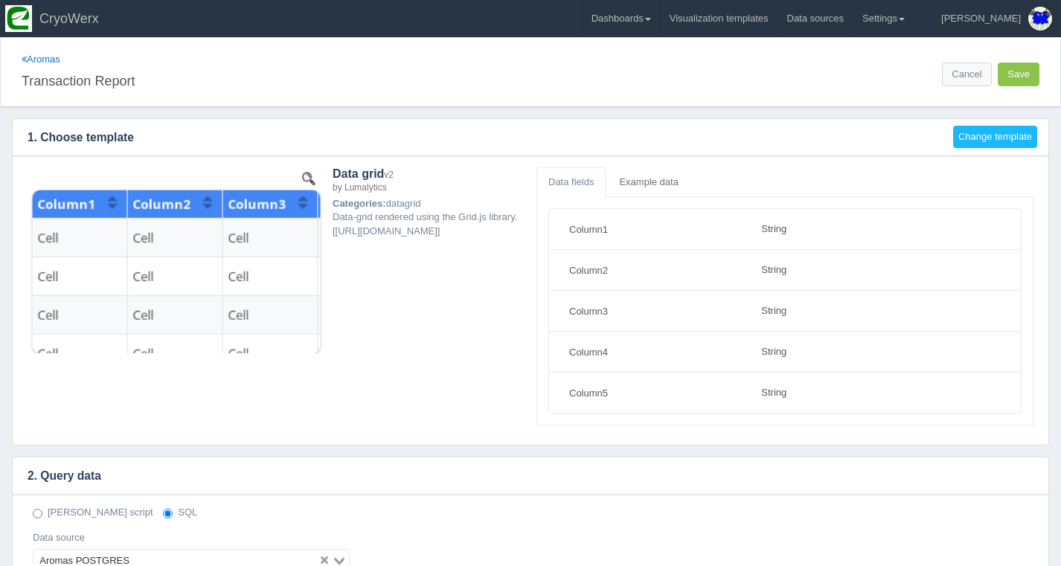
select select "string"
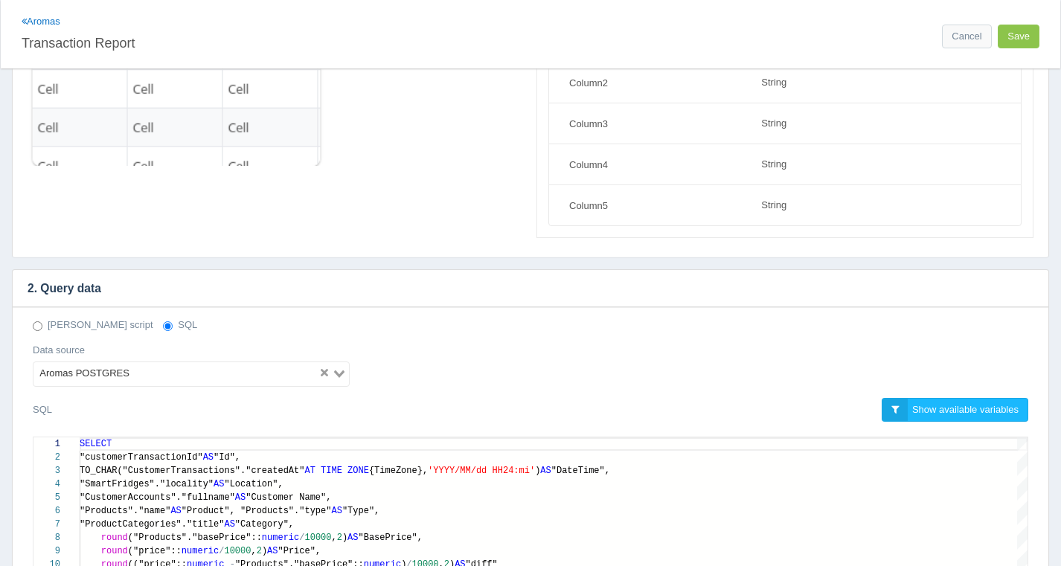
scroll to position [391, 0]
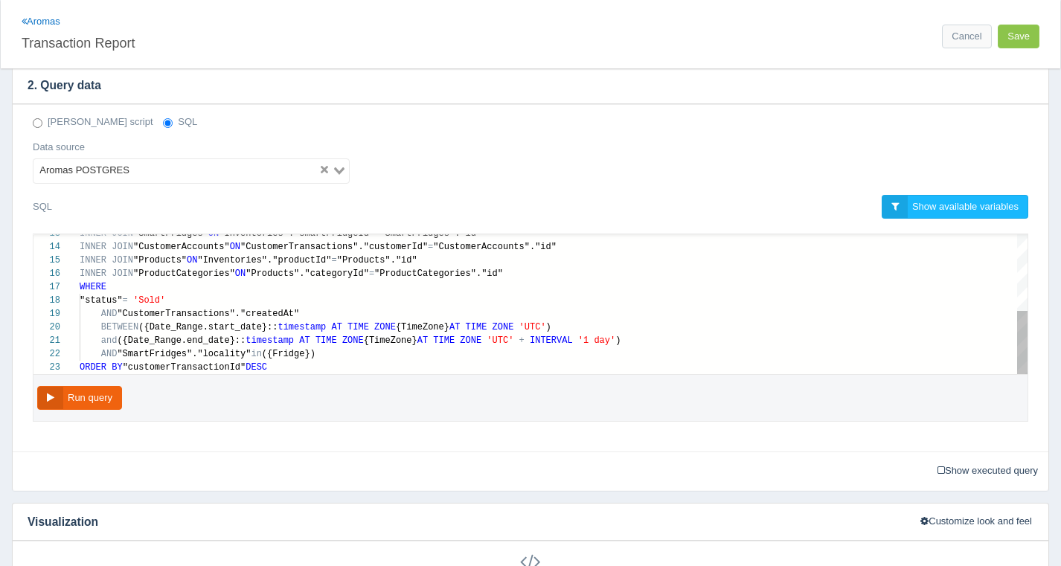
click at [365, 326] on div "13 14 15 16 17 18 19 20 21 22 23 INNER JOIN "SmartFridges" ON "Inventories"."sm…" at bounding box center [530, 304] width 994 height 140
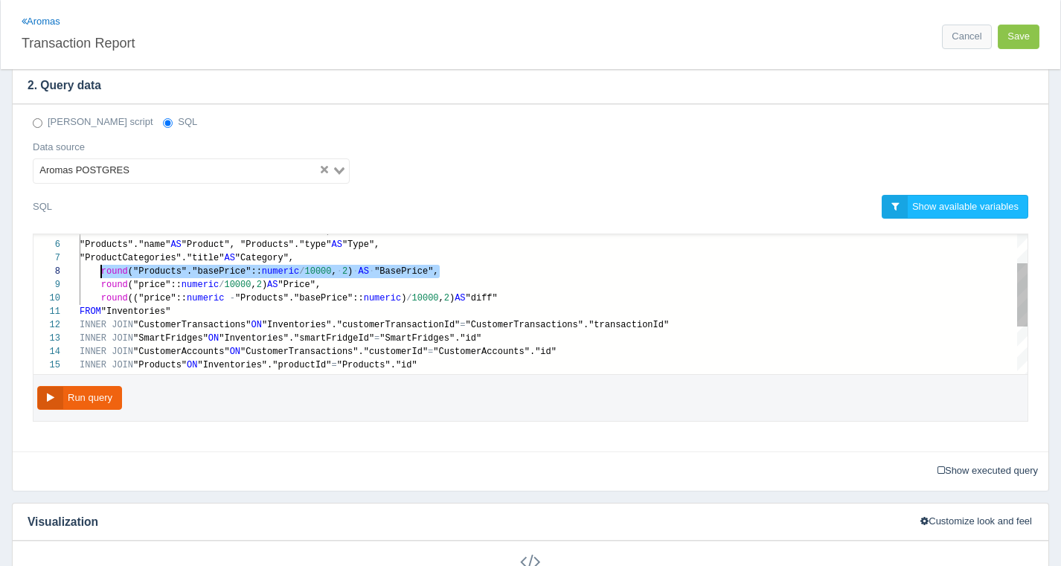
scroll to position [94, 22]
paste textarea "COALESCE("originalPrice", "Products"."basePrice")"
type textarea "SELECT "customerTransactionId" AS "Id", TO_CHAR("CustomerTransactions"."created…"
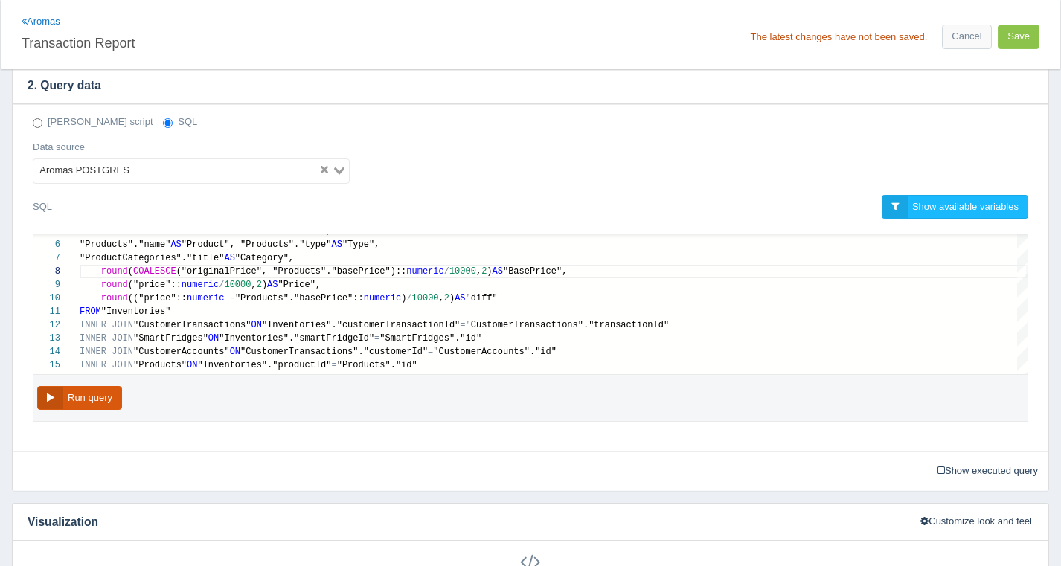
click at [48, 398] on button "Run query" at bounding box center [79, 398] width 85 height 25
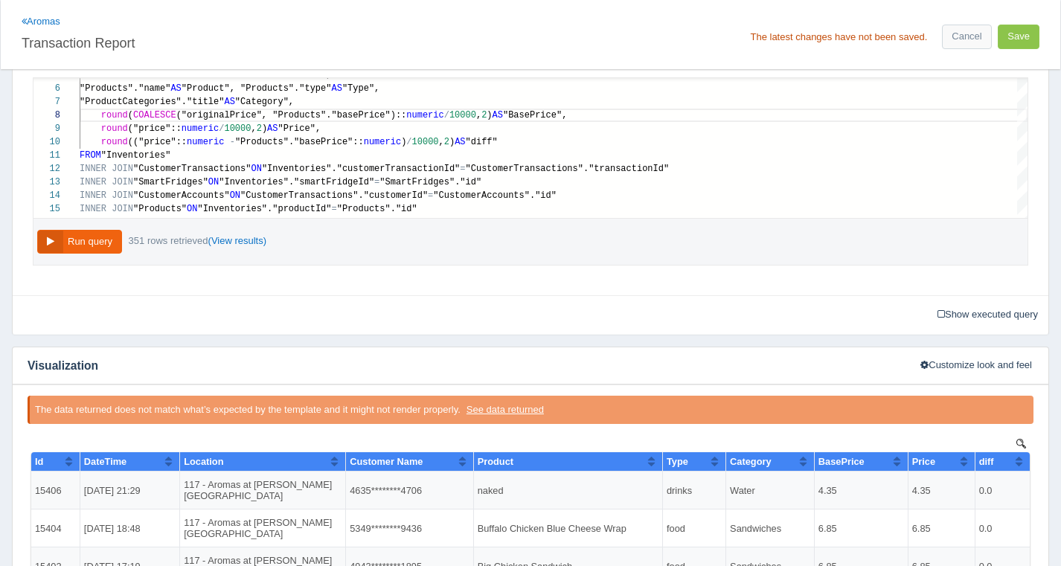
scroll to position [155, 0]
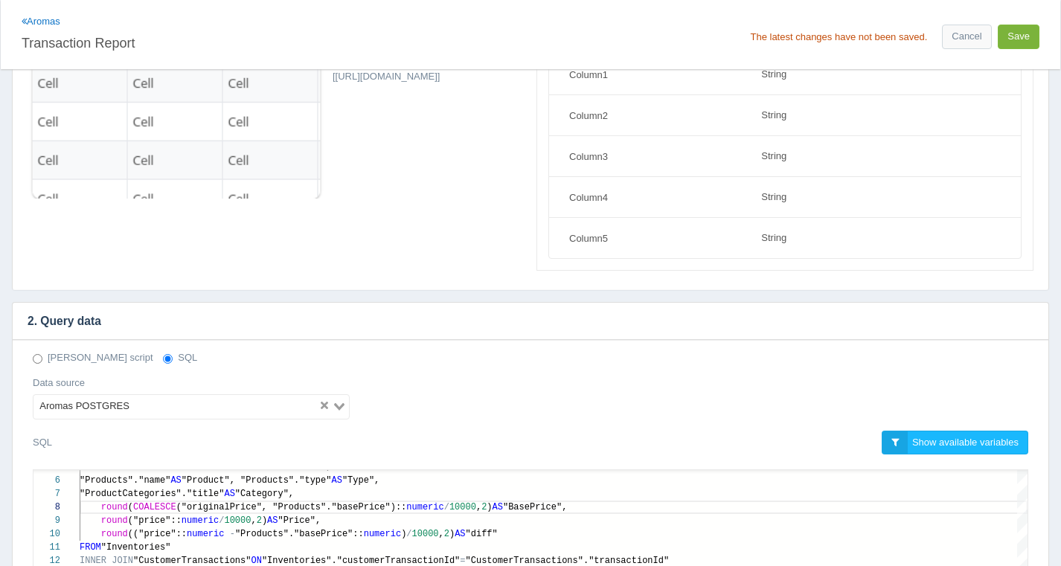
click at [1028, 25] on button "Save" at bounding box center [1019, 37] width 42 height 25
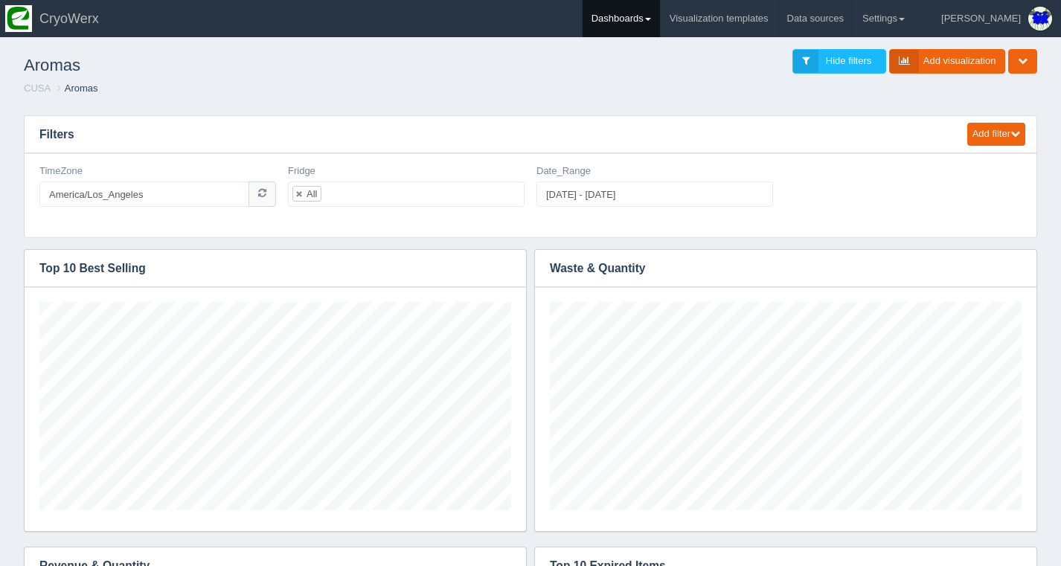
click at [660, 33] on link "Dashboards" at bounding box center [621, 18] width 77 height 37
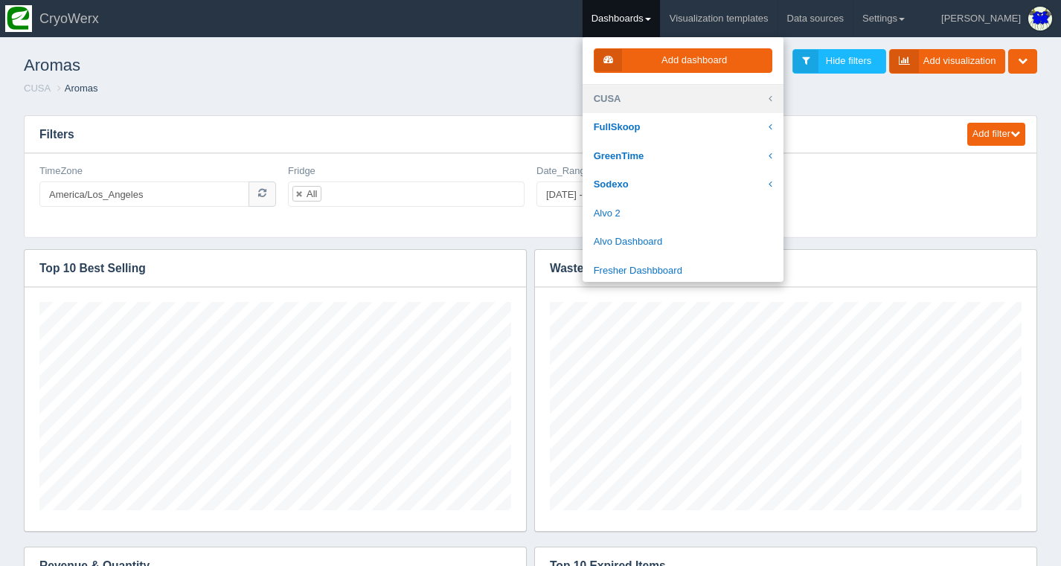
click at [689, 99] on link "CUSA" at bounding box center [683, 99] width 201 height 29
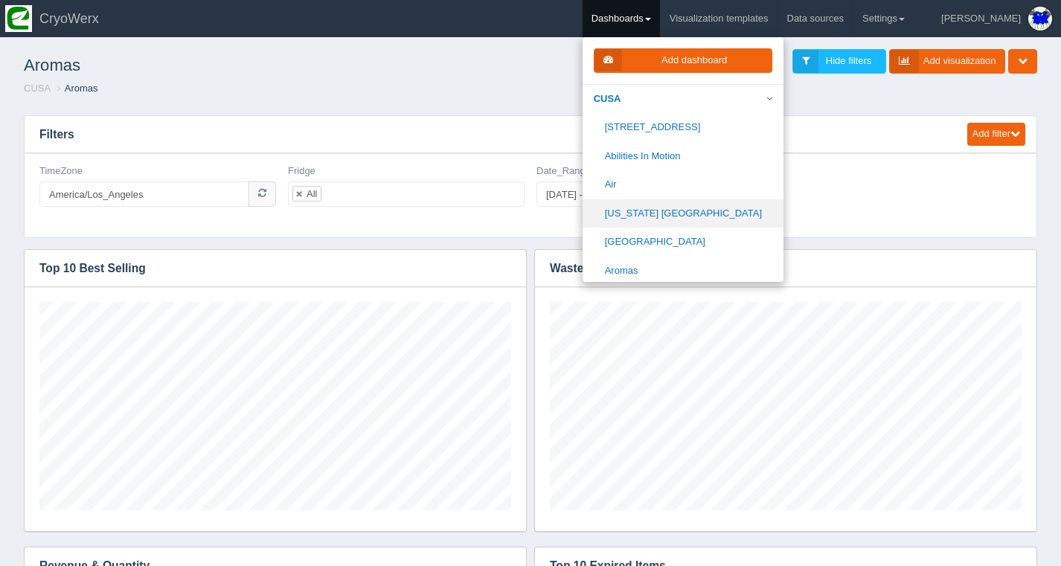
scroll to position [22, 0]
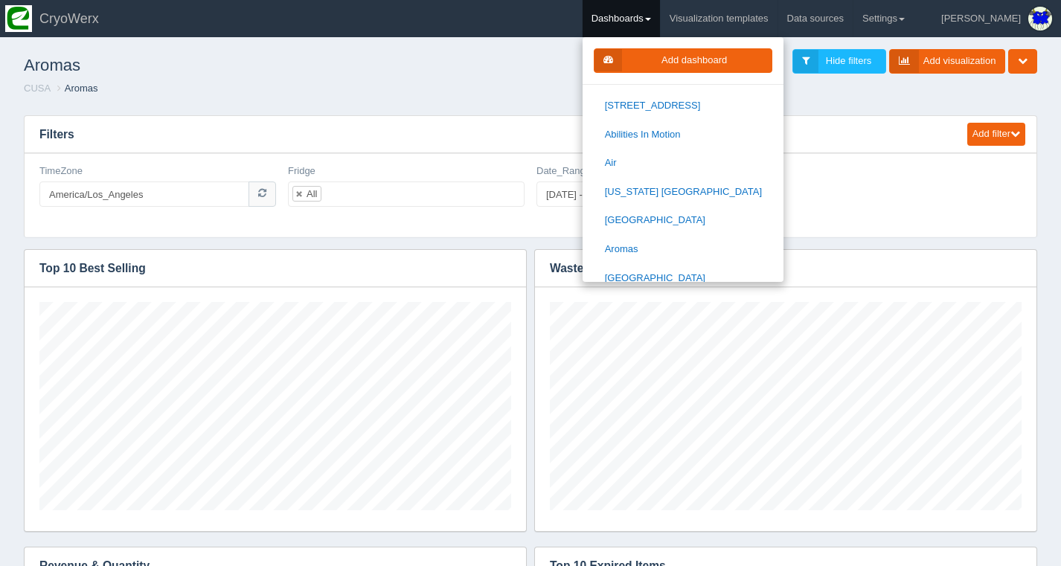
click at [398, 115] on div "Add filter Date Date range Sql dropdown Deno dropdown Static dropdown Text fiel…" at bounding box center [531, 176] width 1014 height 123
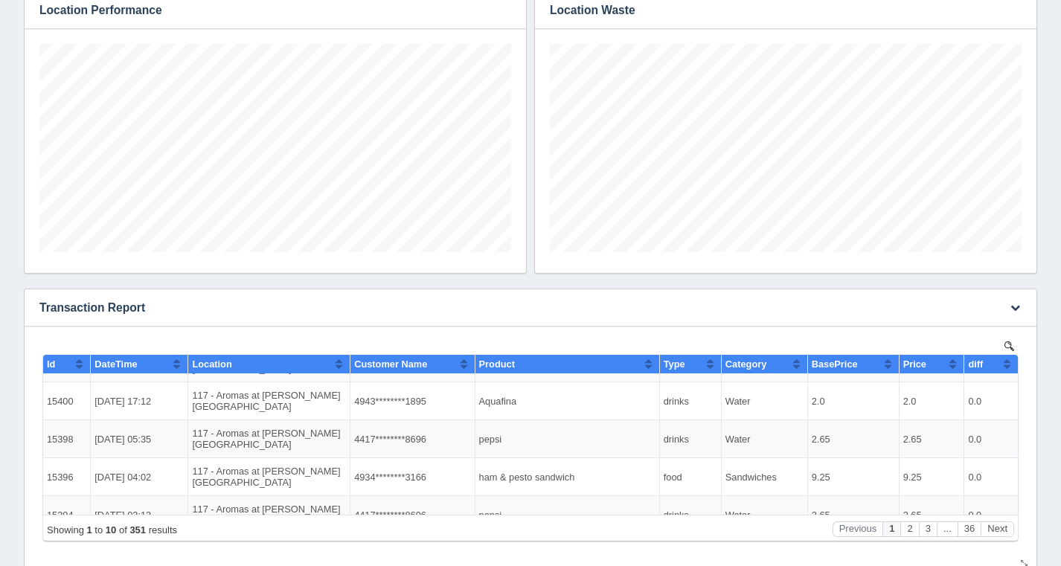
scroll to position [126, 0]
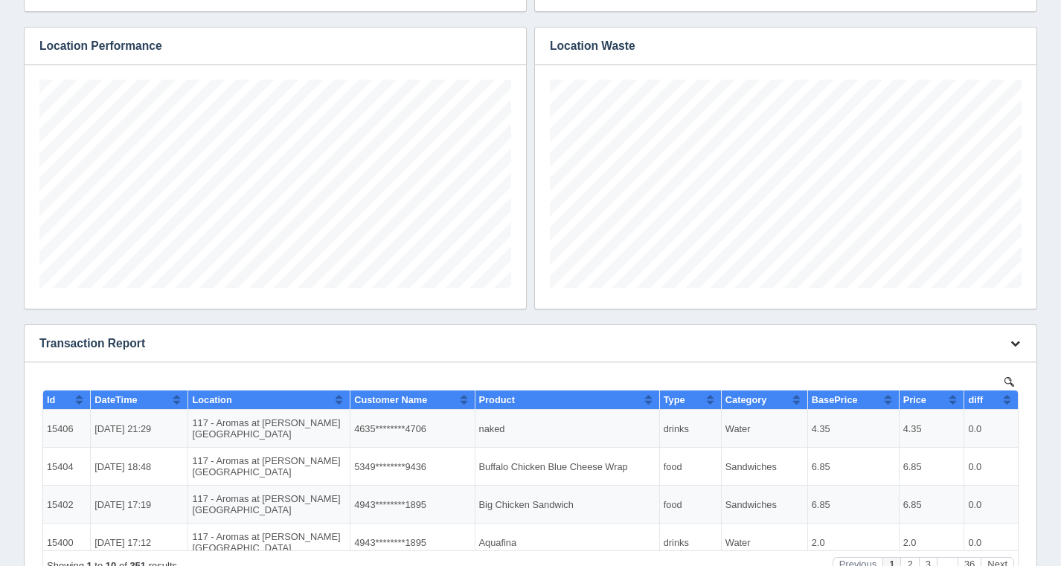
click at [1023, 345] on button "button" at bounding box center [1015, 344] width 20 height 23
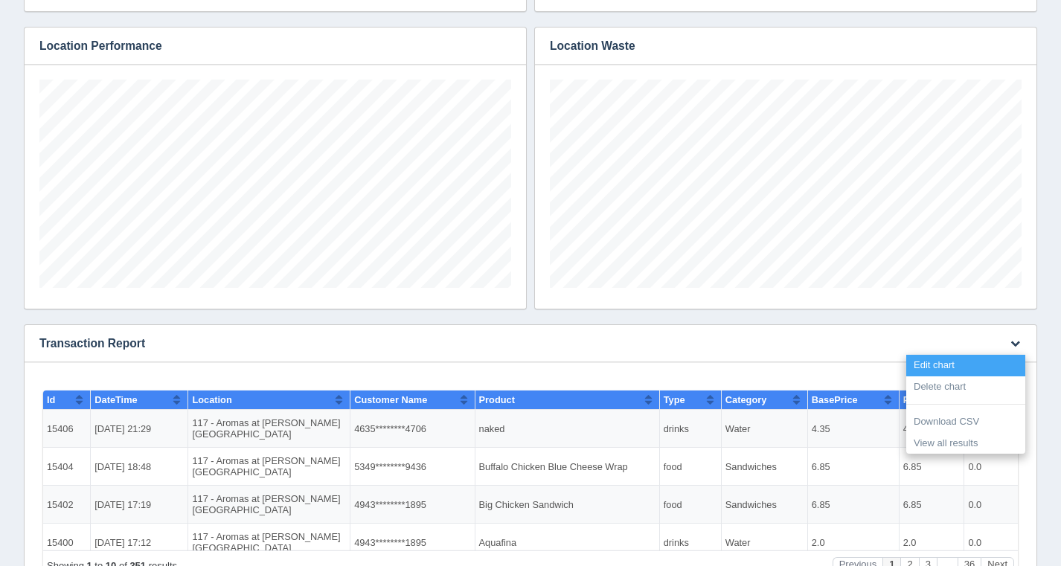
click at [991, 361] on link "Edit chart" at bounding box center [965, 366] width 119 height 22
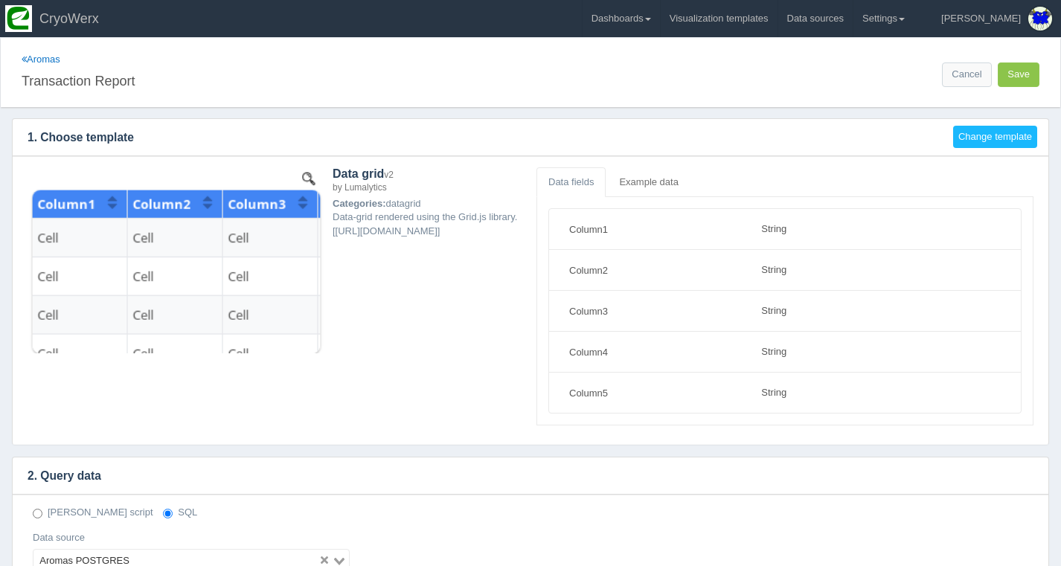
select select "string"
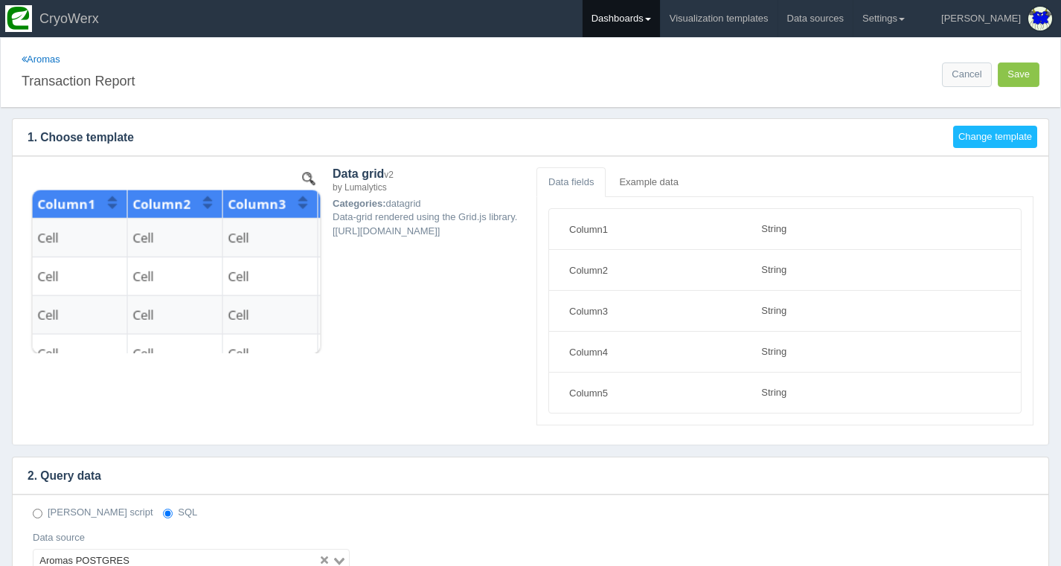
click at [660, 17] on link "Dashboards" at bounding box center [621, 18] width 77 height 37
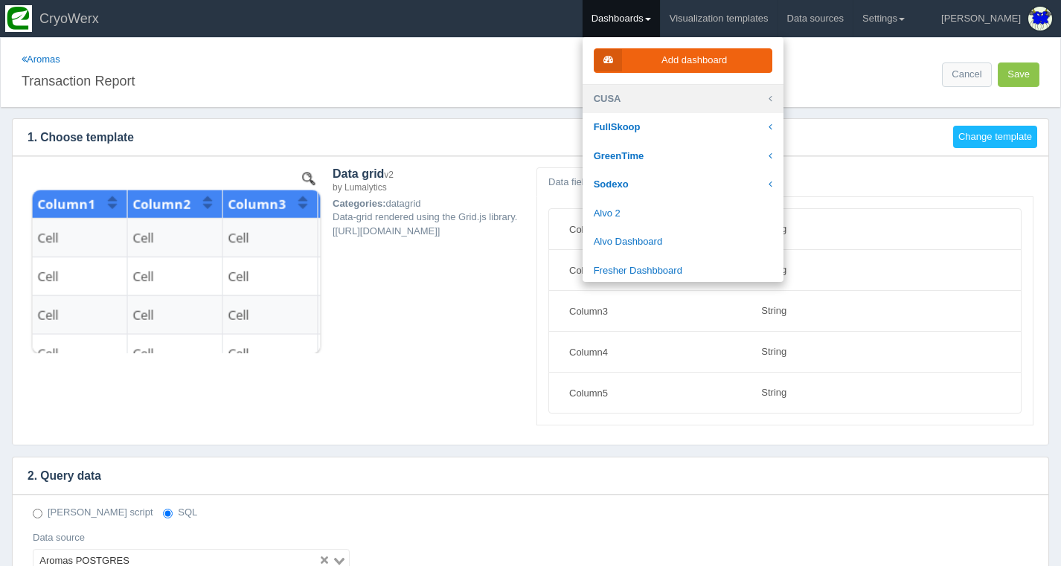
click at [653, 100] on link "CUSA" at bounding box center [683, 99] width 201 height 29
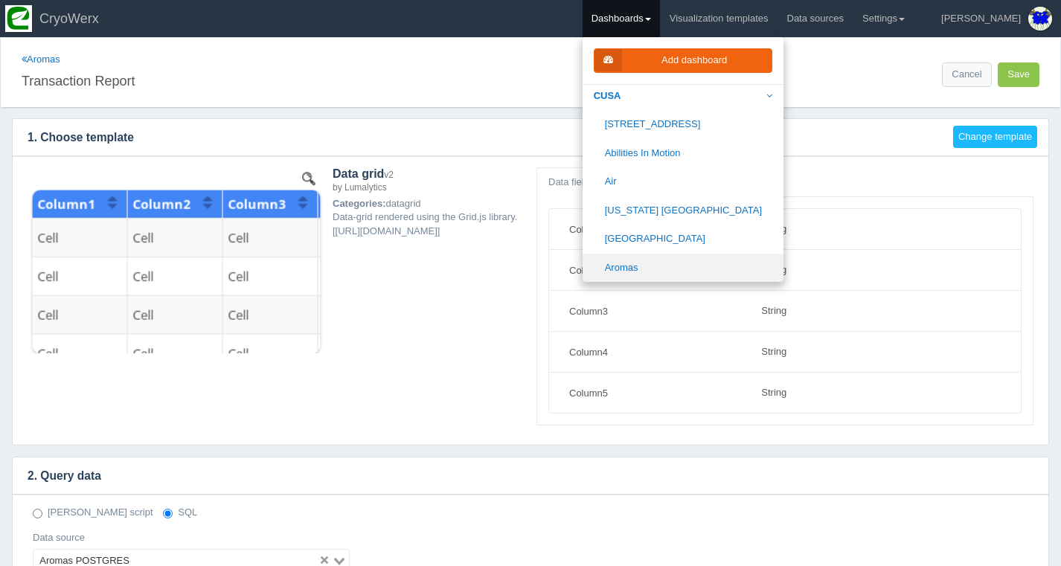
scroll to position [35, 0]
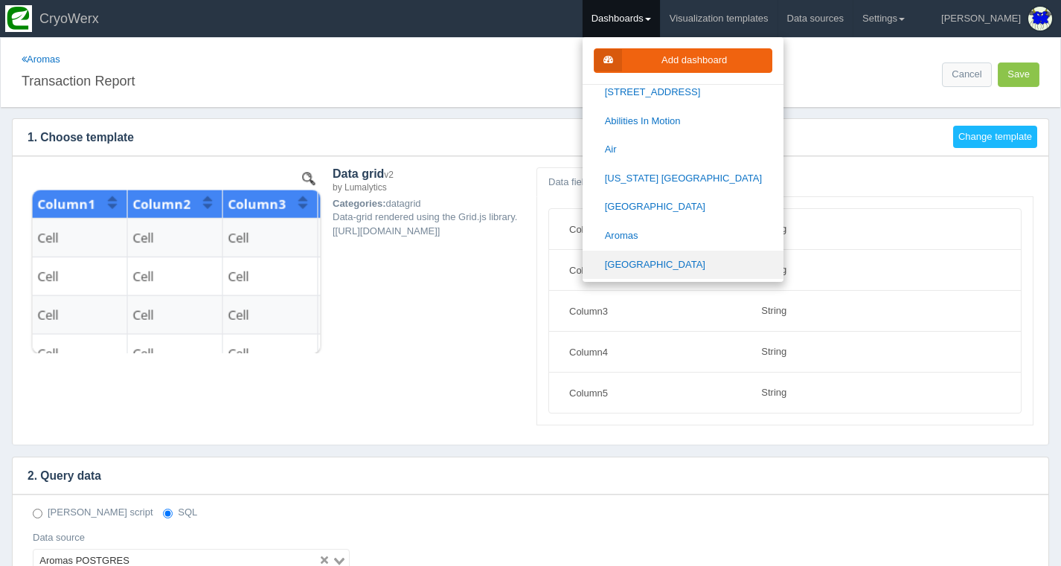
click at [683, 263] on link "[GEOGRAPHIC_DATA]" at bounding box center [683, 265] width 201 height 29
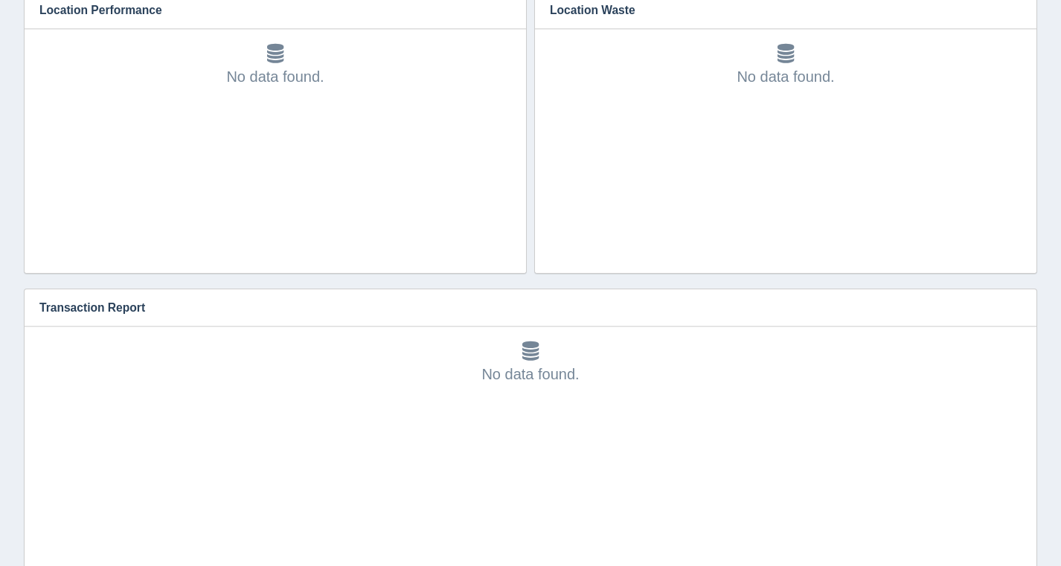
scroll to position [46, 0]
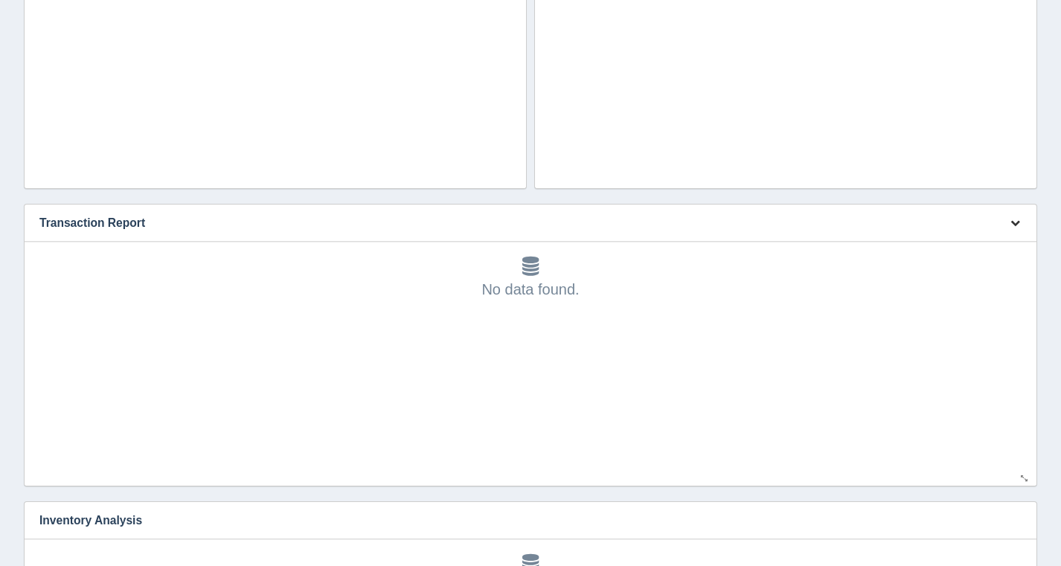
click at [1015, 220] on icon "button" at bounding box center [1016, 223] width 10 height 10
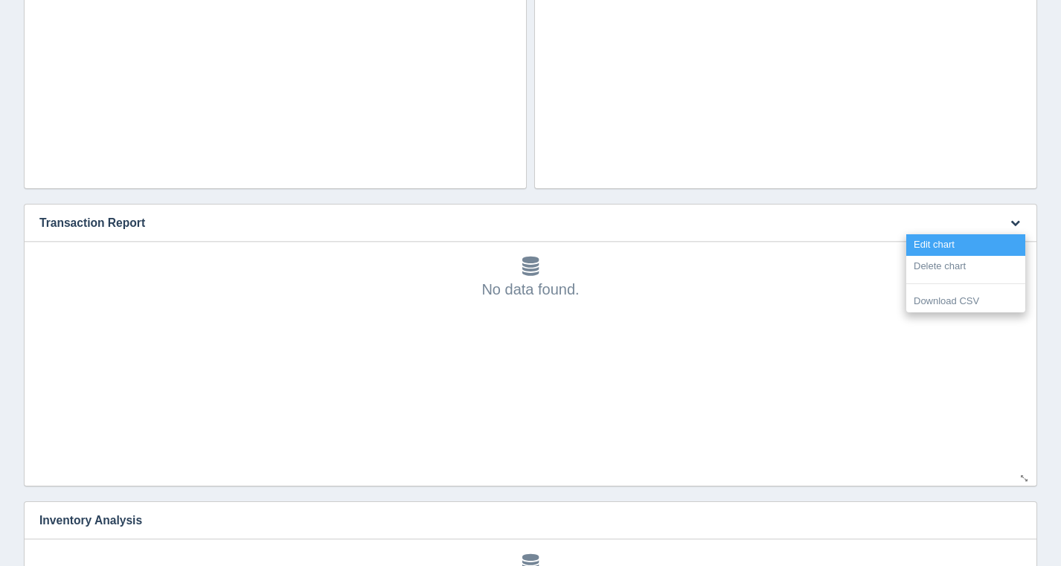
click at [984, 238] on link "Edit chart" at bounding box center [965, 245] width 119 height 22
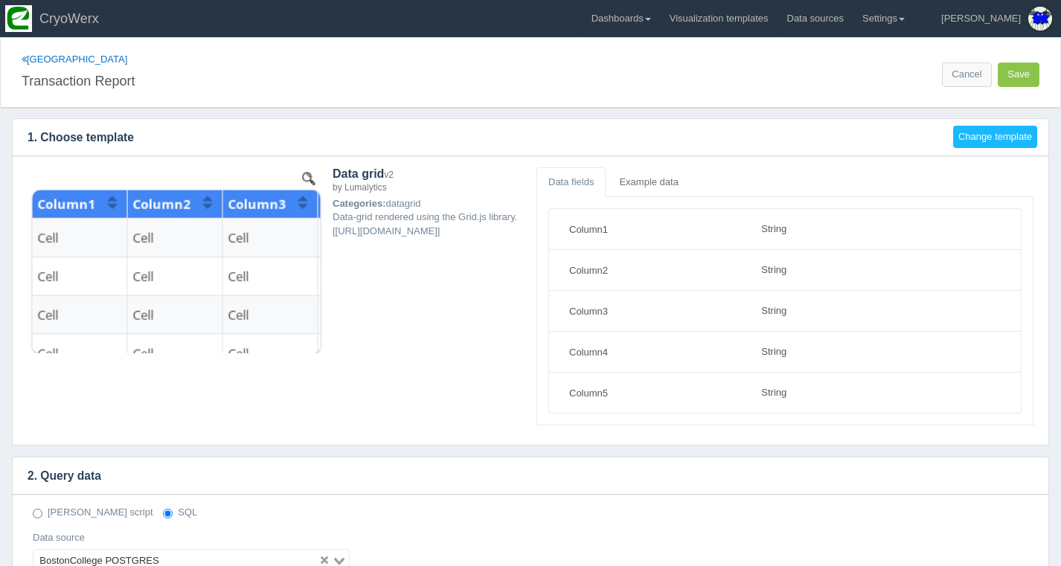
select select "string"
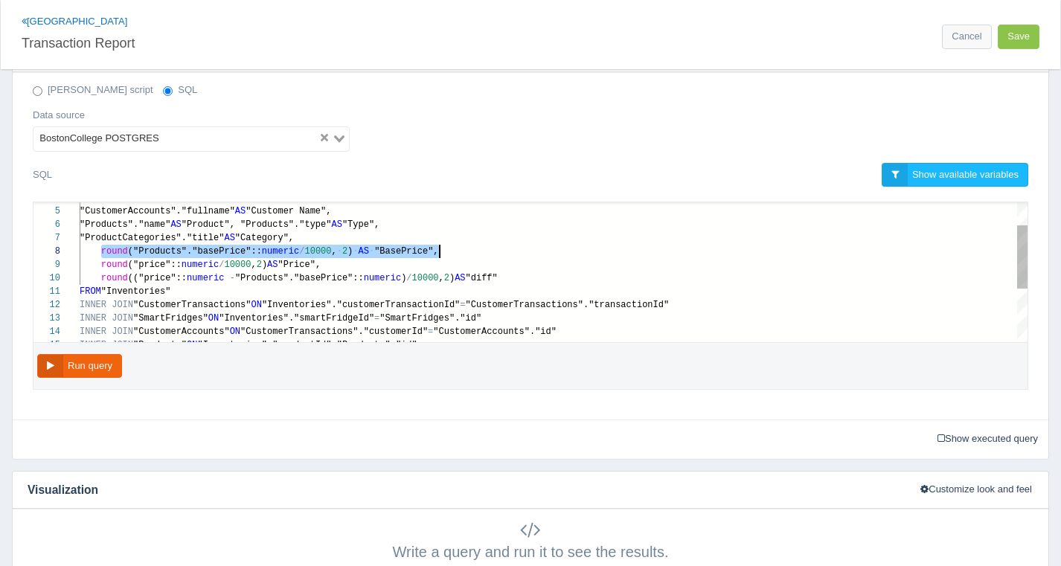
scroll to position [94, 360]
drag, startPoint x: 100, startPoint y: 252, endPoint x: 533, endPoint y: 250, distance: 433.1
paste textarea "COALESCE("originalPrice", "Products"."basePrice")"
type textarea "SELECT "customerTransactionId" AS "Id", TO_CHAR("CustomerTransactions"."created…"
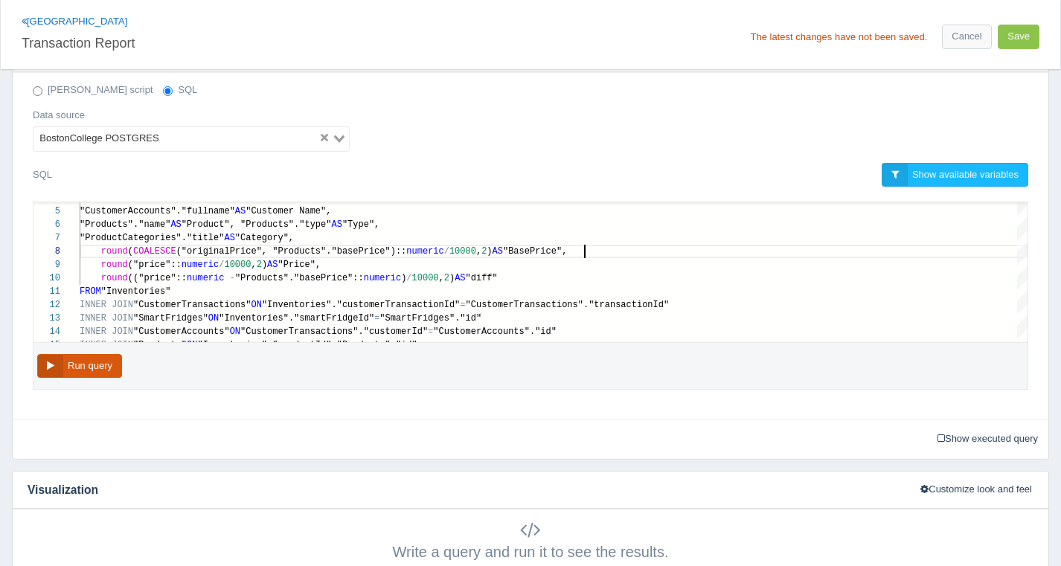
click at [115, 365] on button "Run query" at bounding box center [79, 366] width 85 height 25
click at [1019, 38] on button "Save" at bounding box center [1019, 37] width 42 height 25
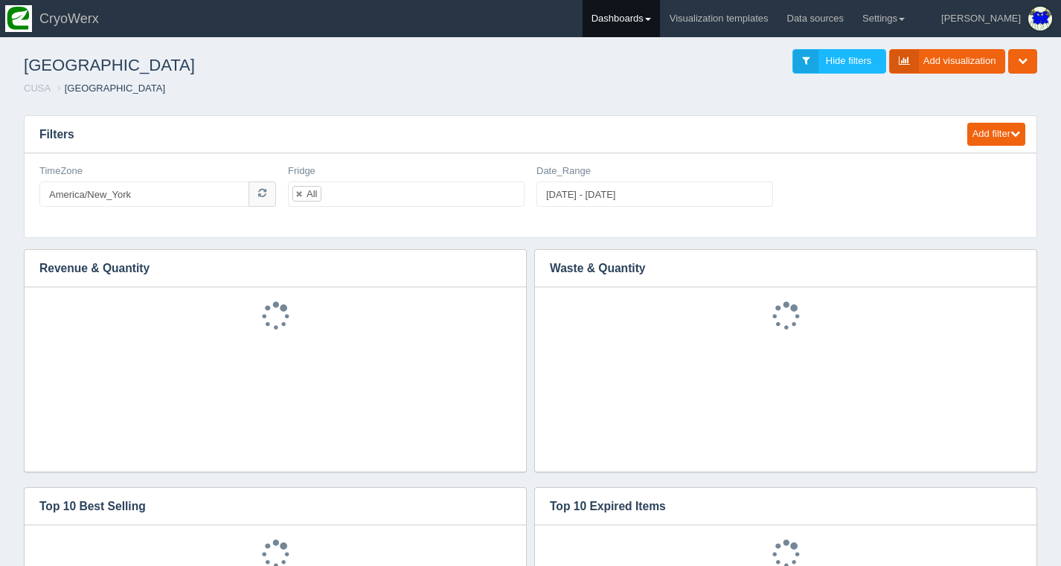
click at [660, 31] on link "Dashboards" at bounding box center [621, 18] width 77 height 37
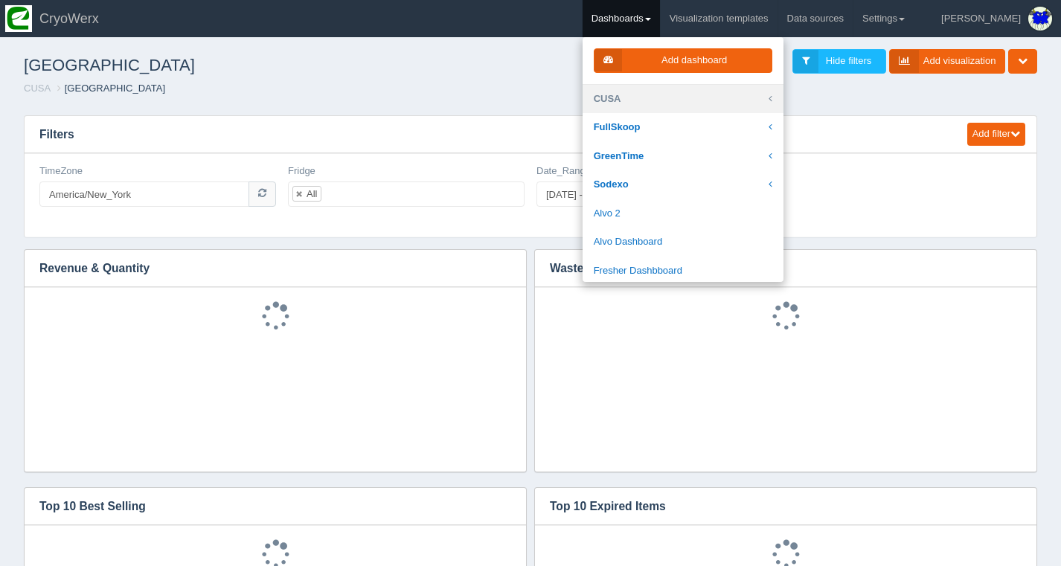
click at [691, 107] on link "CUSA" at bounding box center [683, 99] width 201 height 29
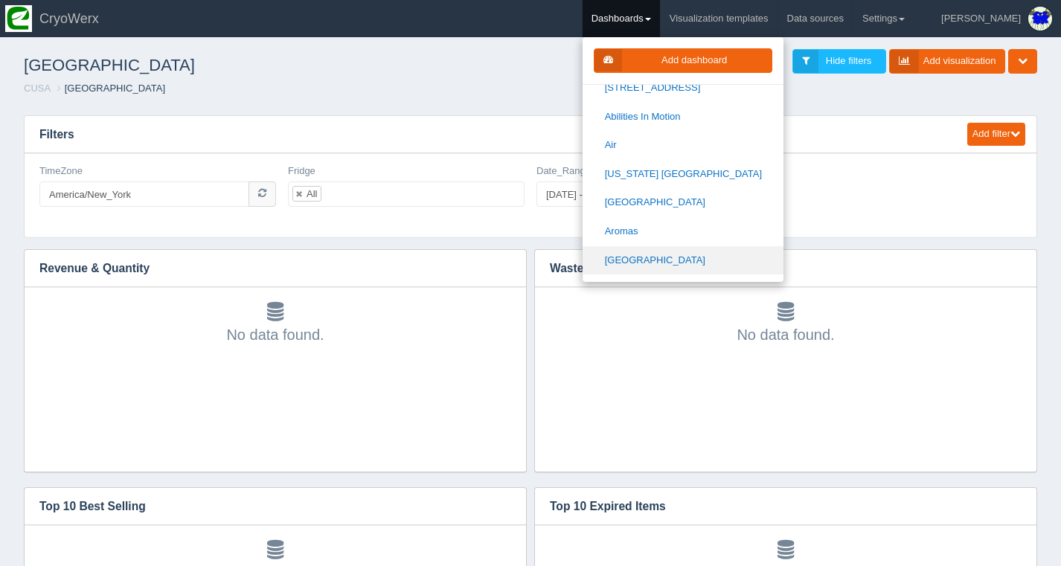
scroll to position [119, 0]
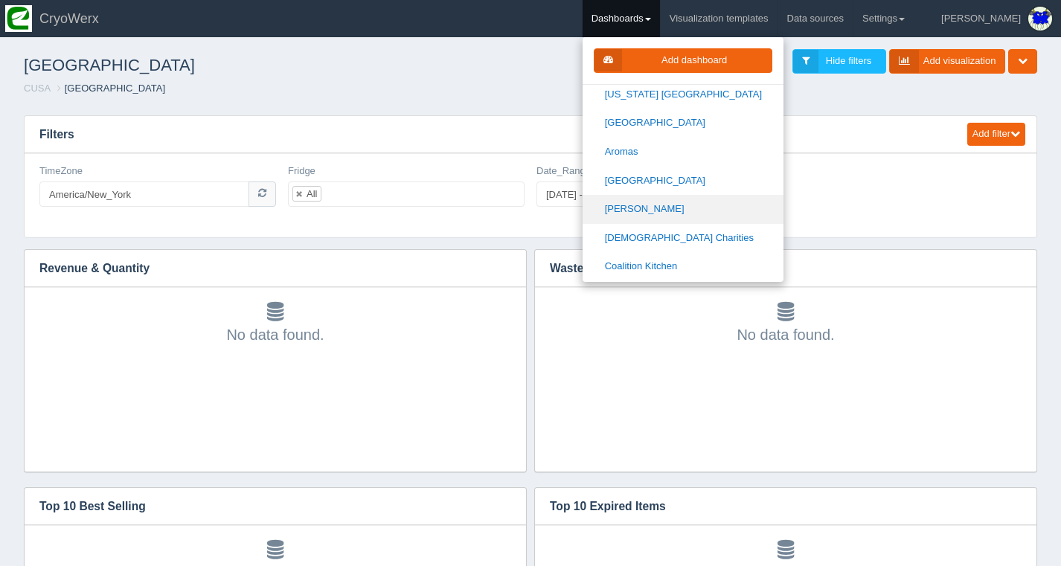
click at [676, 205] on link "[PERSON_NAME]" at bounding box center [683, 209] width 201 height 29
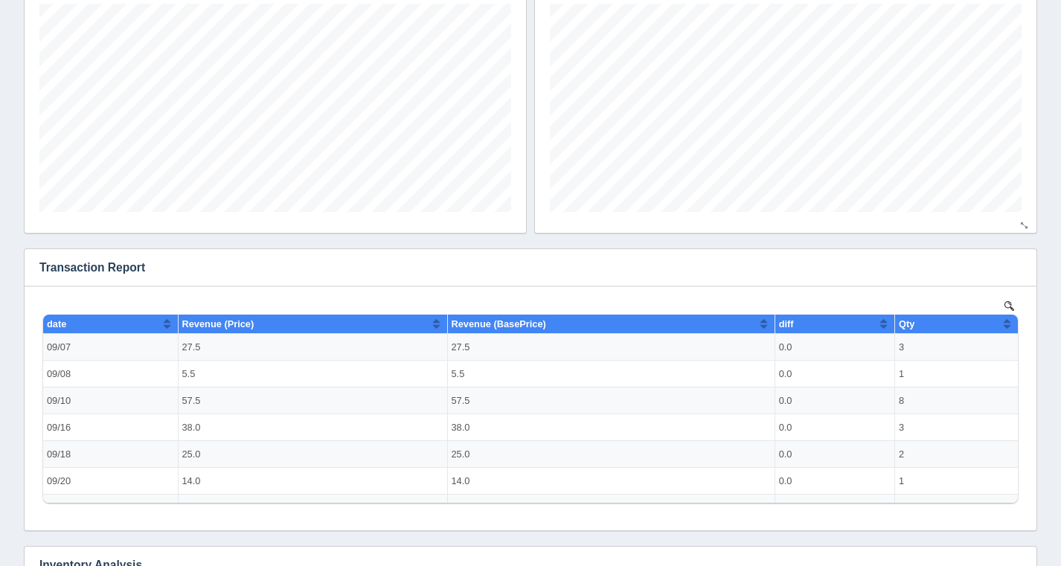
scroll to position [208, 472]
click at [1015, 268] on icon "button" at bounding box center [1016, 268] width 10 height 10
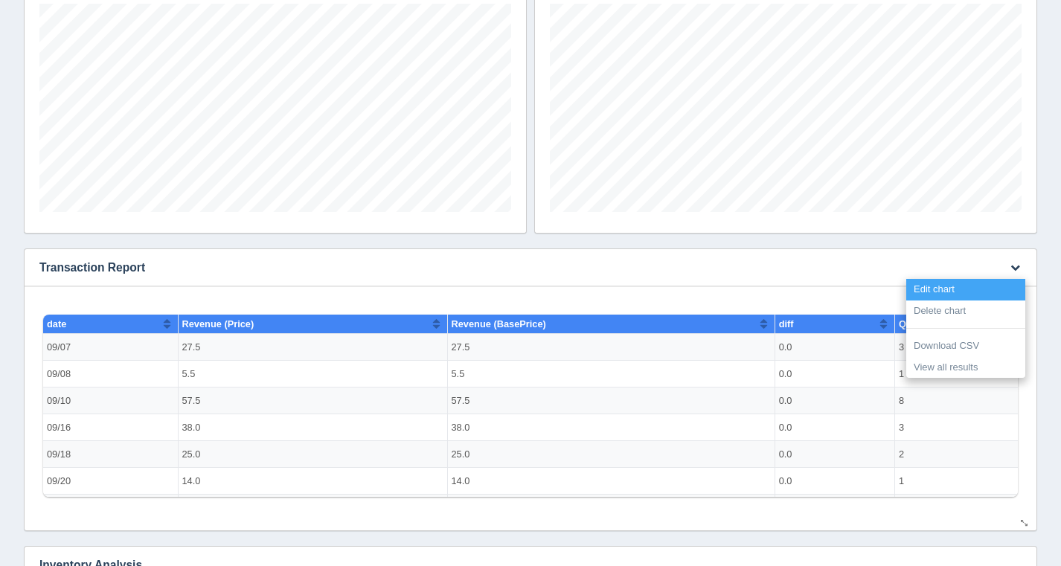
click at [985, 283] on link "Edit chart" at bounding box center [965, 290] width 119 height 22
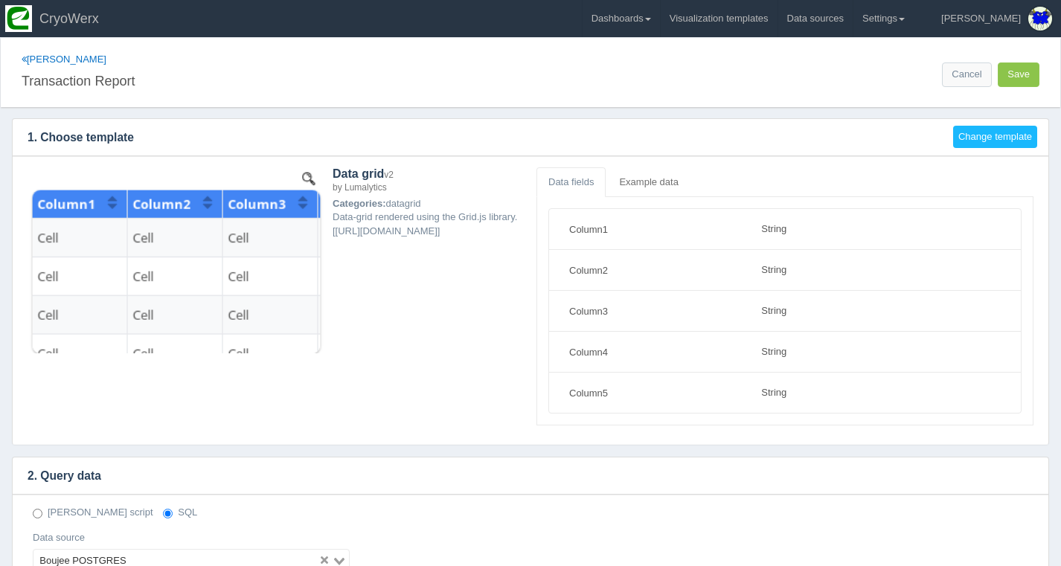
select select "string"
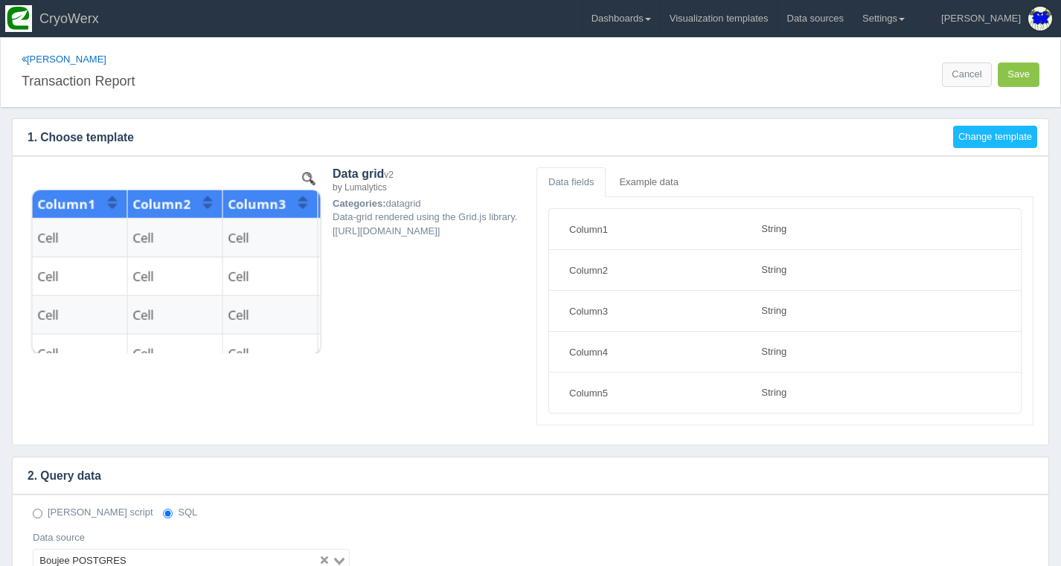
scroll to position [455, 0]
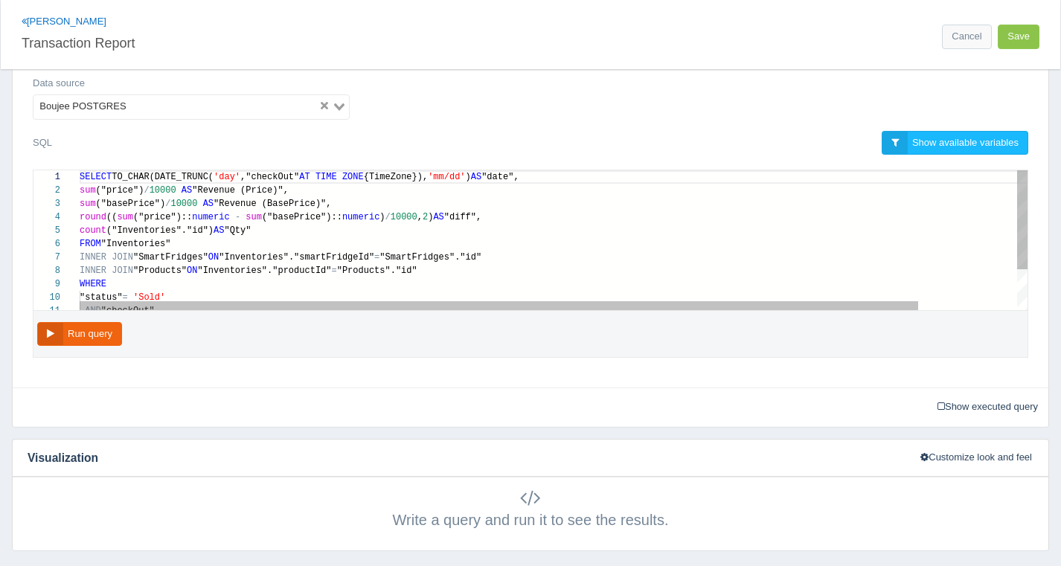
click at [385, 205] on div "sum ("basePrice") / 10000 AS "Revenue (BasePrice)"," at bounding box center [610, 203] width 1060 height 13
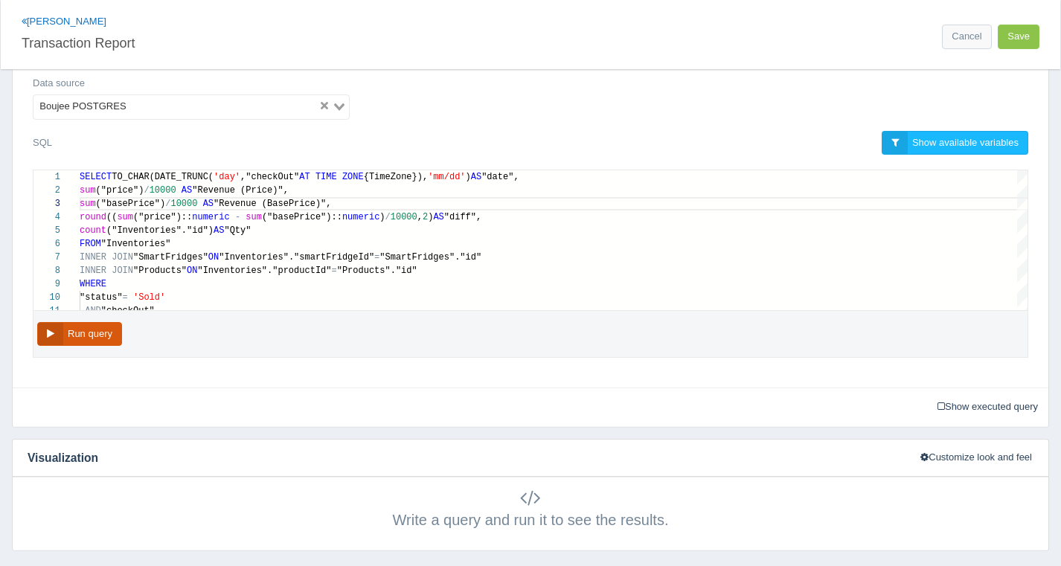
click at [100, 322] on button "Run query" at bounding box center [79, 334] width 85 height 25
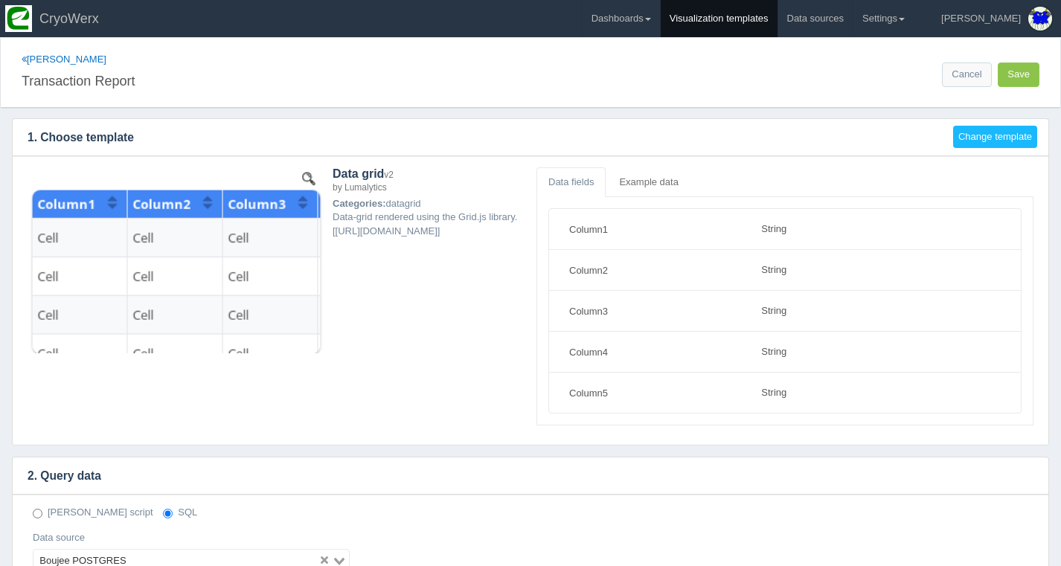
scroll to position [0, 0]
click at [660, 15] on link "Dashboards" at bounding box center [621, 18] width 77 height 37
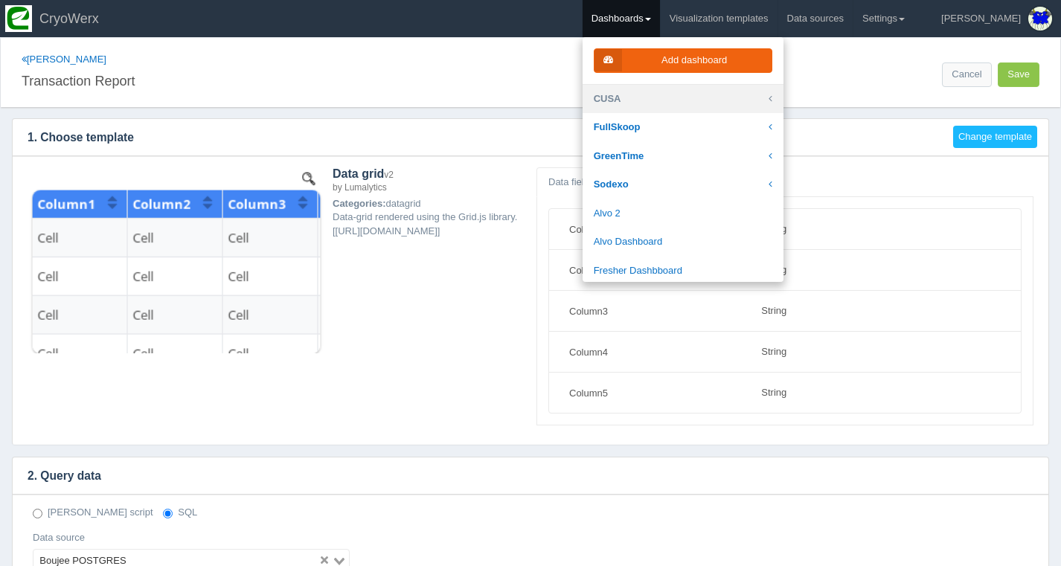
click at [689, 97] on link "CUSA" at bounding box center [683, 99] width 201 height 29
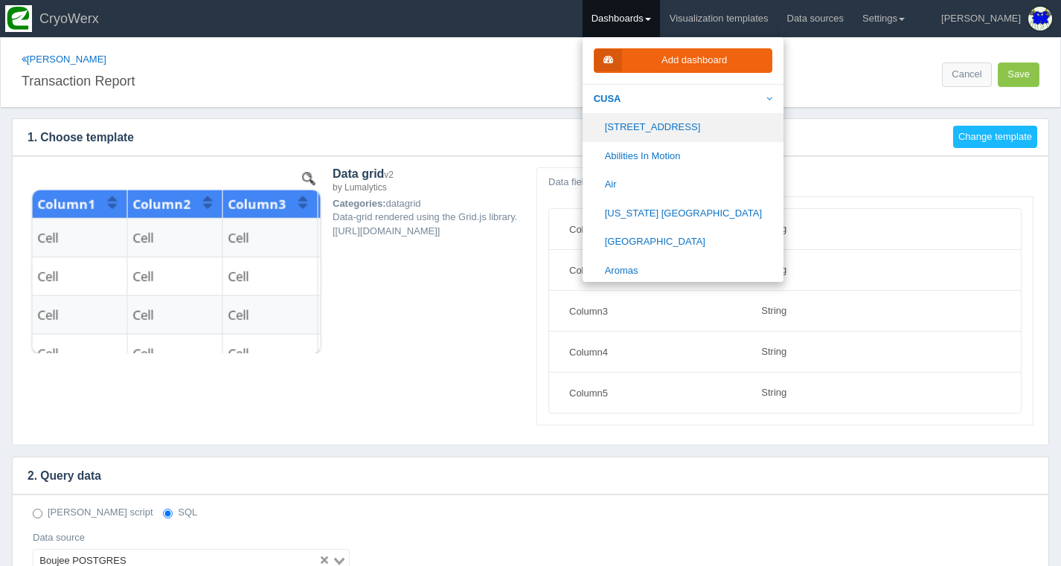
click at [701, 124] on link "[STREET_ADDRESS]" at bounding box center [683, 127] width 201 height 29
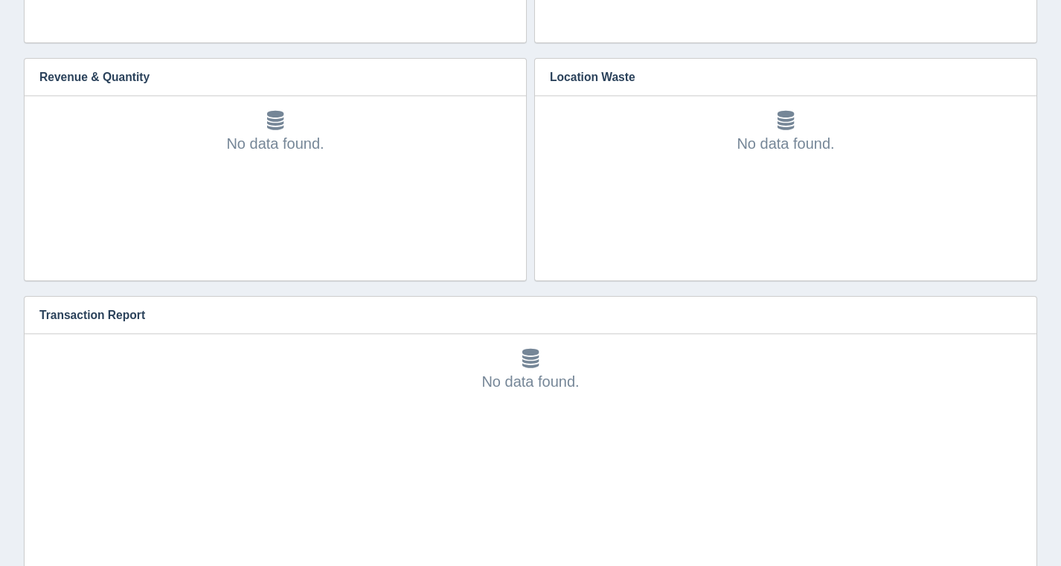
scroll to position [734, 0]
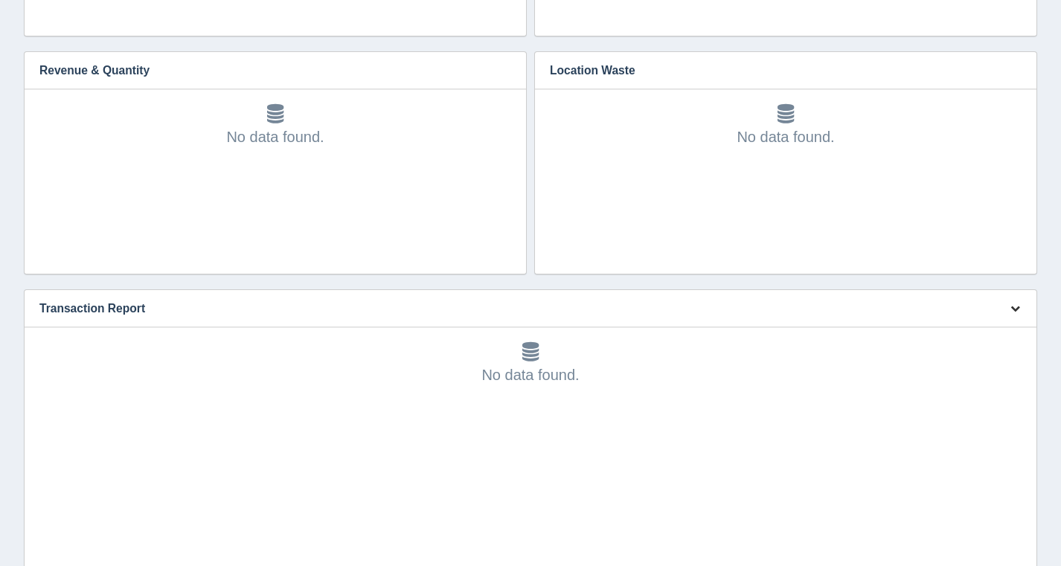
click at [1018, 307] on icon "button" at bounding box center [1016, 309] width 10 height 10
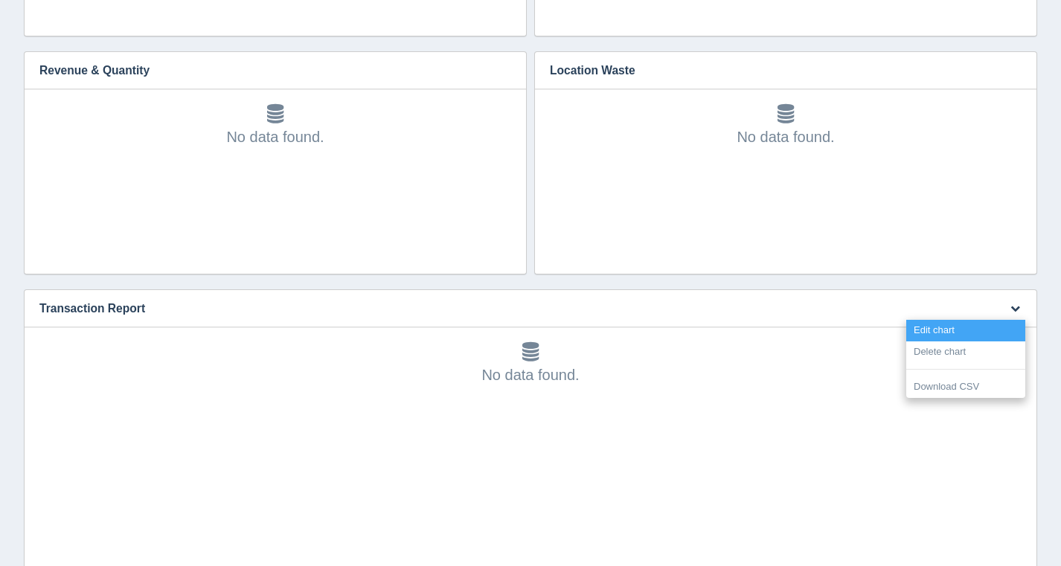
click at [999, 326] on link "Edit chart" at bounding box center [965, 331] width 119 height 22
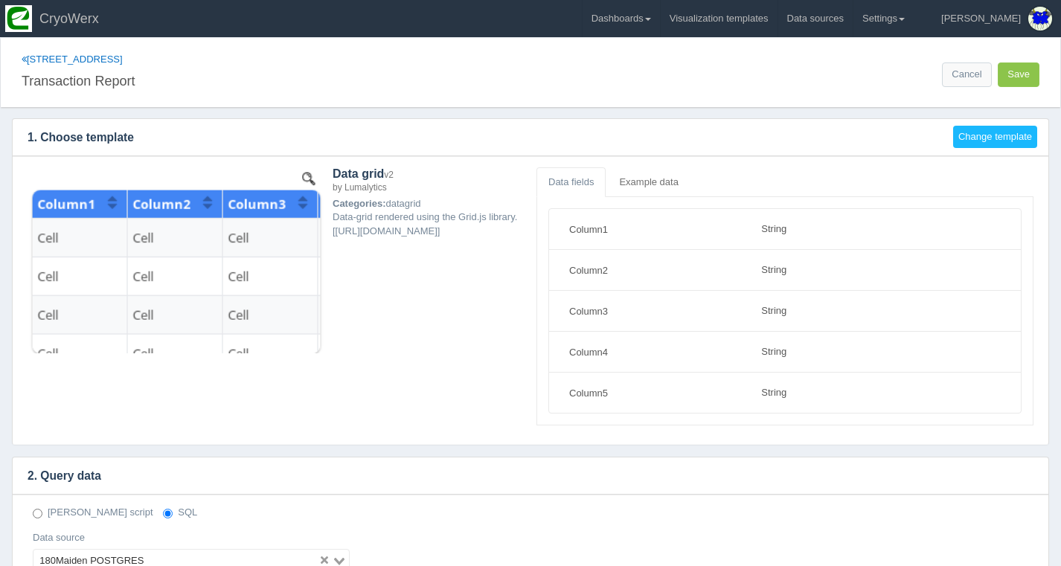
select select "string"
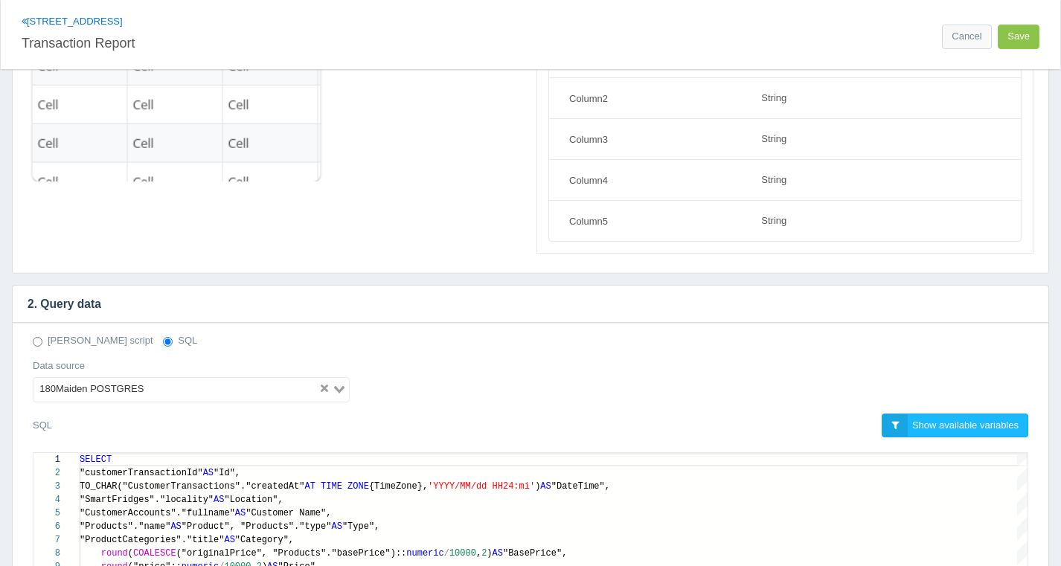
scroll to position [342, 0]
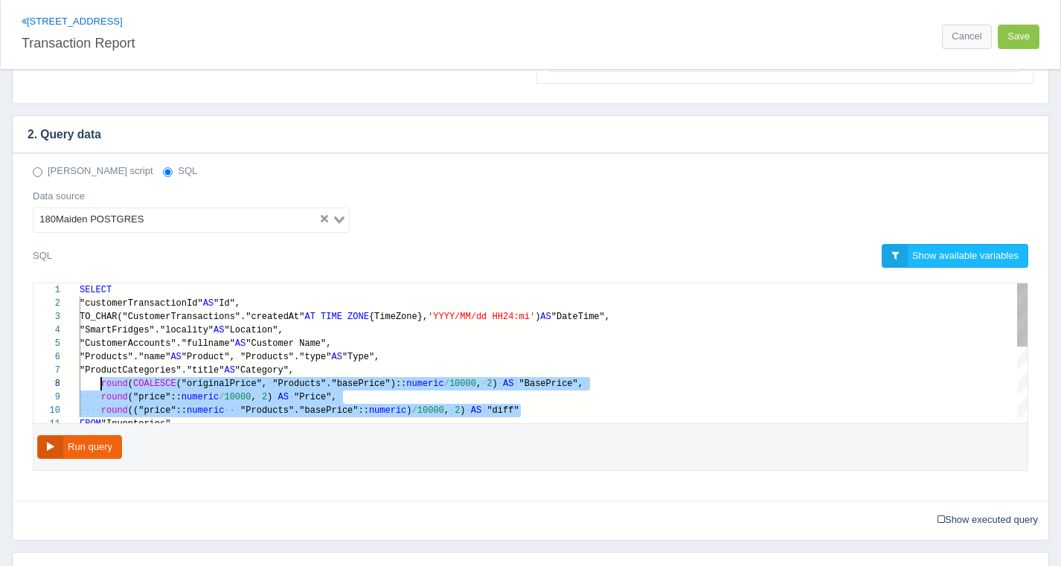
drag, startPoint x: 548, startPoint y: 409, endPoint x: 101, endPoint y: 383, distance: 447.3
paste textarea "MM/dd HH24:mi') AS "DateTime", "SmartFridges"."locality" AS "Location", "Custom…"
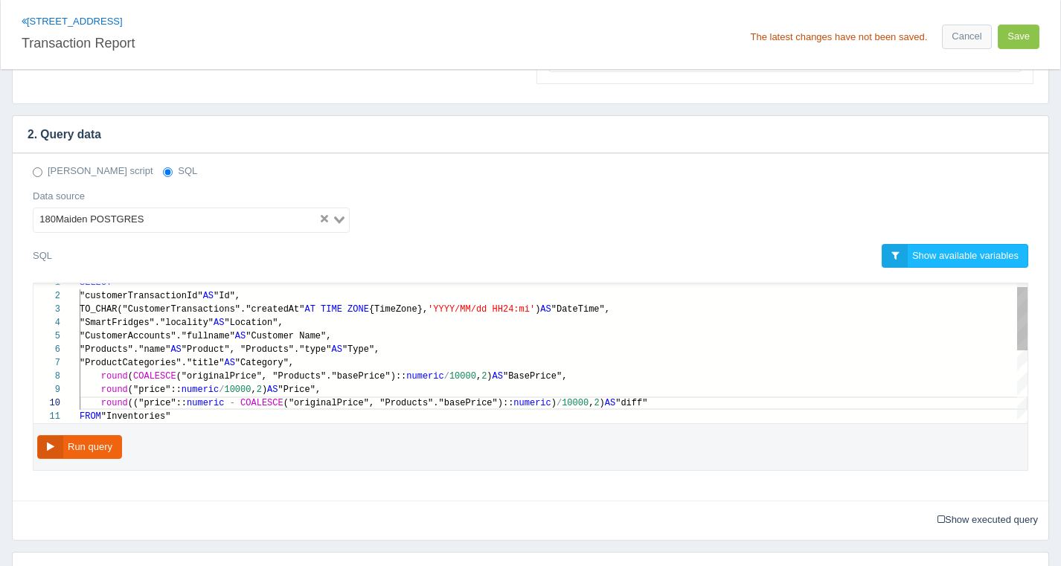
scroll to position [94, 22]
type textarea "SELECT "customerTransactionId" AS "Id", TO_CHAR("CustomerTransactions"."created…"
click at [473, 377] on div "11 10 9 3 4 5 6 7 8 1 2 FROM "Inventories" round (("price":: numeric - COALESCE…" at bounding box center [530, 354] width 994 height 140
click at [109, 450] on button "Run query" at bounding box center [79, 447] width 85 height 25
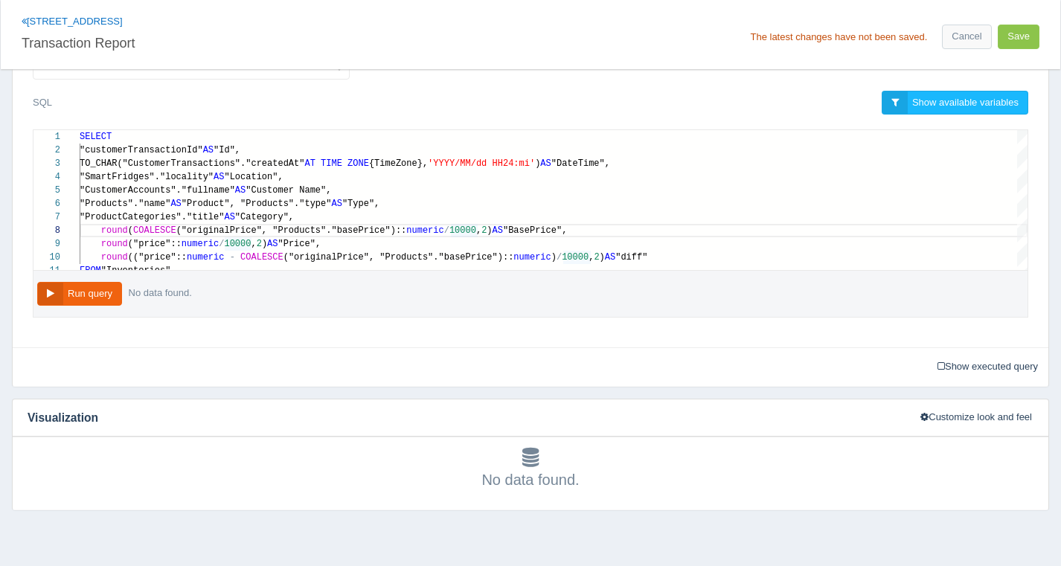
scroll to position [488, 0]
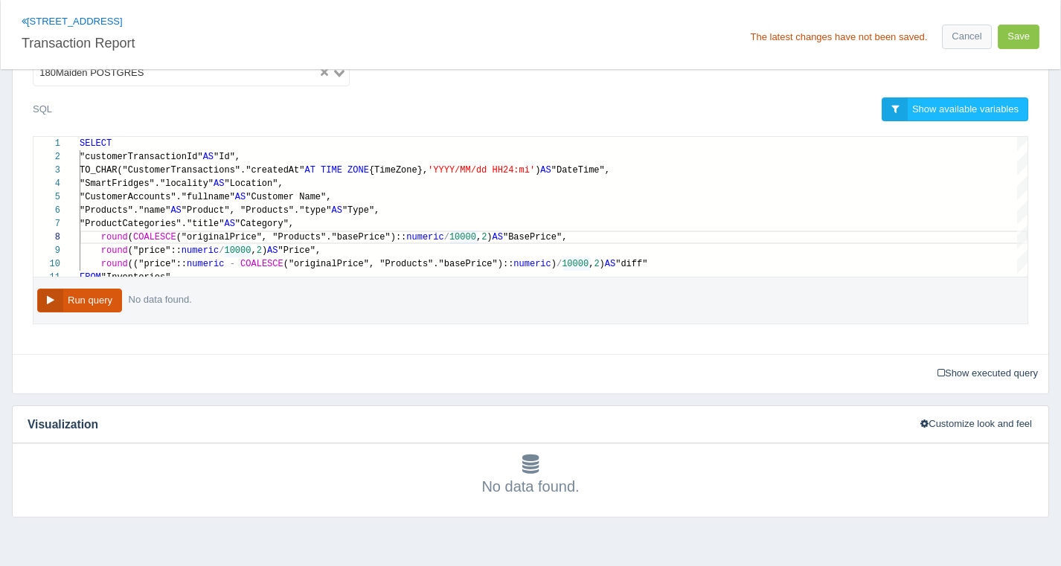
click at [90, 301] on button "Run query" at bounding box center [79, 301] width 85 height 25
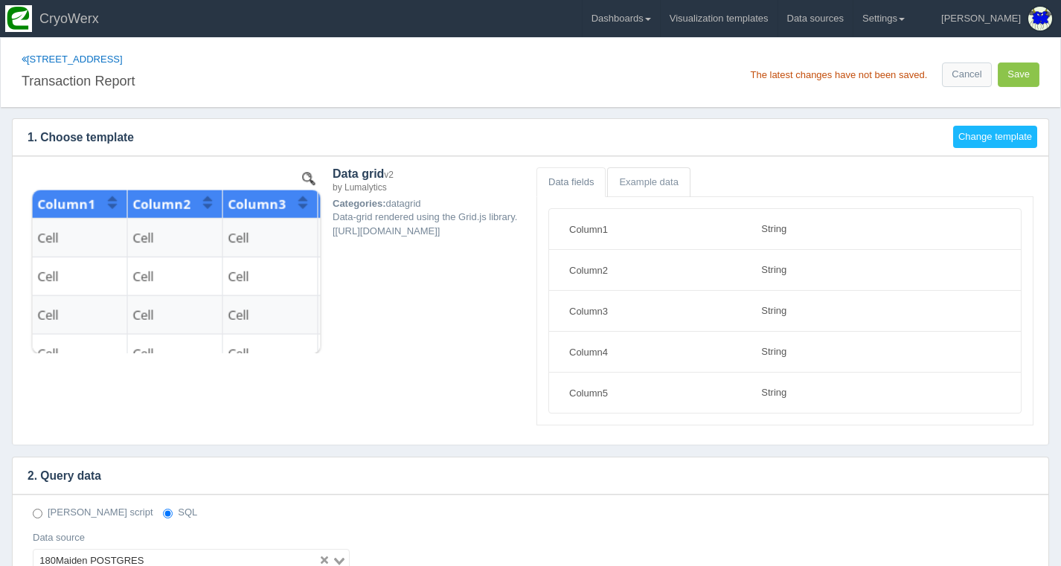
scroll to position [0, 0]
click at [1031, 71] on button "Save" at bounding box center [1019, 75] width 42 height 25
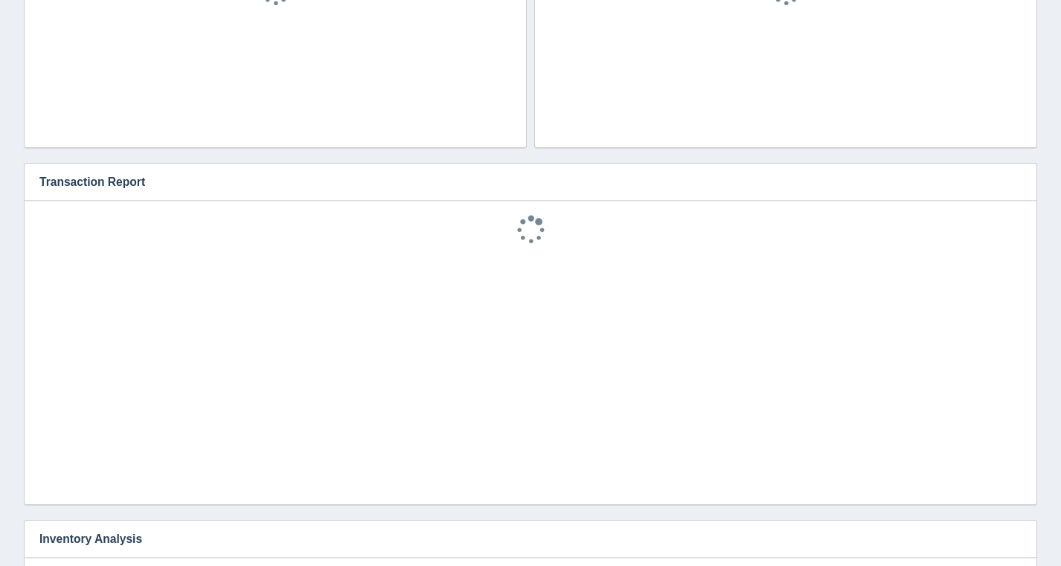
scroll to position [867, 0]
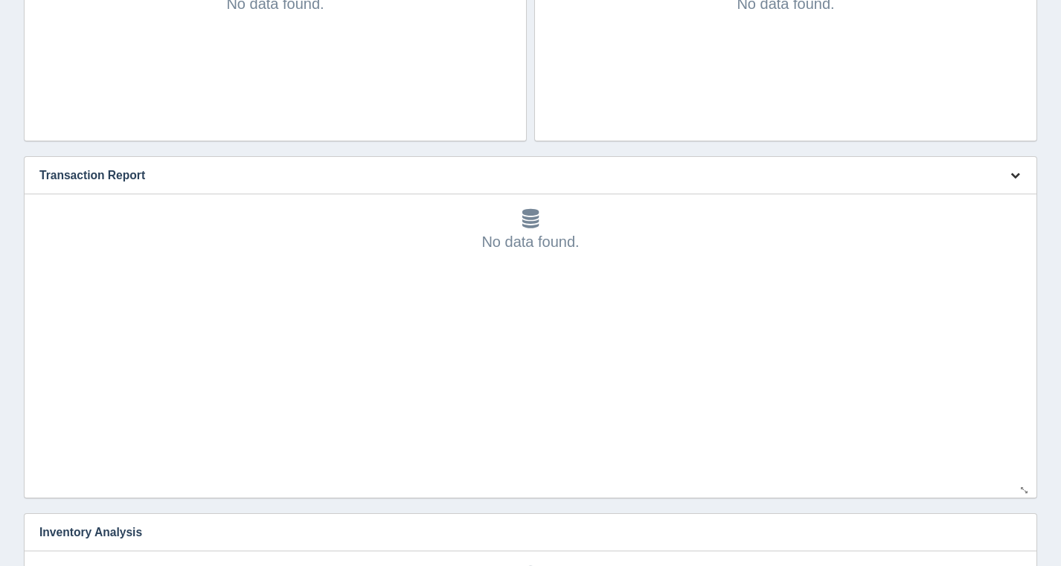
click at [1020, 176] on icon "button" at bounding box center [1016, 175] width 10 height 10
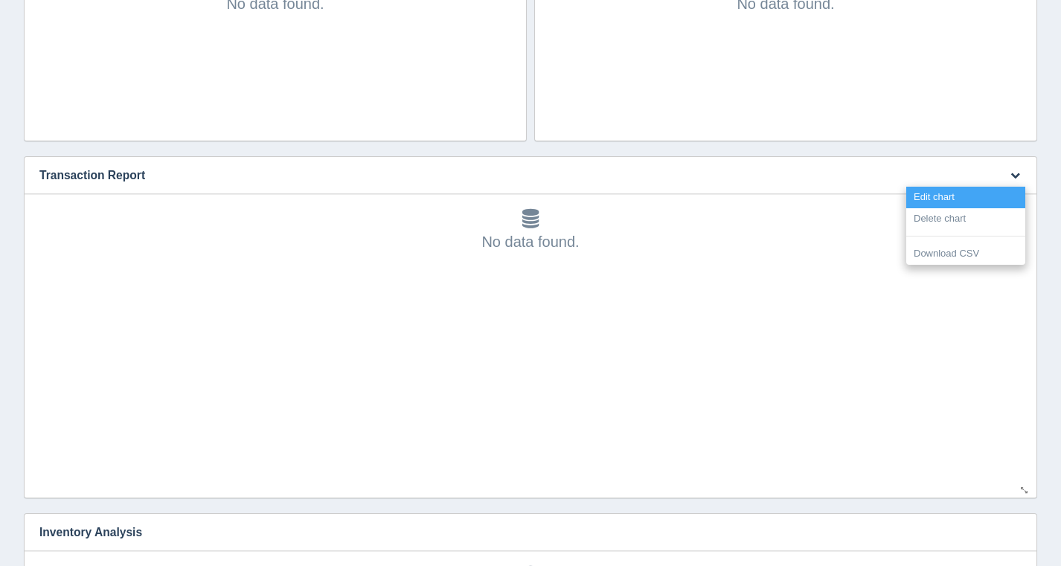
click at [995, 191] on link "Edit chart" at bounding box center [965, 198] width 119 height 22
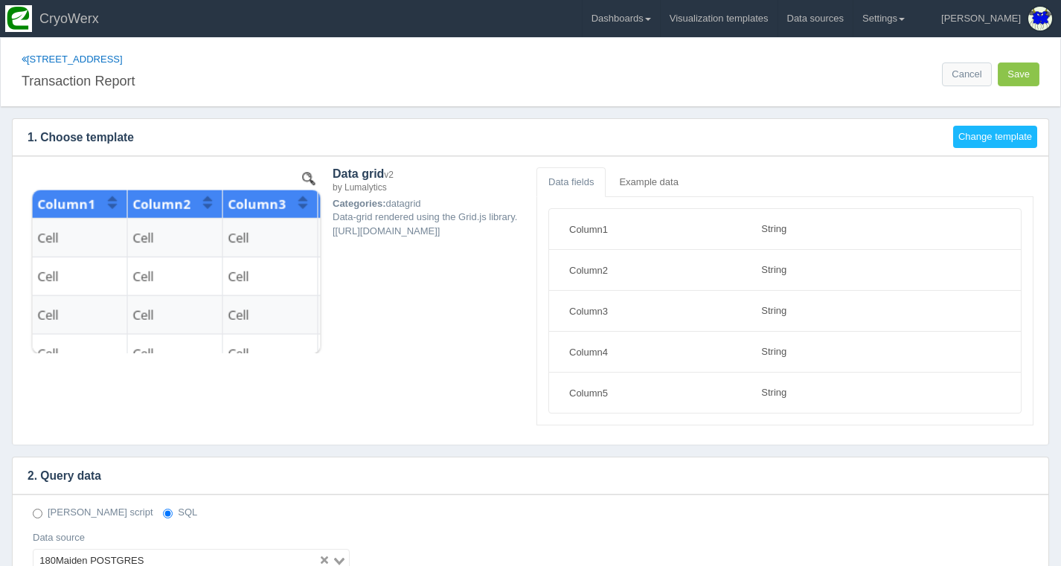
select select "string"
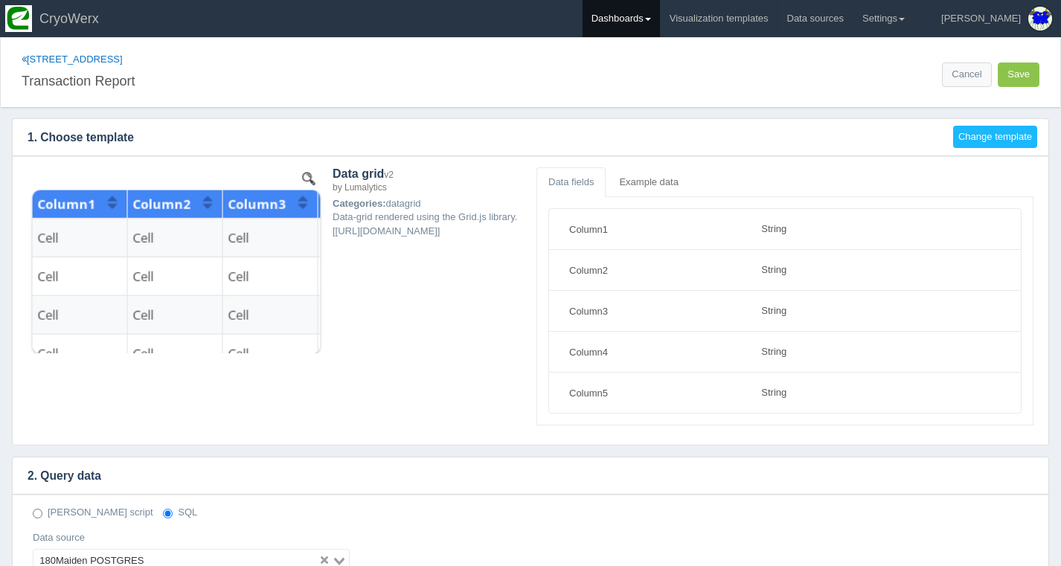
click at [660, 16] on link "Dashboards" at bounding box center [621, 18] width 77 height 37
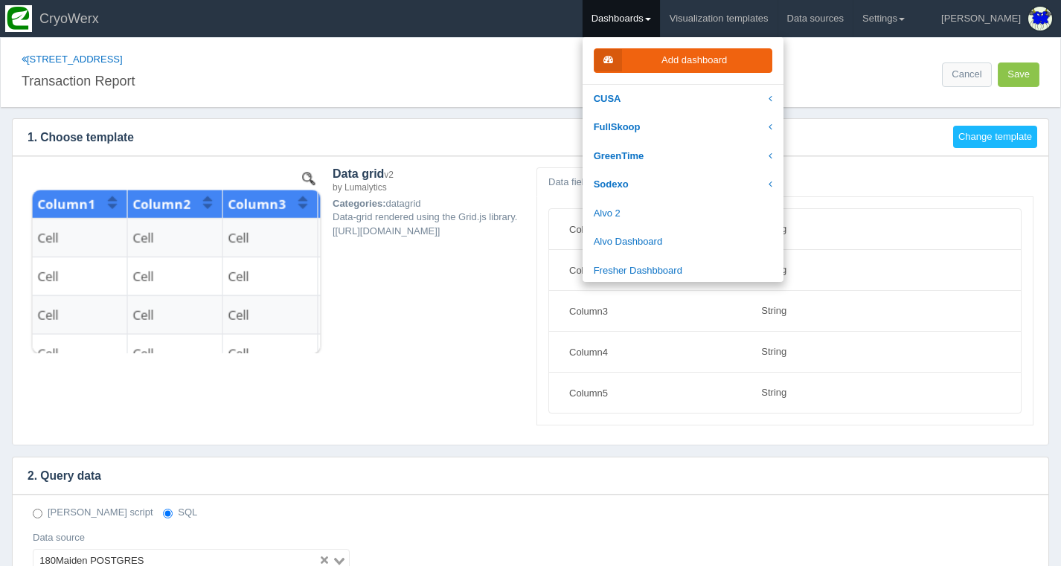
click at [678, 77] on div "Add dashboard" at bounding box center [683, 61] width 201 height 48
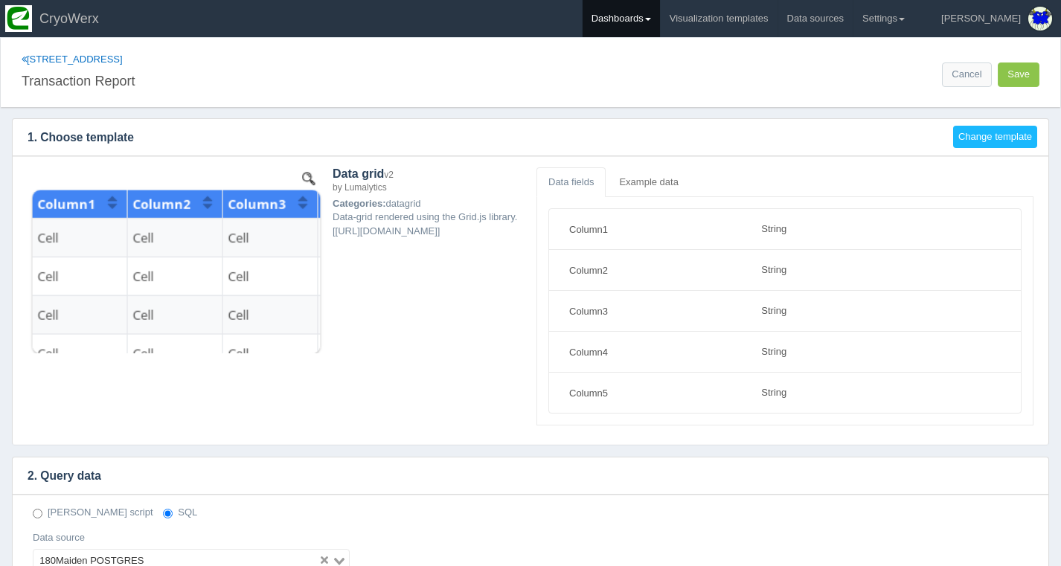
click at [653, 27] on link "Dashboards" at bounding box center [621, 18] width 77 height 37
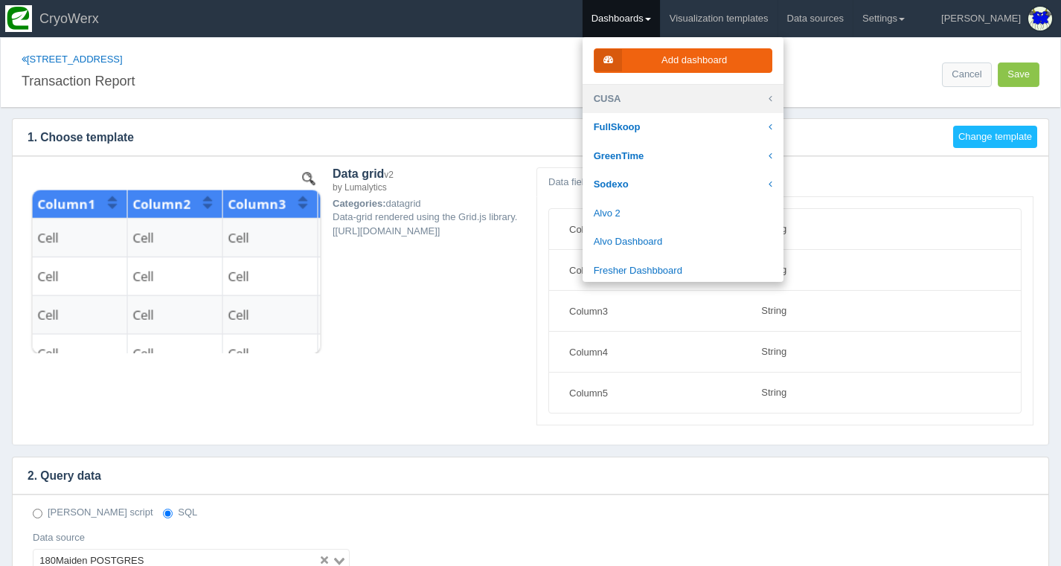
click at [676, 97] on link "CUSA" at bounding box center [683, 99] width 201 height 29
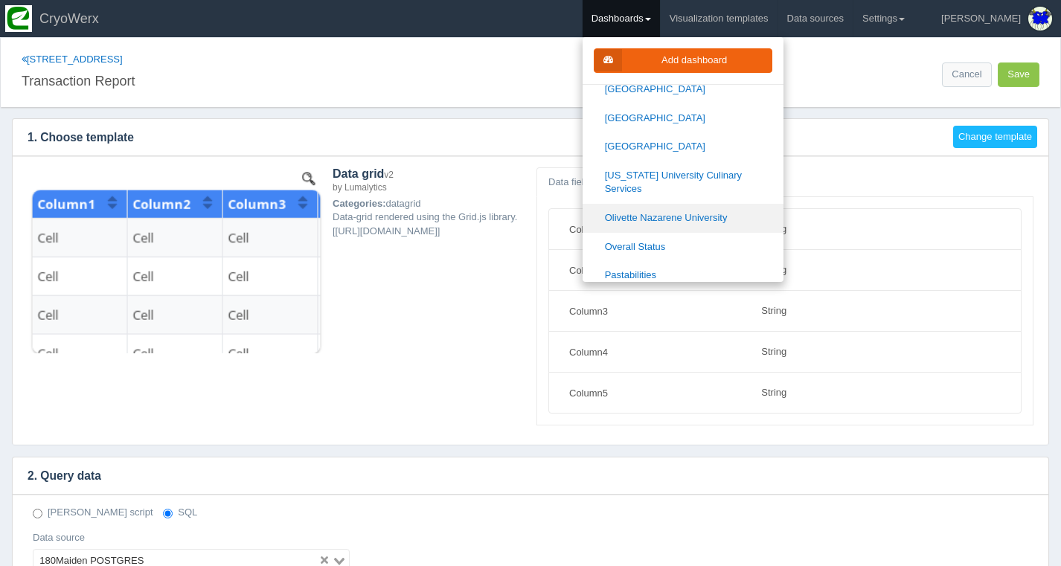
scroll to position [1372, 0]
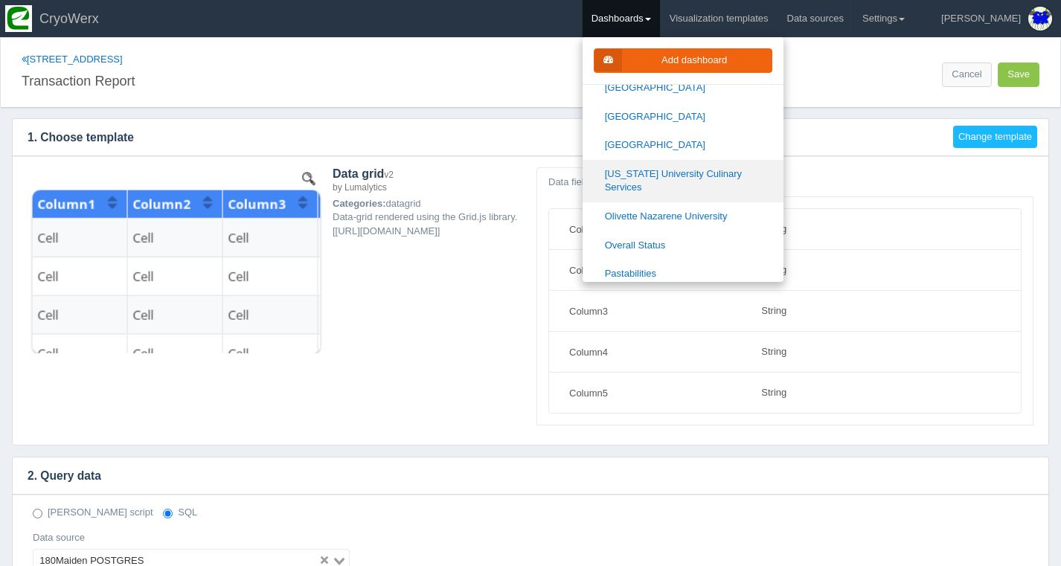
click at [678, 160] on link "[US_STATE] University Culinary Services" at bounding box center [683, 181] width 201 height 42
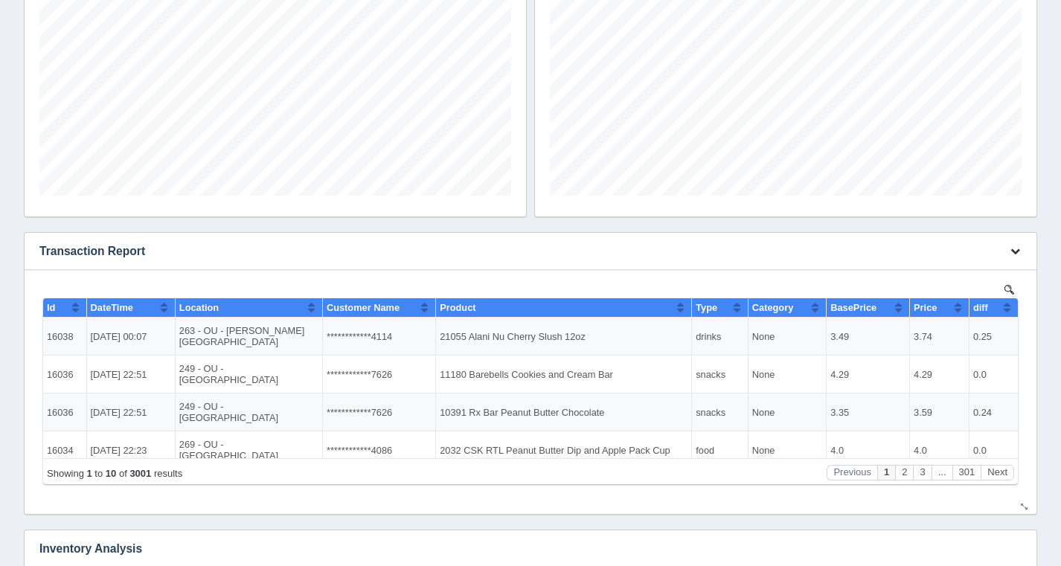
click at [1014, 253] on icon "button" at bounding box center [1016, 251] width 10 height 10
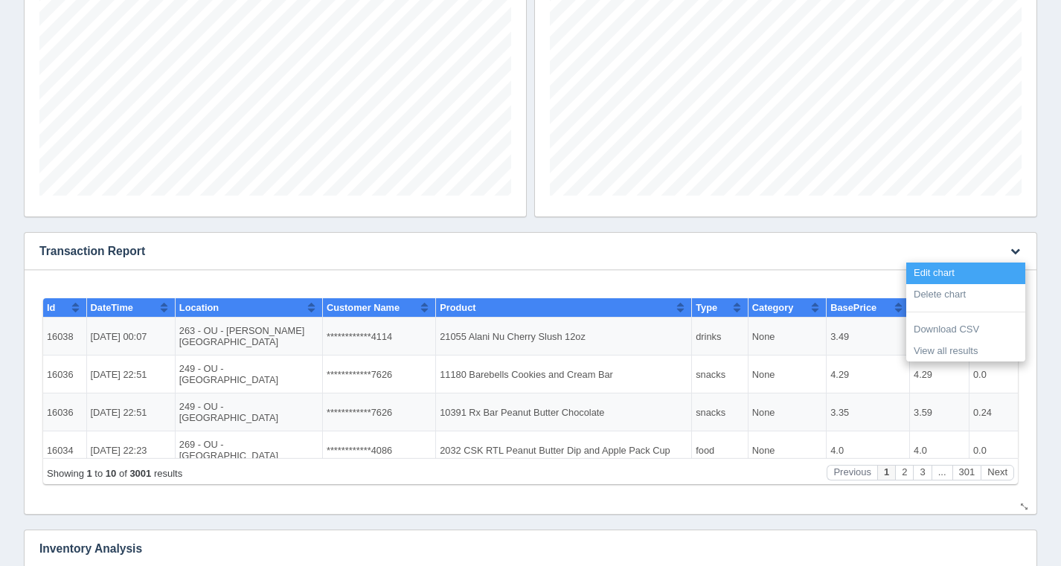
click at [994, 272] on link "Edit chart" at bounding box center [965, 274] width 119 height 22
click at [940, 266] on link "Edit chart" at bounding box center [965, 274] width 119 height 22
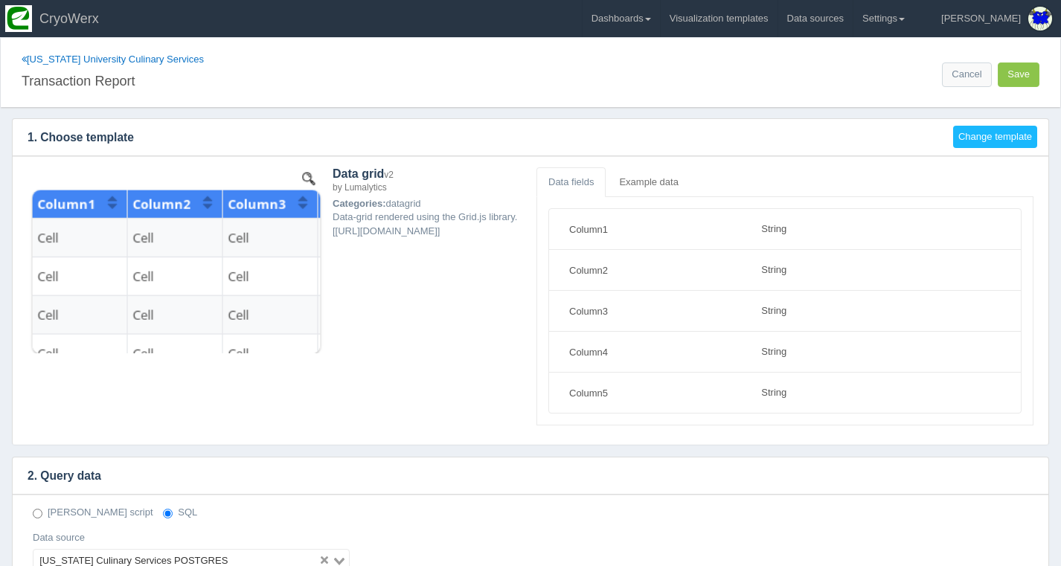
select select "string"
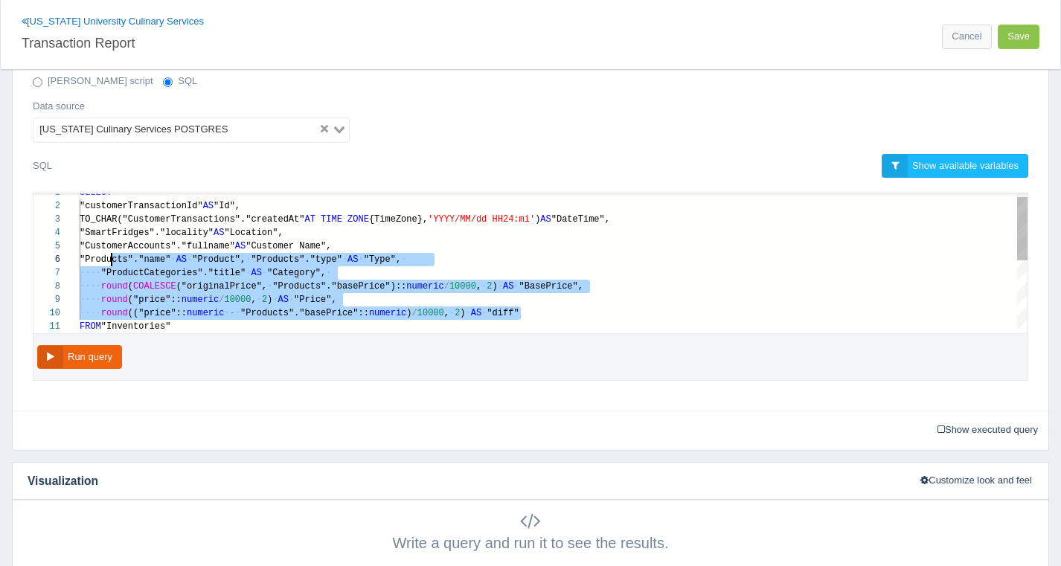
scroll to position [94, 22]
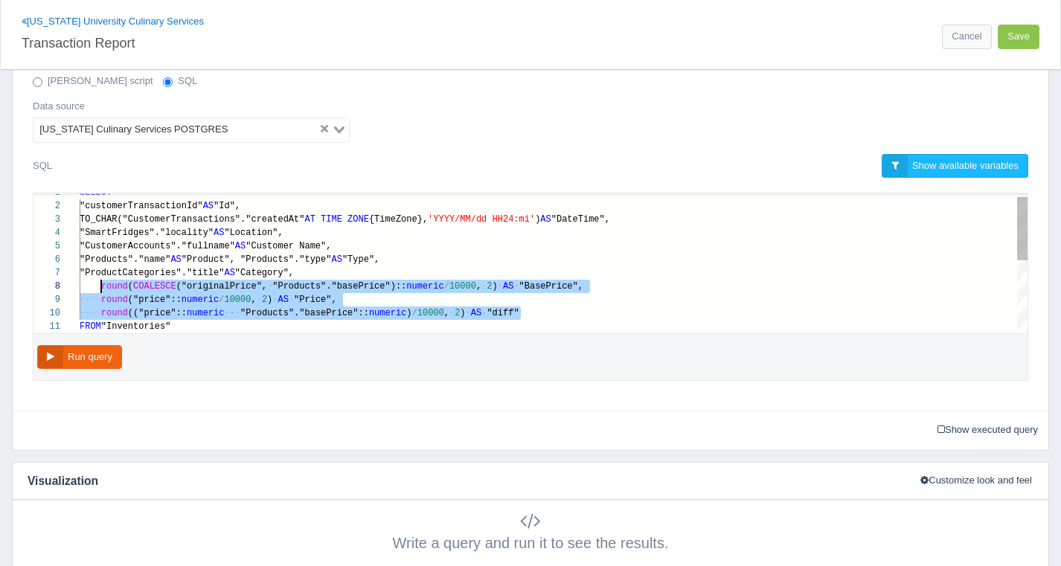
drag, startPoint x: 552, startPoint y: 319, endPoint x: 99, endPoint y: 281, distance: 454.9
paste textarea "MM/dd HH24:mi') AS "DateTime", "SmartFridges"."locality" AS "Location", "Custom…"
type textarea "MM/dd HH24:mi') AS "DateTime", "SmartFridges"."locality" AS "Location", "Custom…"
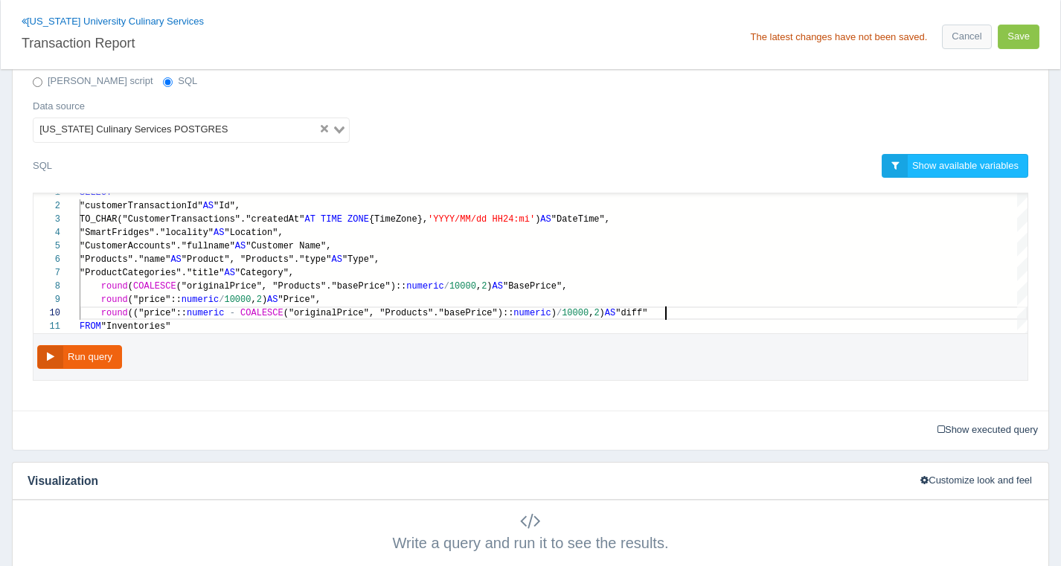
scroll to position [94, 585]
click at [1008, 41] on button "Save" at bounding box center [1019, 37] width 42 height 25
